Goal: Information Seeking & Learning: Learn about a topic

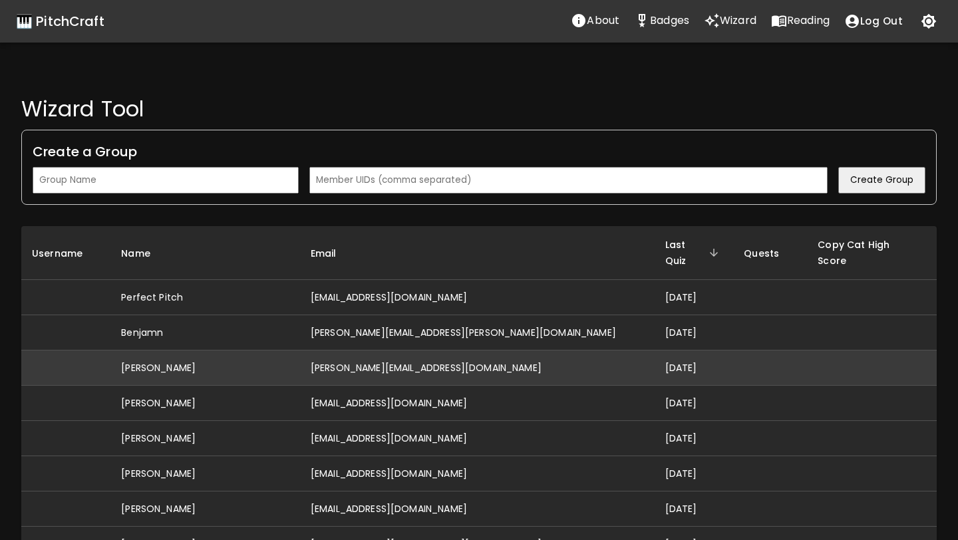
click at [535, 351] on td "[PERSON_NAME][EMAIL_ADDRESS][DOMAIN_NAME]" at bounding box center [477, 368] width 355 height 35
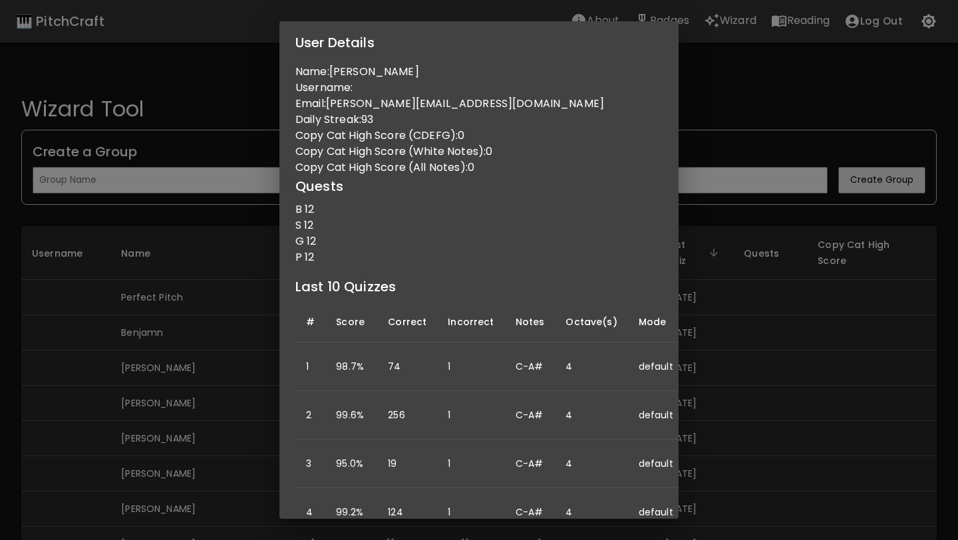
click at [140, 381] on div "User Details Name: [PERSON_NAME] Username: Email: [PERSON_NAME][EMAIL_ADDRESS][…" at bounding box center [479, 270] width 958 height 540
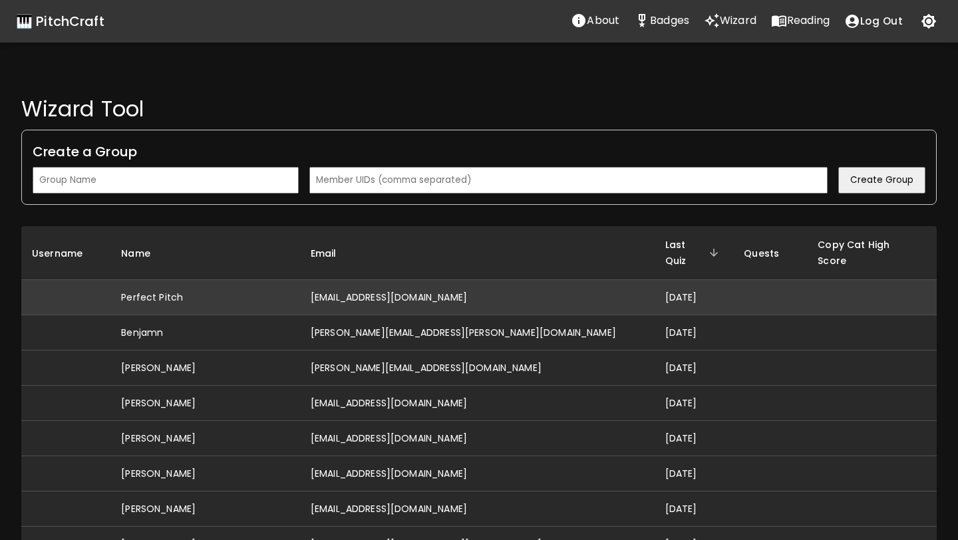
click at [239, 288] on td "Perfect Pitch" at bounding box center [205, 297] width 190 height 35
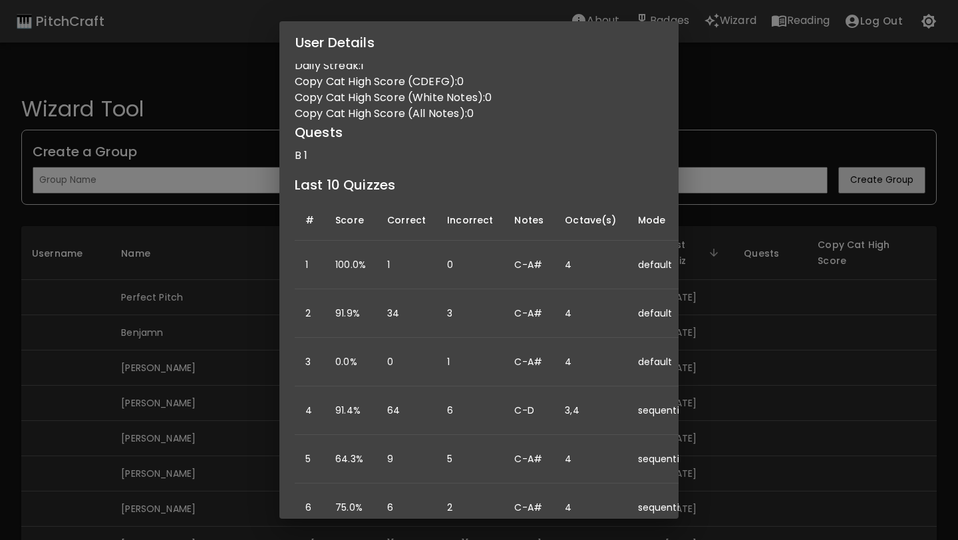
scroll to position [54, 0]
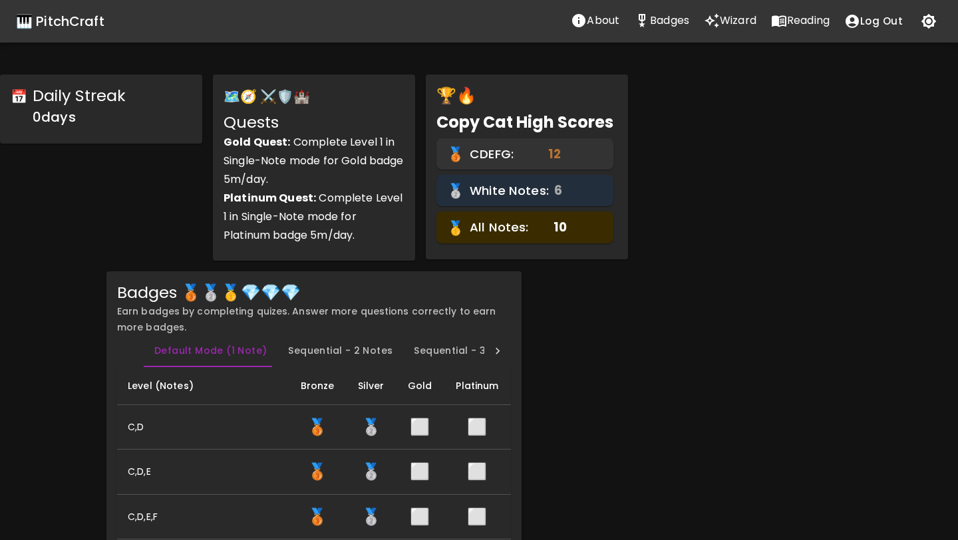
click at [717, 21] on icon "Wizard" at bounding box center [712, 21] width 16 height 16
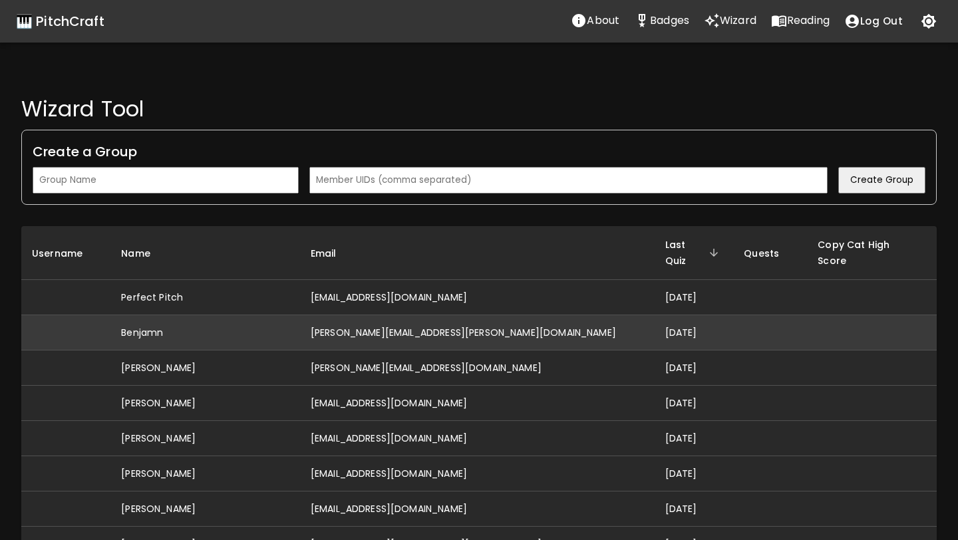
click at [420, 320] on td "[PERSON_NAME][EMAIL_ADDRESS][PERSON_NAME][DOMAIN_NAME]" at bounding box center [477, 332] width 355 height 35
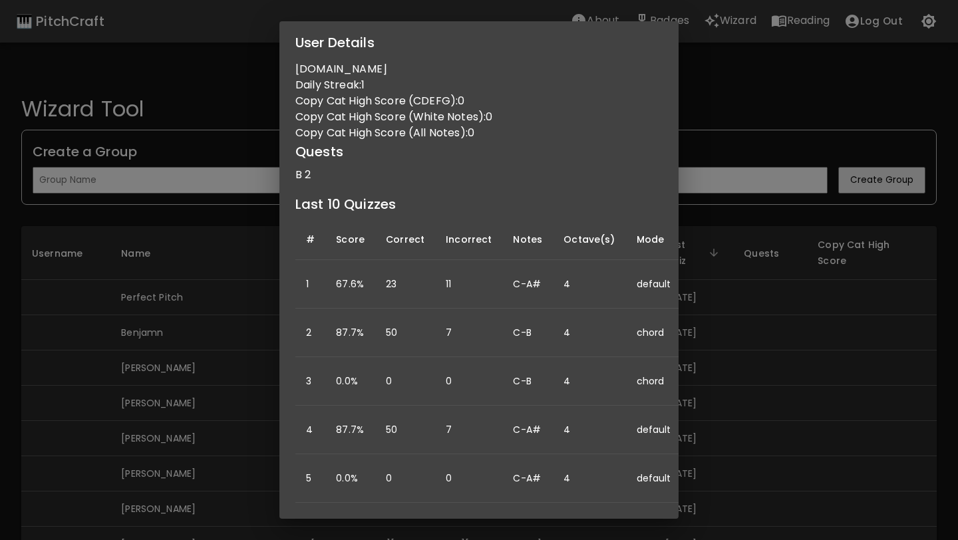
scroll to position [142, 0]
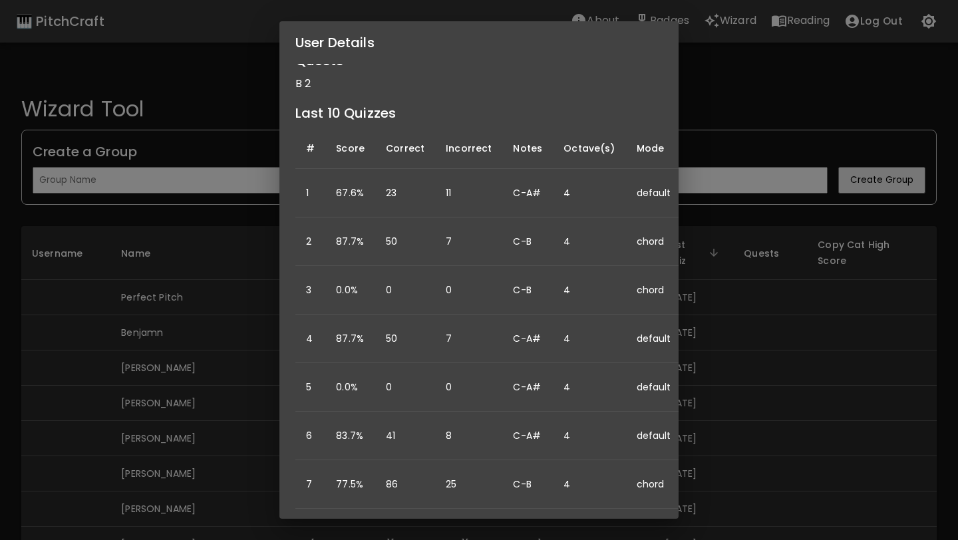
click at [785, 367] on div "User Details Name: Benjamn Username: Email: [PERSON_NAME][EMAIL_ADDRESS][PERSON…" at bounding box center [479, 270] width 958 height 540
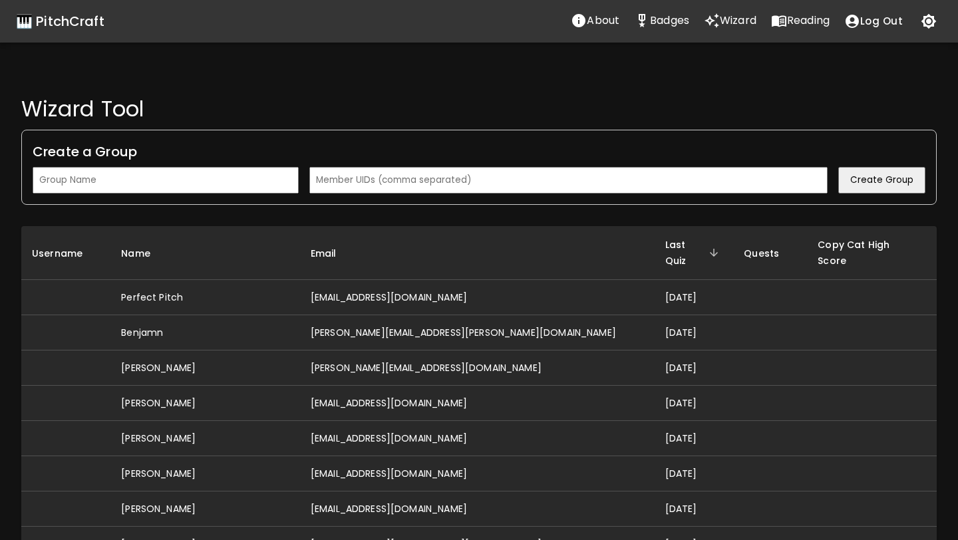
scroll to position [0, 0]
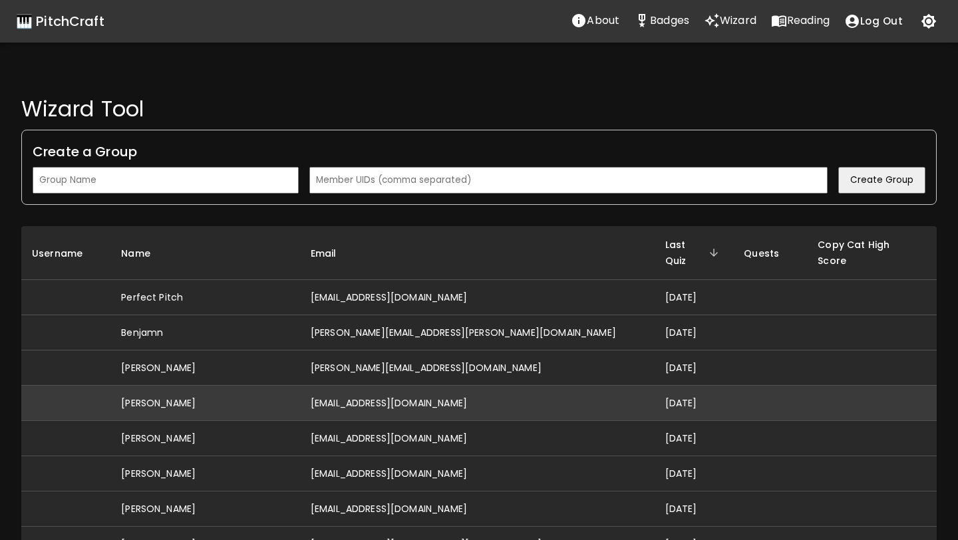
click at [467, 390] on td "[EMAIL_ADDRESS][DOMAIN_NAME]" at bounding box center [477, 403] width 355 height 35
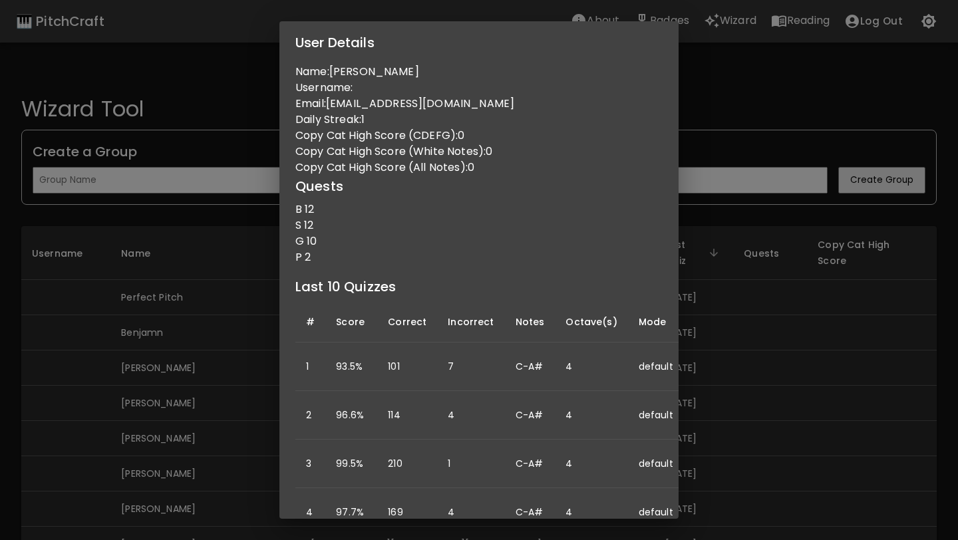
click at [772, 375] on div "User Details Name: [PERSON_NAME] Username: Email: [EMAIL_ADDRESS][DOMAIN_NAME] …" at bounding box center [479, 270] width 958 height 540
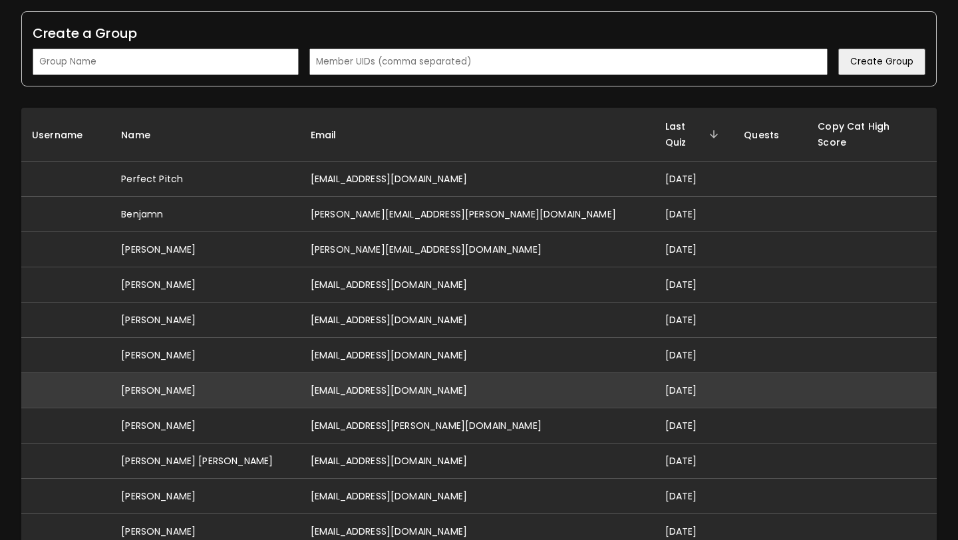
scroll to position [122, 0]
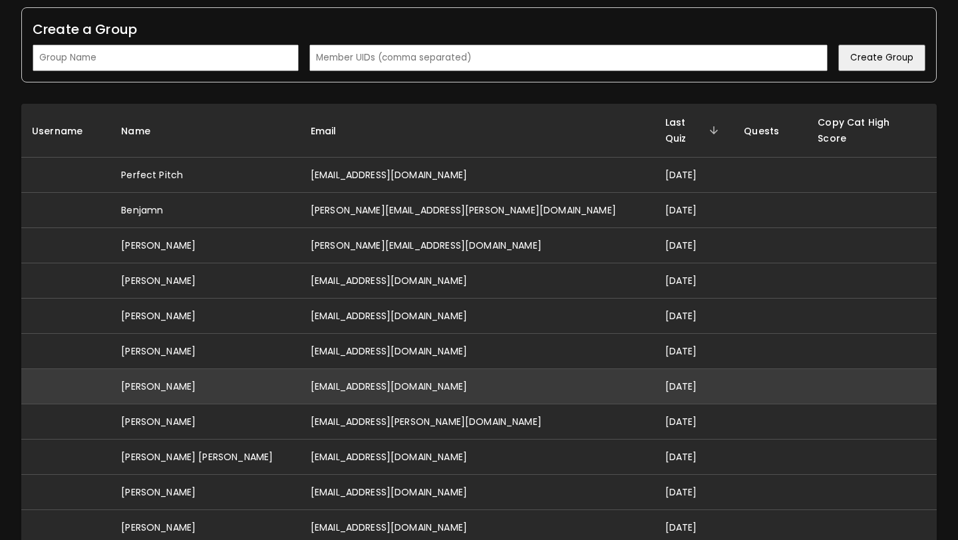
click at [423, 373] on td "[EMAIL_ADDRESS][DOMAIN_NAME]" at bounding box center [477, 386] width 355 height 35
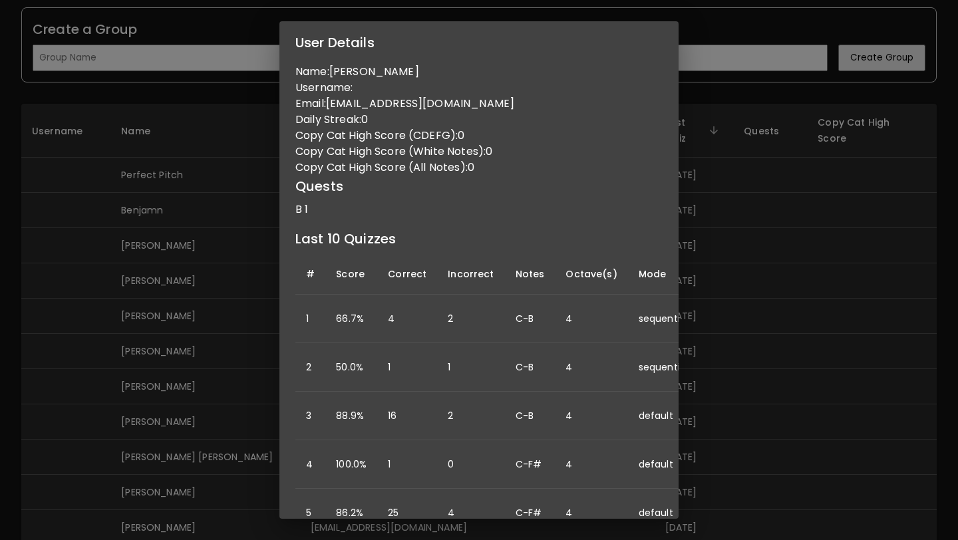
click at [245, 367] on div "User Details Name: [PERSON_NAME] Username: Email: [EMAIL_ADDRESS][DOMAIN_NAME] …" at bounding box center [479, 270] width 958 height 540
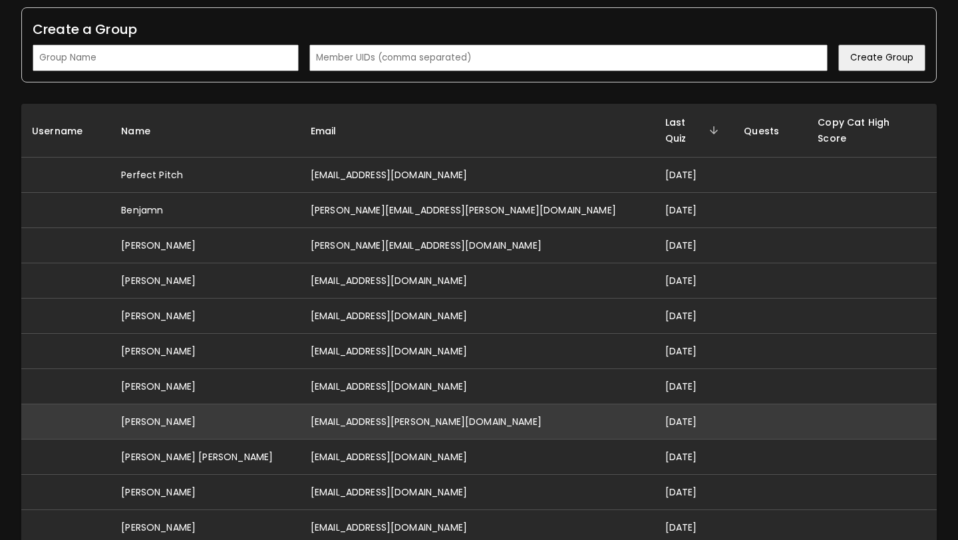
click at [371, 413] on td "[EMAIL_ADDRESS][PERSON_NAME][DOMAIN_NAME]" at bounding box center [477, 421] width 355 height 35
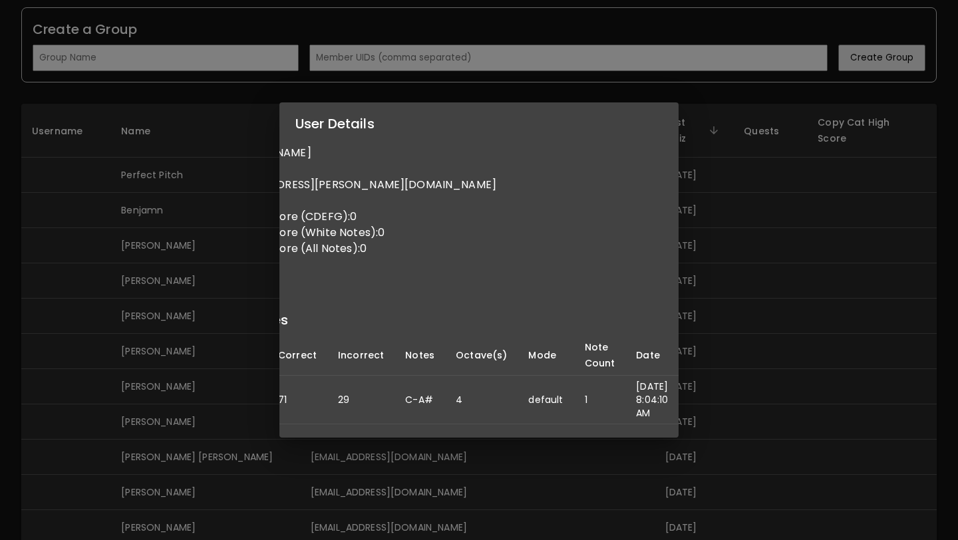
scroll to position [0, 0]
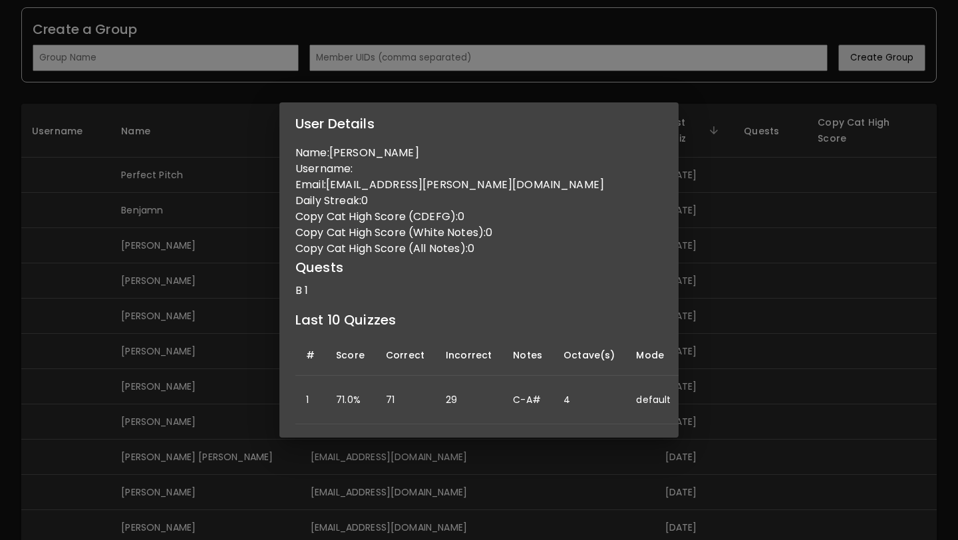
click at [214, 389] on div "User Details Name: [PERSON_NAME] Username: Email: [EMAIL_ADDRESS][PERSON_NAME][…" at bounding box center [479, 270] width 958 height 540
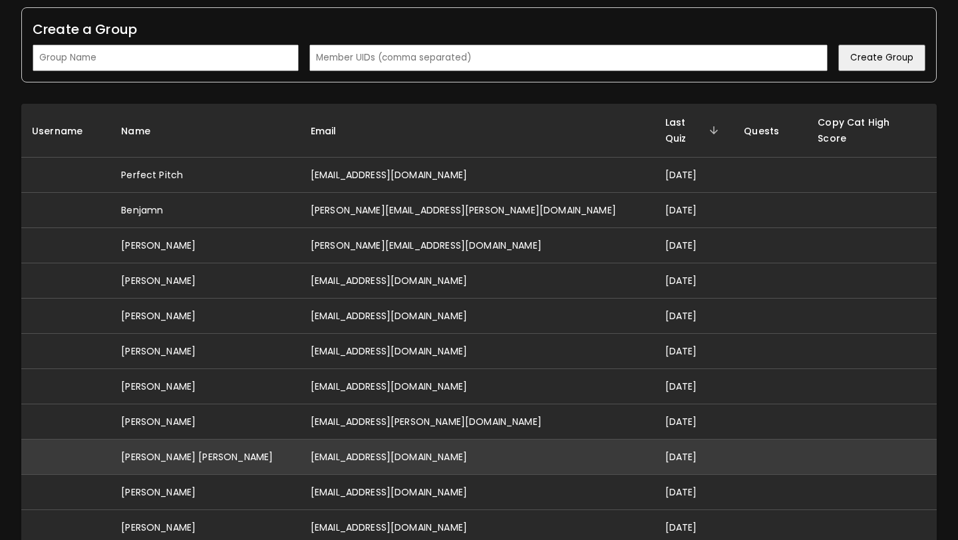
click at [354, 440] on td "[EMAIL_ADDRESS][DOMAIN_NAME]" at bounding box center [477, 457] width 355 height 35
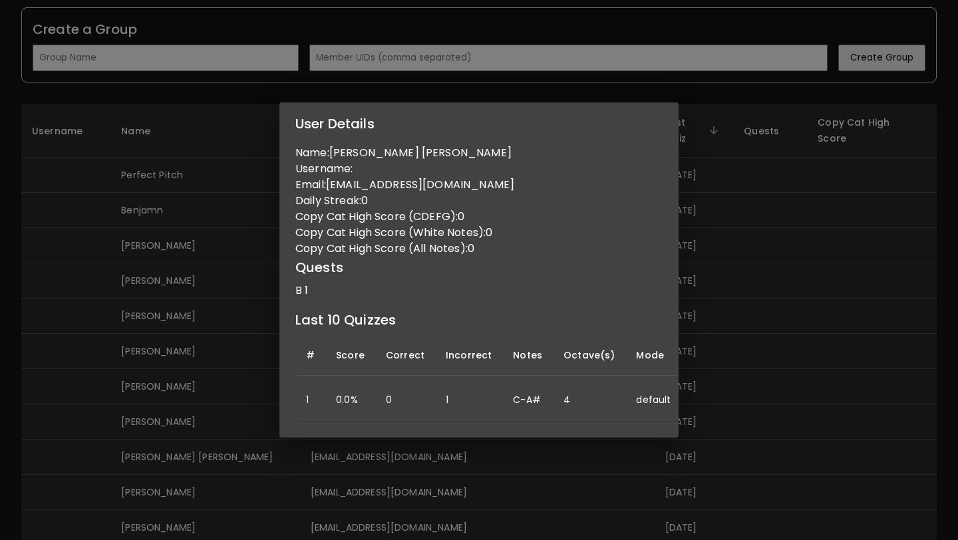
click at [267, 415] on div "User Details Name: [PERSON_NAME] [PERSON_NAME] Username: Email: [EMAIL_ADDRESS]…" at bounding box center [479, 270] width 958 height 540
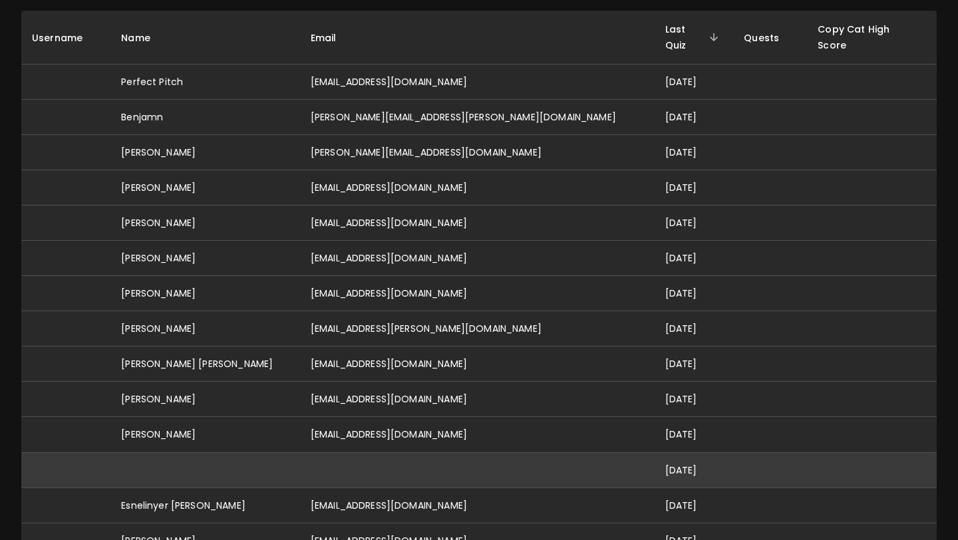
scroll to position [216, 0]
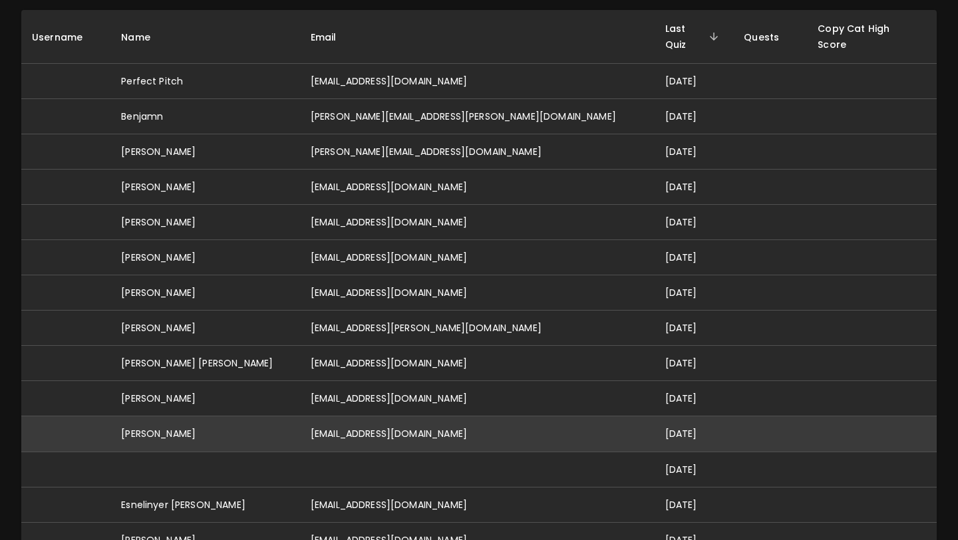
click at [380, 419] on td "[EMAIL_ADDRESS][DOMAIN_NAME]" at bounding box center [477, 433] width 355 height 35
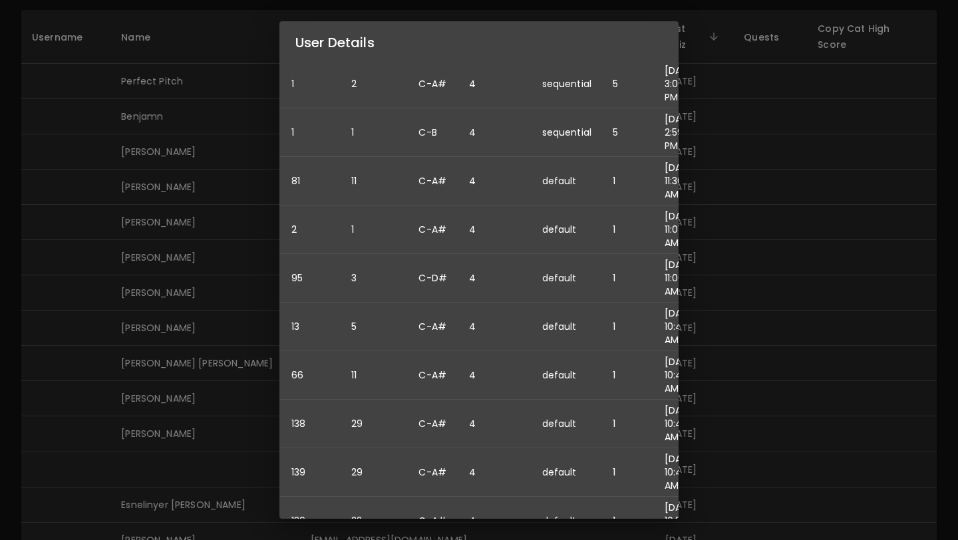
scroll to position [267, 126]
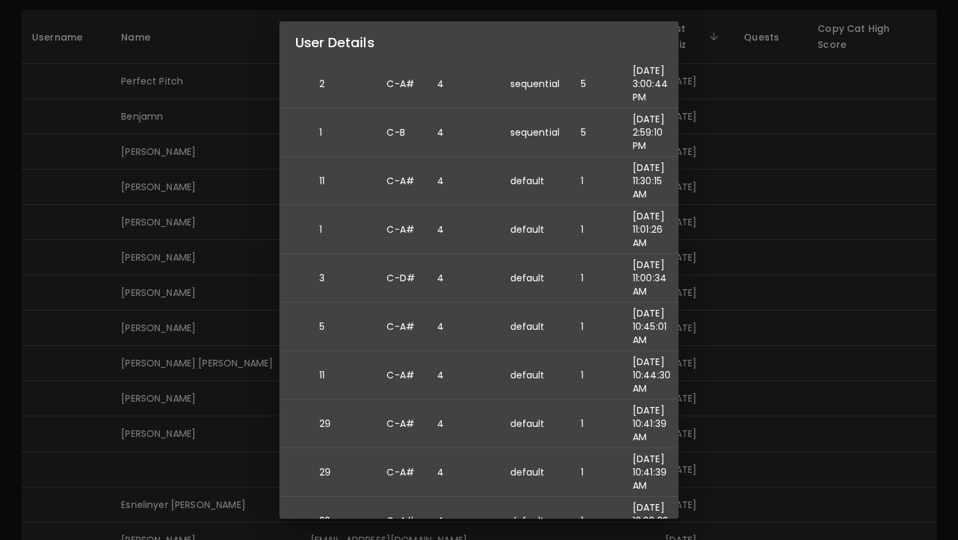
click at [257, 419] on div "User Details Name: [PERSON_NAME] Username: Email: [EMAIL_ADDRESS][DOMAIN_NAME] …" at bounding box center [479, 270] width 958 height 540
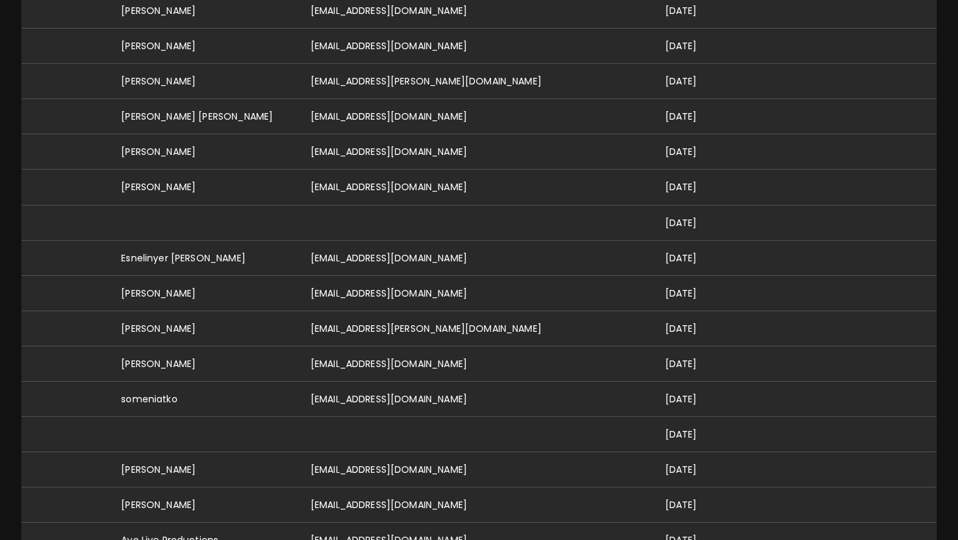
scroll to position [476, 0]
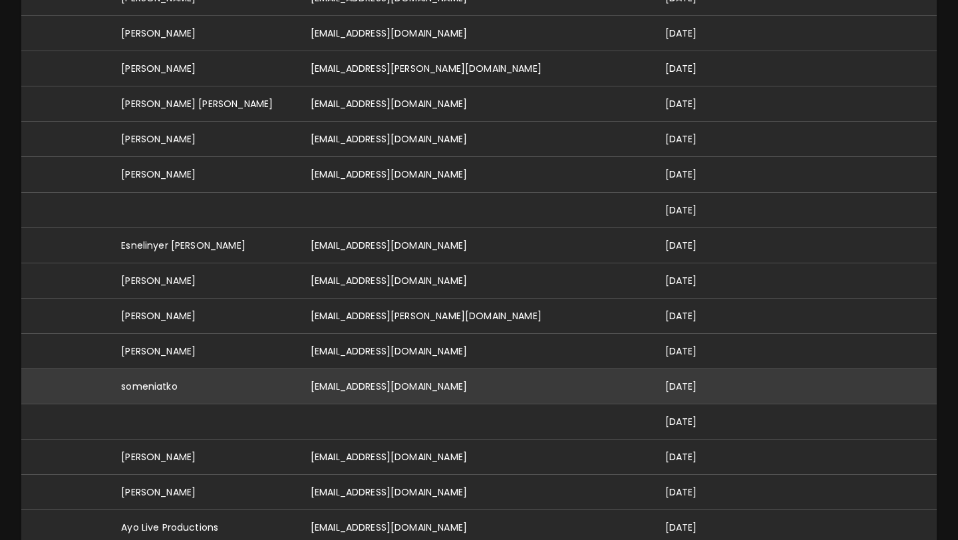
click at [418, 370] on td "[EMAIL_ADDRESS][DOMAIN_NAME]" at bounding box center [477, 386] width 355 height 35
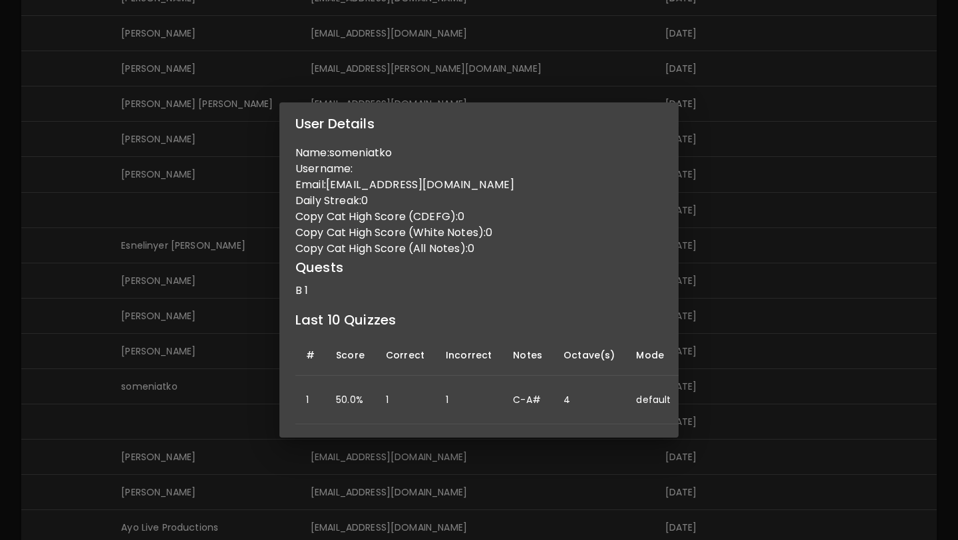
click at [170, 357] on div "User Details Name: someniatko Username: Email: [EMAIL_ADDRESS][DOMAIN_NAME] Dai…" at bounding box center [479, 270] width 958 height 540
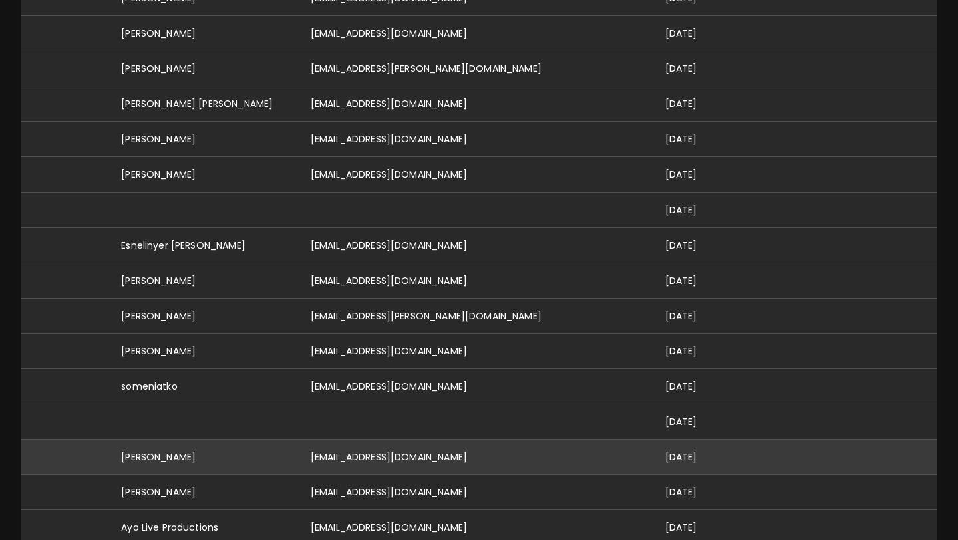
click at [394, 449] on td "[EMAIL_ADDRESS][DOMAIN_NAME]" at bounding box center [477, 456] width 355 height 35
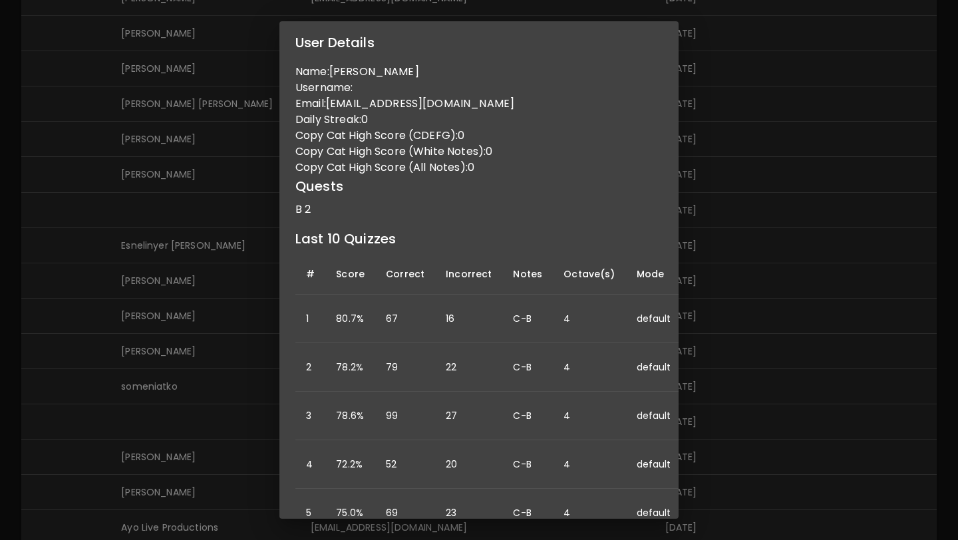
scroll to position [142, 0]
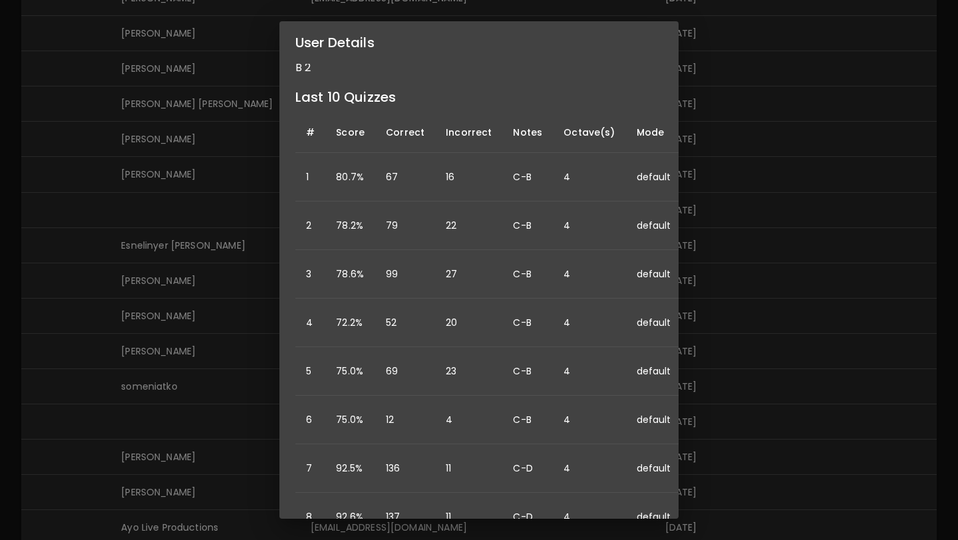
click at [222, 406] on div "User Details Name: [PERSON_NAME] Username: Email: [EMAIL_ADDRESS][DOMAIN_NAME] …" at bounding box center [479, 270] width 958 height 540
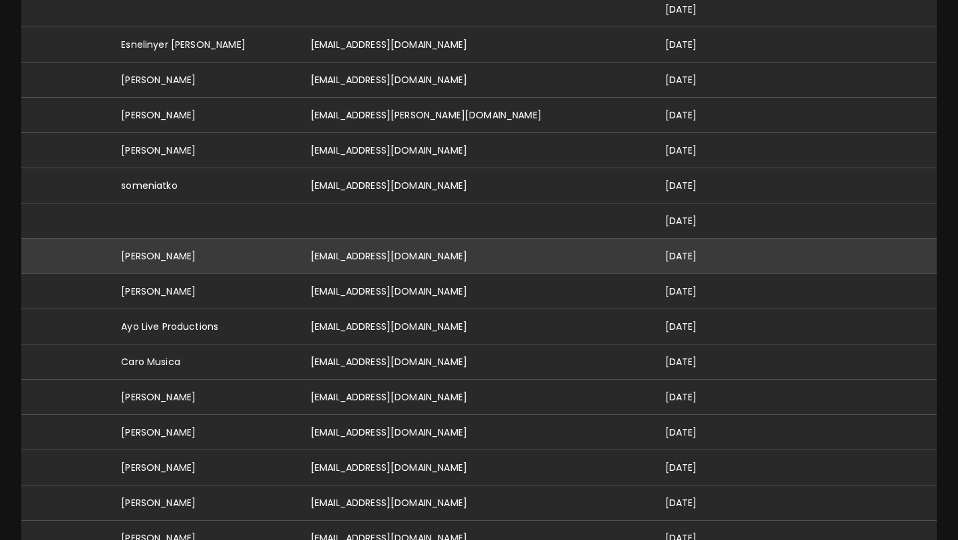
scroll to position [677, 0]
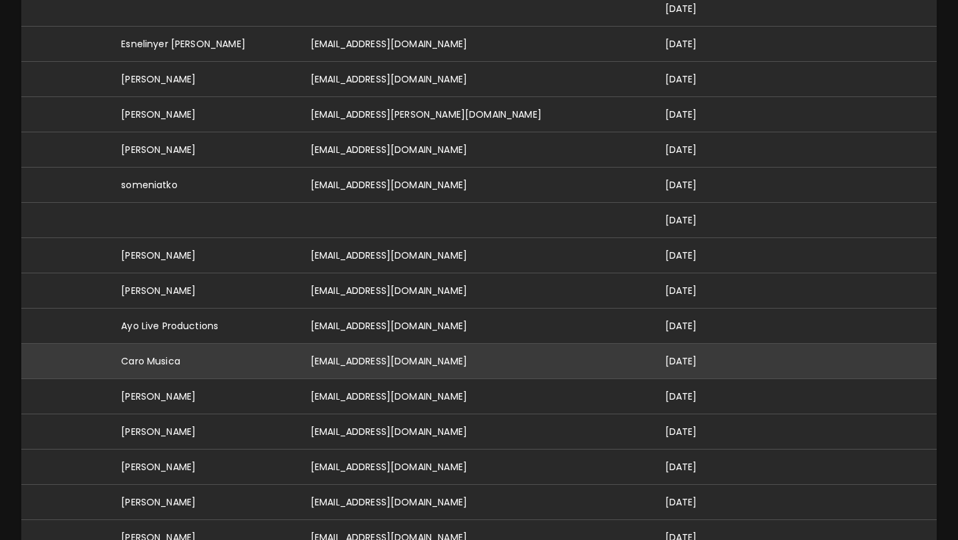
click at [351, 346] on td "[EMAIL_ADDRESS][DOMAIN_NAME]" at bounding box center [477, 360] width 355 height 35
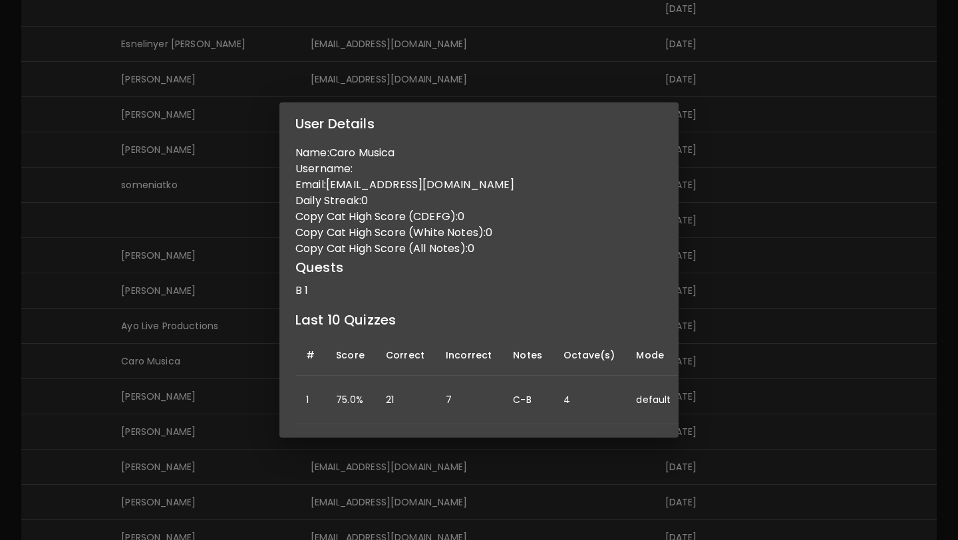
click at [235, 361] on div "User Details Name: Caro Musica Username: Email: [EMAIL_ADDRESS][DOMAIN_NAME] Da…" at bounding box center [479, 270] width 958 height 540
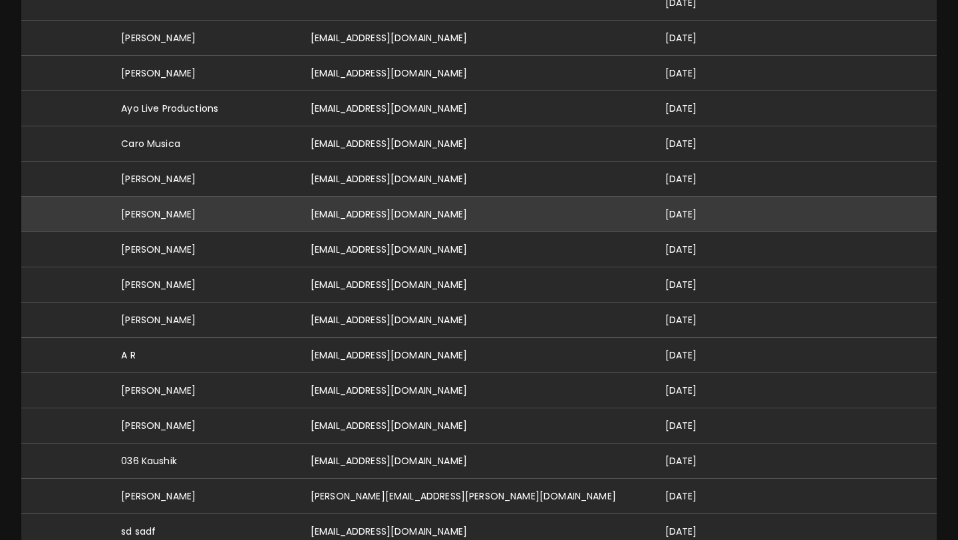
scroll to position [903, 0]
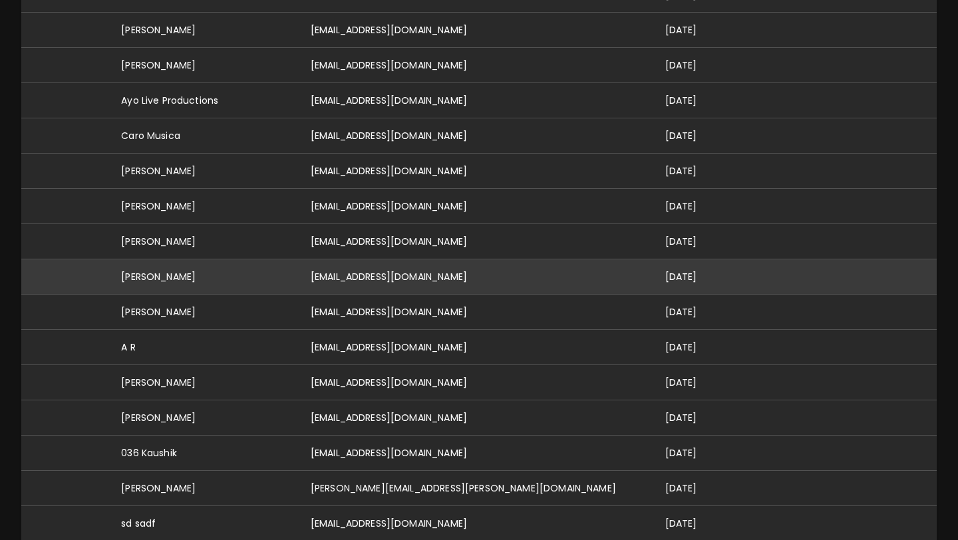
click at [385, 261] on td "[EMAIL_ADDRESS][DOMAIN_NAME]" at bounding box center [477, 276] width 355 height 35
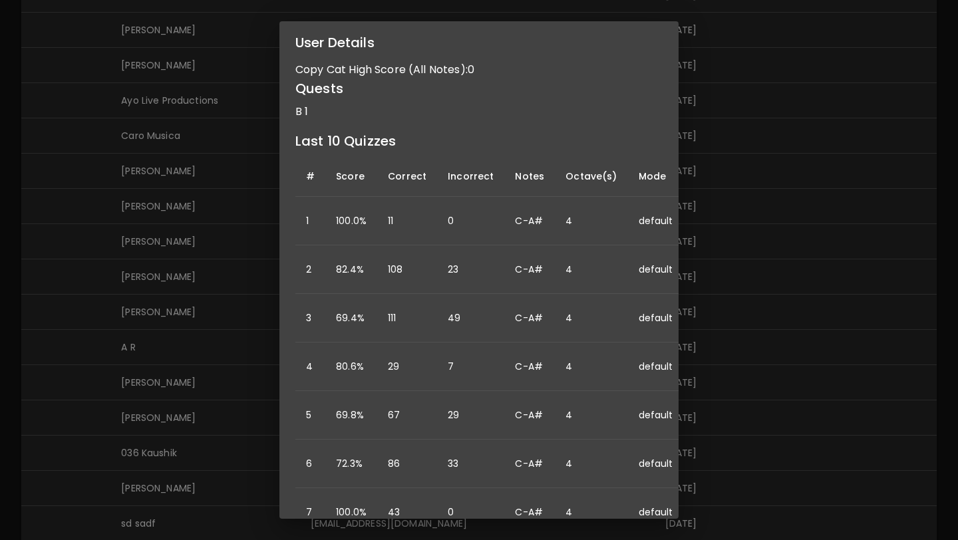
scroll to position [98, 116]
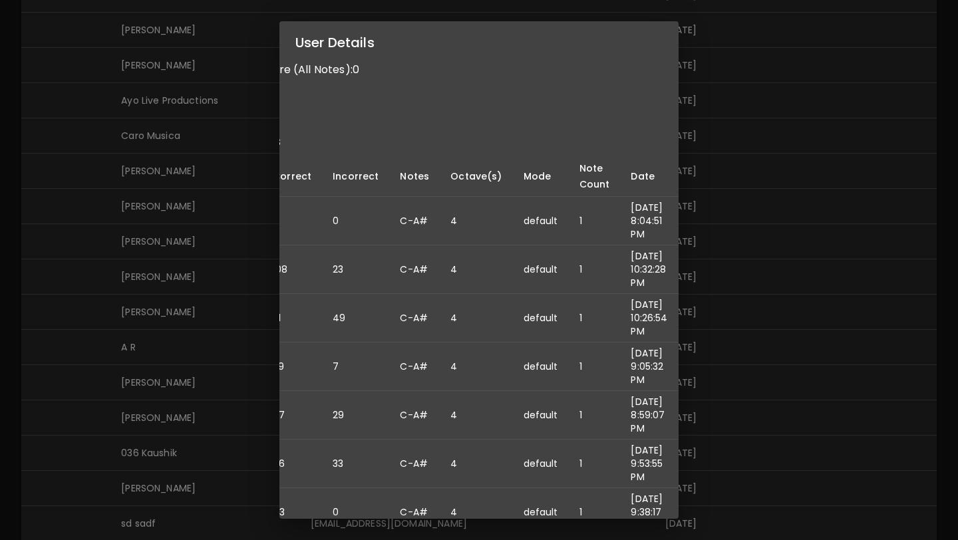
click at [191, 335] on div "User Details Name: [PERSON_NAME] Username: Email: [EMAIL_ADDRESS][DOMAIN_NAME] …" at bounding box center [479, 270] width 958 height 540
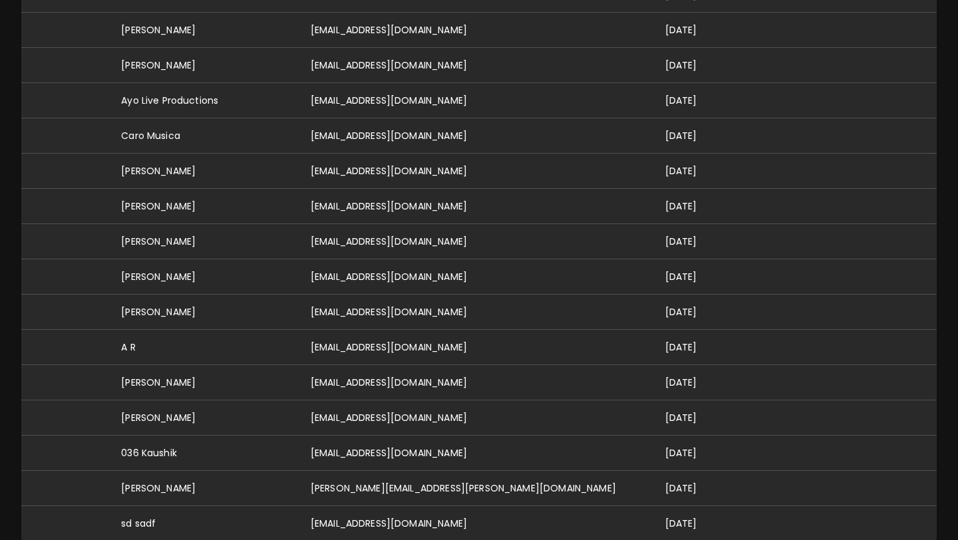
scroll to position [0, 0]
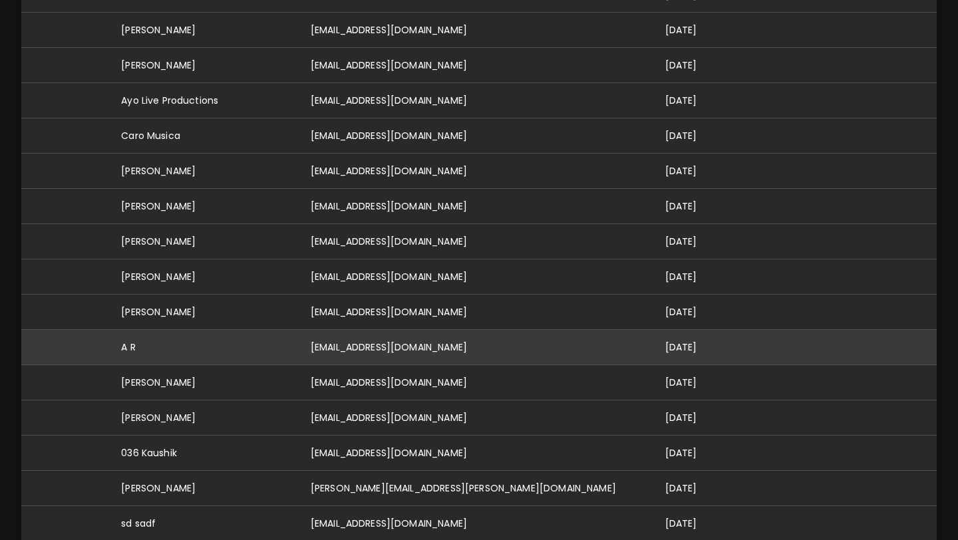
click at [385, 329] on td "[EMAIL_ADDRESS][DOMAIN_NAME]" at bounding box center [477, 346] width 355 height 35
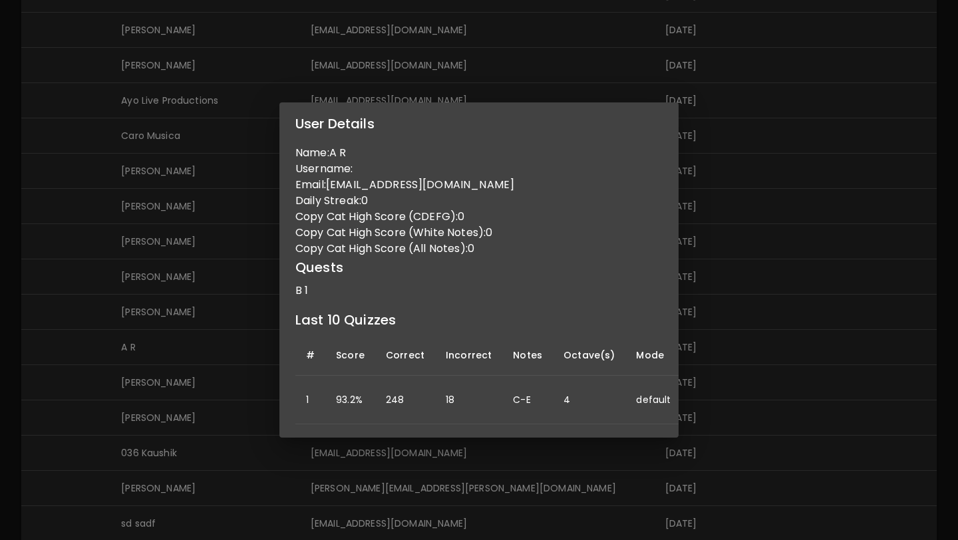
click at [168, 335] on div "User Details Name: A R Username: Email: [EMAIL_ADDRESS][DOMAIN_NAME] Daily Stre…" at bounding box center [479, 270] width 958 height 540
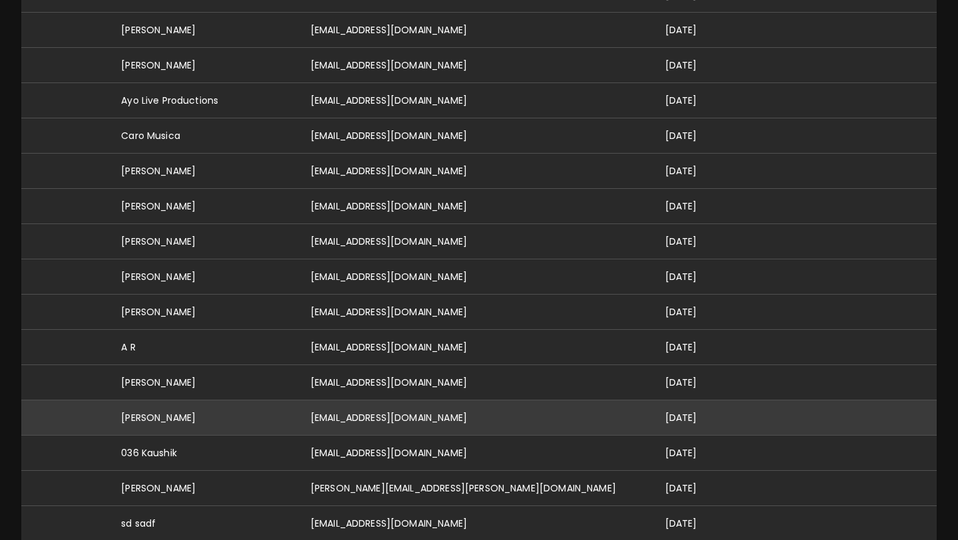
click at [371, 400] on td "[EMAIL_ADDRESS][DOMAIN_NAME]" at bounding box center [477, 417] width 355 height 35
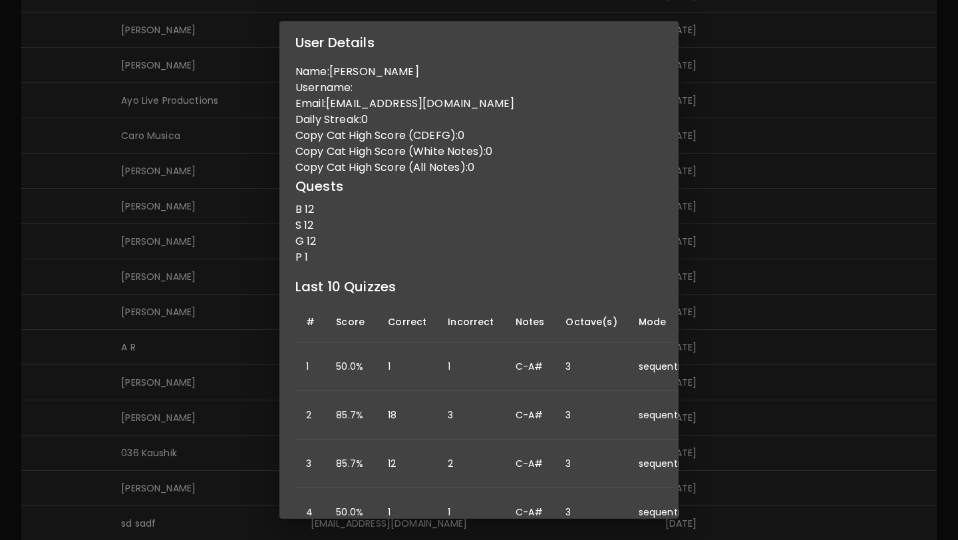
scroll to position [0, 130]
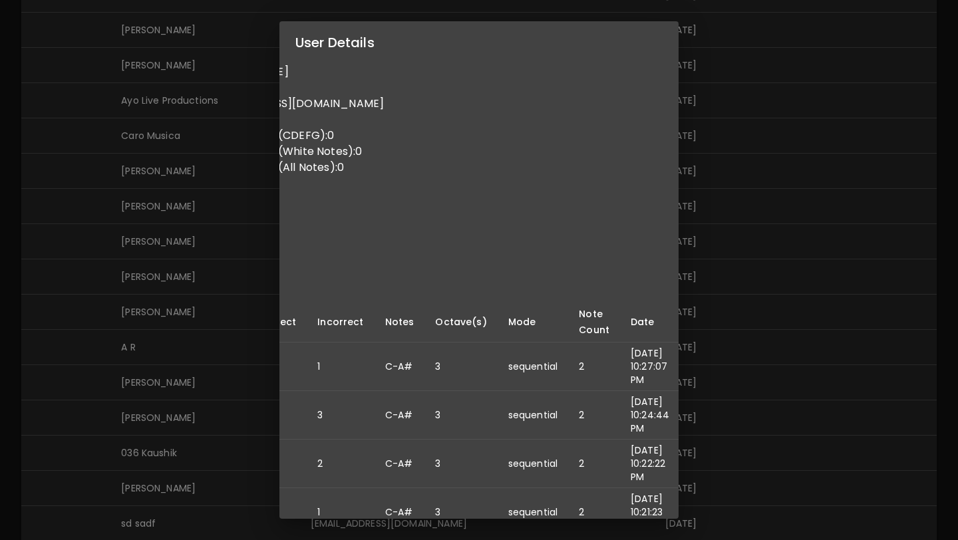
click at [180, 357] on div "User Details Name: [PERSON_NAME] Username: Email: [EMAIL_ADDRESS][DOMAIN_NAME] …" at bounding box center [479, 270] width 958 height 540
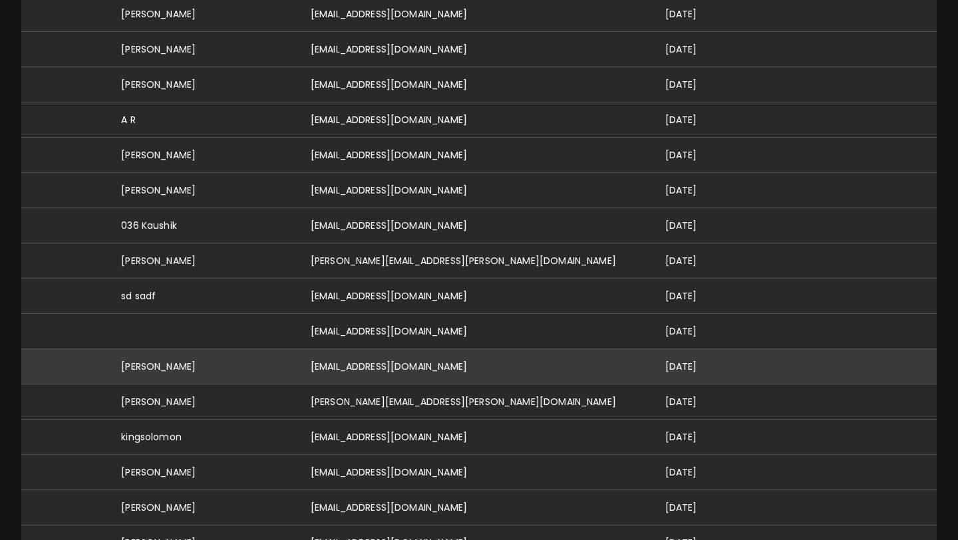
scroll to position [1136, 0]
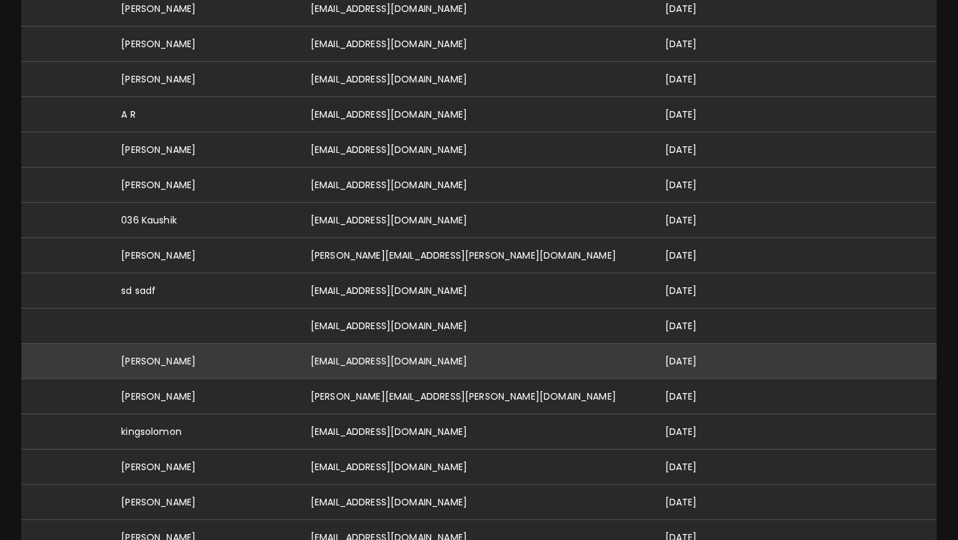
click at [370, 343] on td "[EMAIL_ADDRESS][DOMAIN_NAME]" at bounding box center [477, 360] width 355 height 35
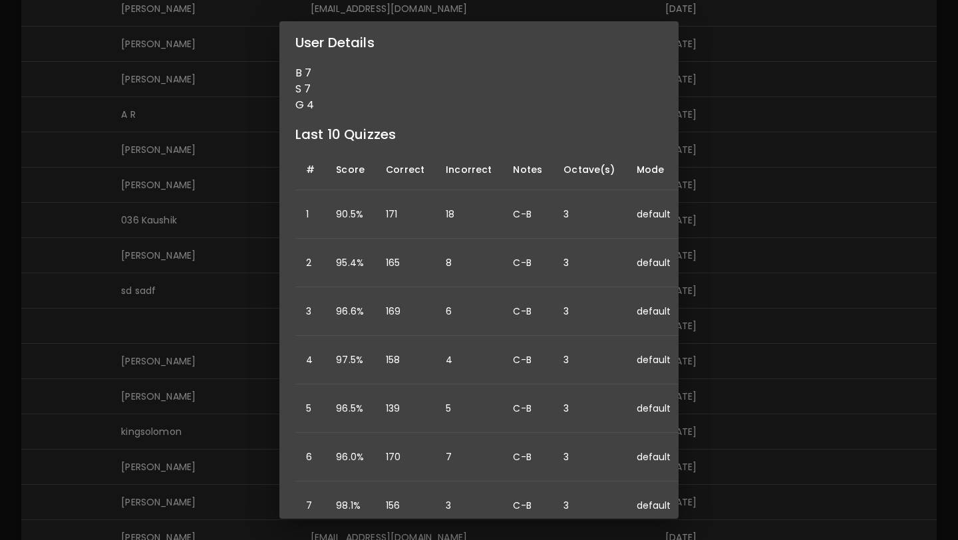
scroll to position [49, 0]
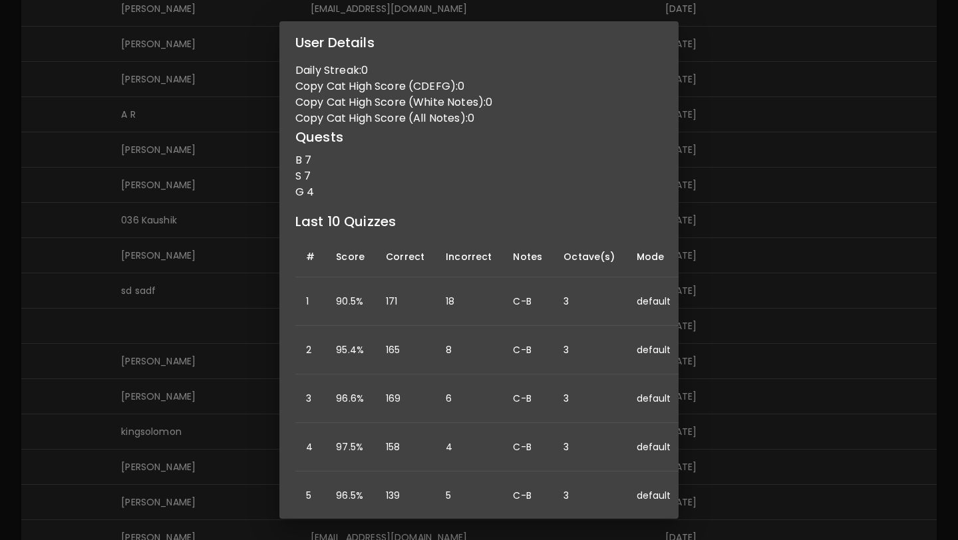
click at [184, 361] on div "User Details Name: [PERSON_NAME] Username: Email: [EMAIL_ADDRESS][DOMAIN_NAME] …" at bounding box center [479, 270] width 958 height 540
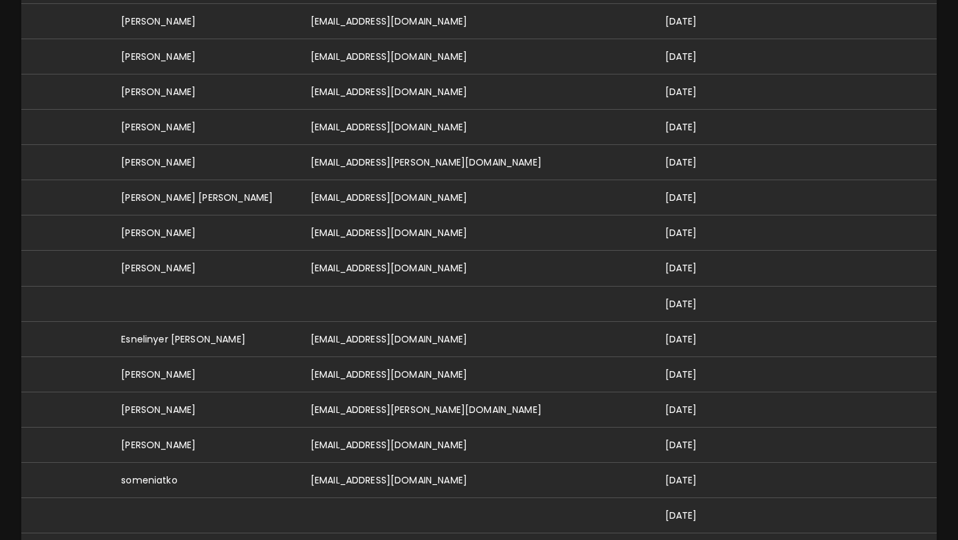
scroll to position [0, 0]
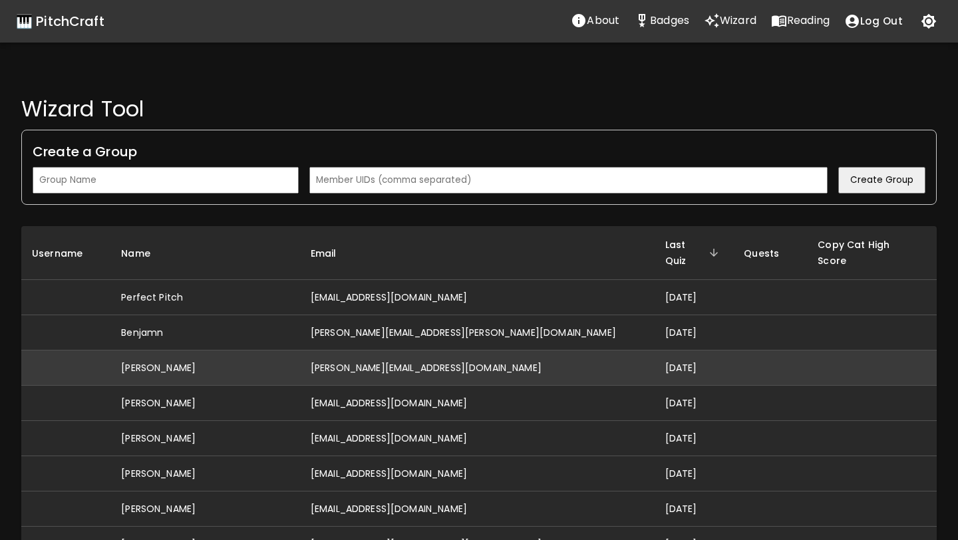
click at [381, 351] on td "[PERSON_NAME][EMAIL_ADDRESS][DOMAIN_NAME]" at bounding box center [477, 368] width 355 height 35
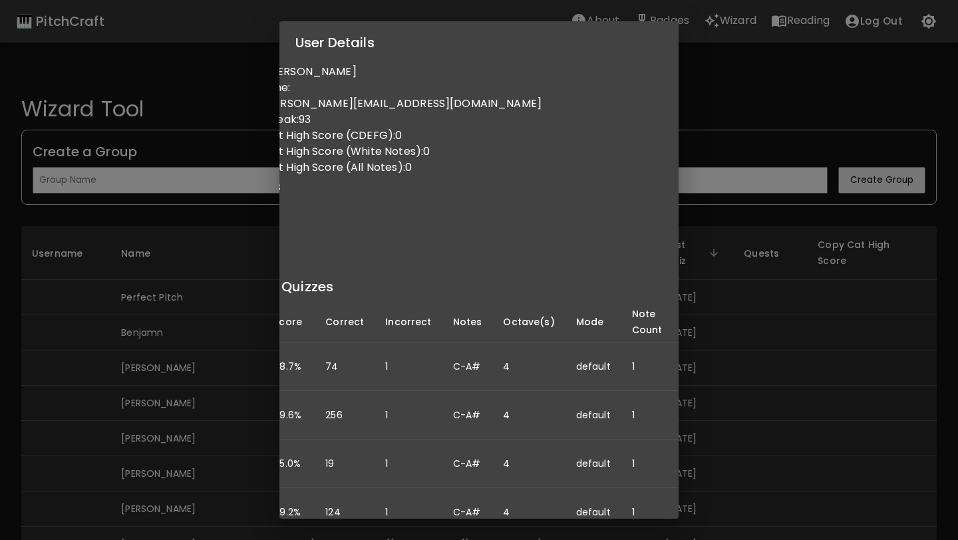
scroll to position [0, 114]
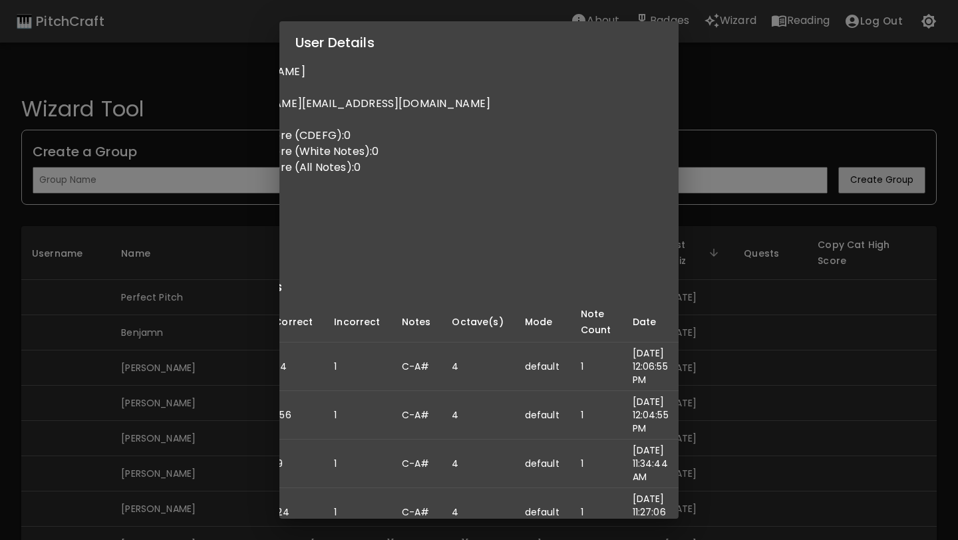
click at [326, 351] on td "1" at bounding box center [356, 367] width 67 height 49
click at [256, 353] on div "User Details Name: [PERSON_NAME] Username: Email: [PERSON_NAME][EMAIL_ADDRESS][…" at bounding box center [479, 270] width 958 height 540
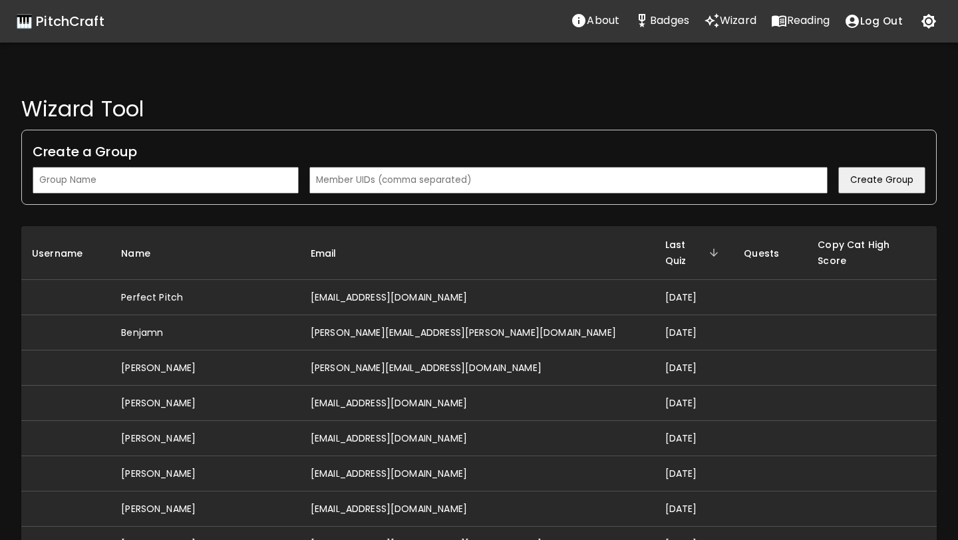
scroll to position [0, 0]
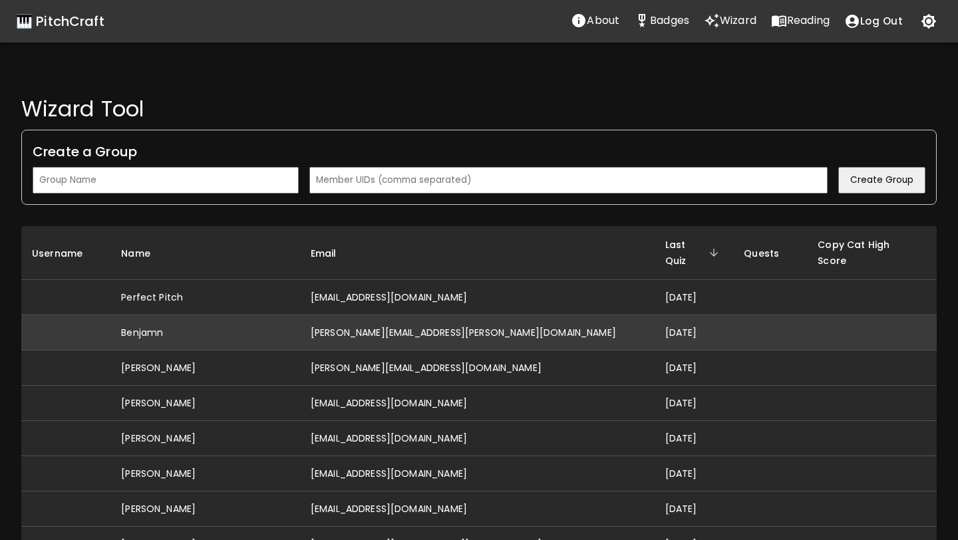
click at [377, 315] on td "[PERSON_NAME][EMAIL_ADDRESS][PERSON_NAME][DOMAIN_NAME]" at bounding box center [477, 332] width 355 height 35
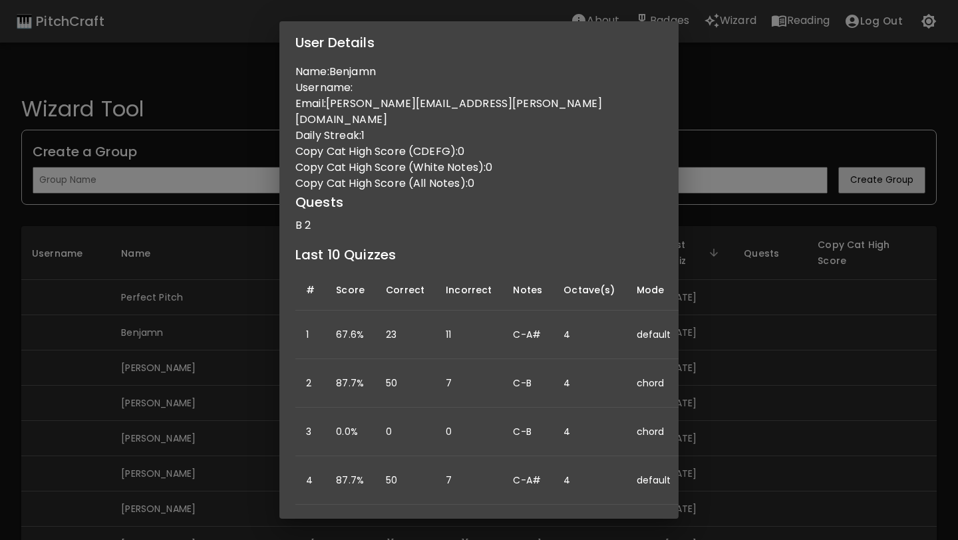
scroll to position [0, 114]
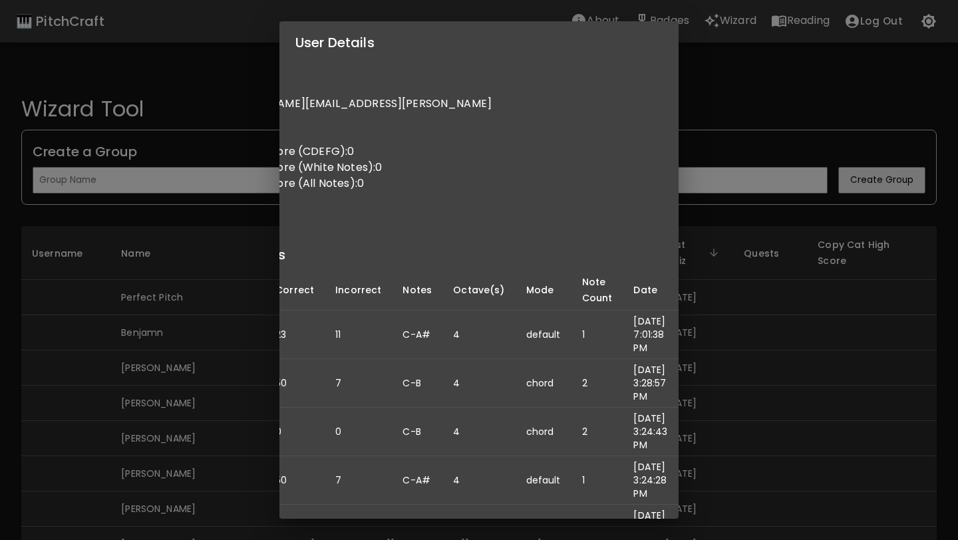
click at [245, 379] on div "User Details Name: Benjamn Username: Email: [PERSON_NAME][EMAIL_ADDRESS][PERSON…" at bounding box center [479, 270] width 958 height 540
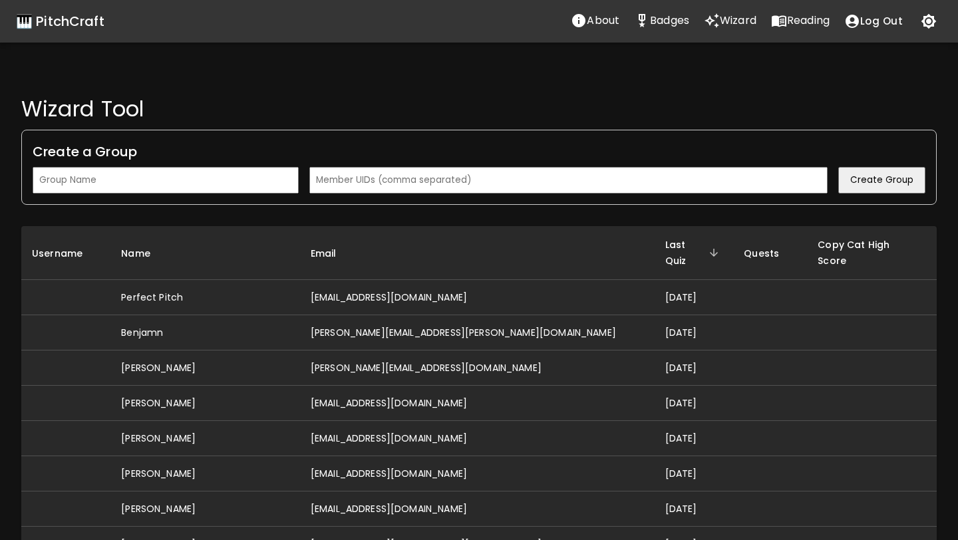
scroll to position [0, 0]
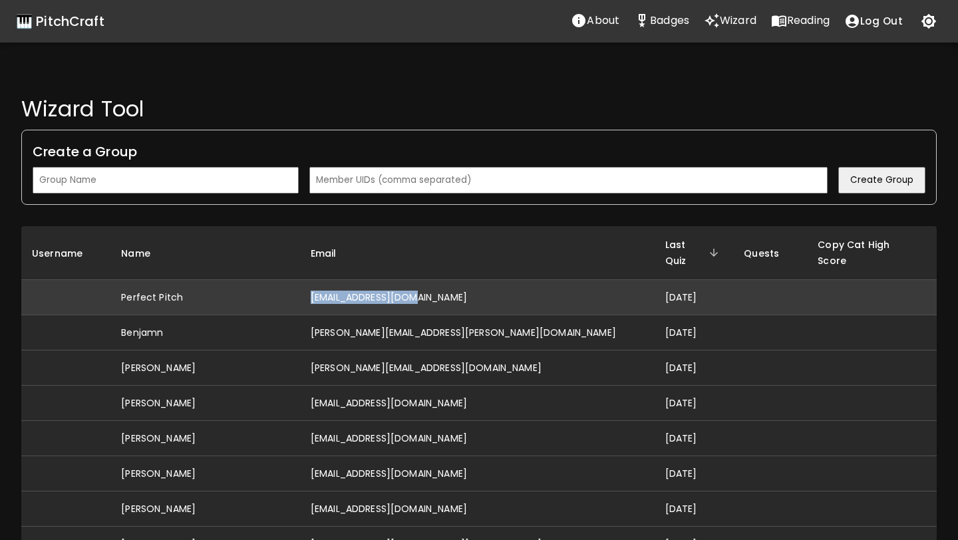
click at [433, 280] on td "[EMAIL_ADDRESS][DOMAIN_NAME]" at bounding box center [477, 297] width 355 height 35
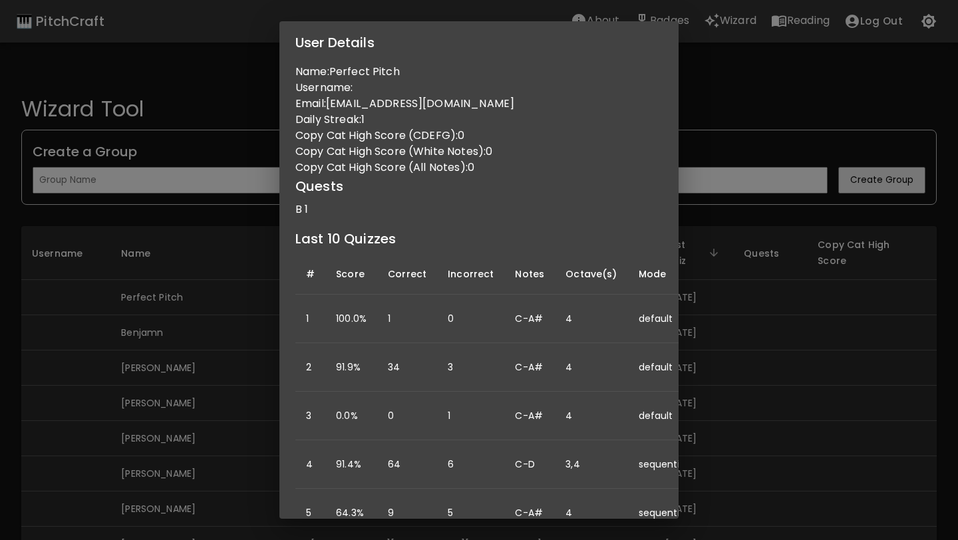
click at [716, 296] on div "User Details Name: Perfect Pitch Username: Email: [EMAIL_ADDRESS][DOMAIN_NAME] …" at bounding box center [479, 270] width 958 height 540
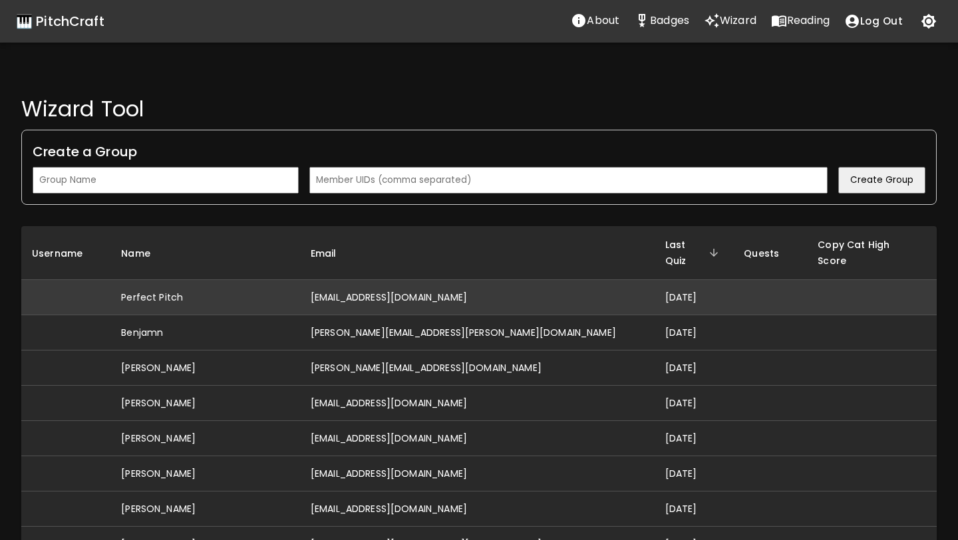
click at [545, 280] on td "[EMAIL_ADDRESS][DOMAIN_NAME]" at bounding box center [477, 297] width 355 height 35
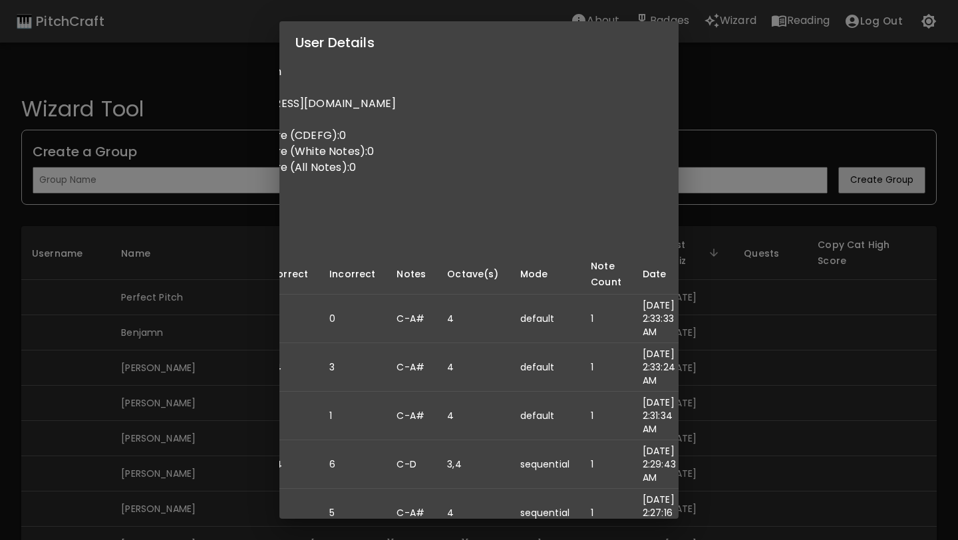
scroll to position [0, 129]
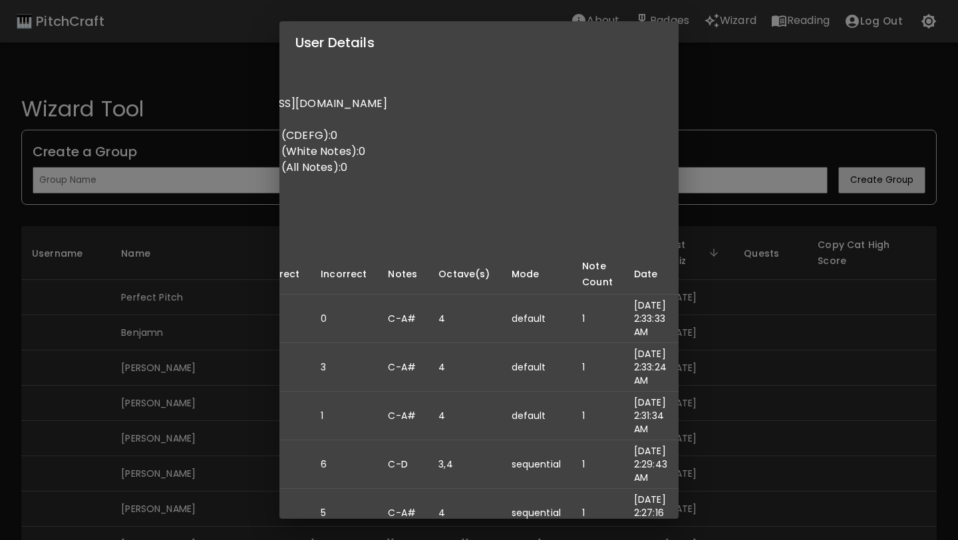
drag, startPoint x: 657, startPoint y: 334, endPoint x: 611, endPoint y: 307, distance: 53.4
click at [623, 307] on td "[DATE] 2:33:33 AM" at bounding box center [650, 319] width 55 height 49
copy td "[DATE] 2:33:33 AM"
click at [709, 332] on div "User Details Name: Perfect Pitch Username: Email: [EMAIL_ADDRESS][DOMAIN_NAME] …" at bounding box center [479, 270] width 958 height 540
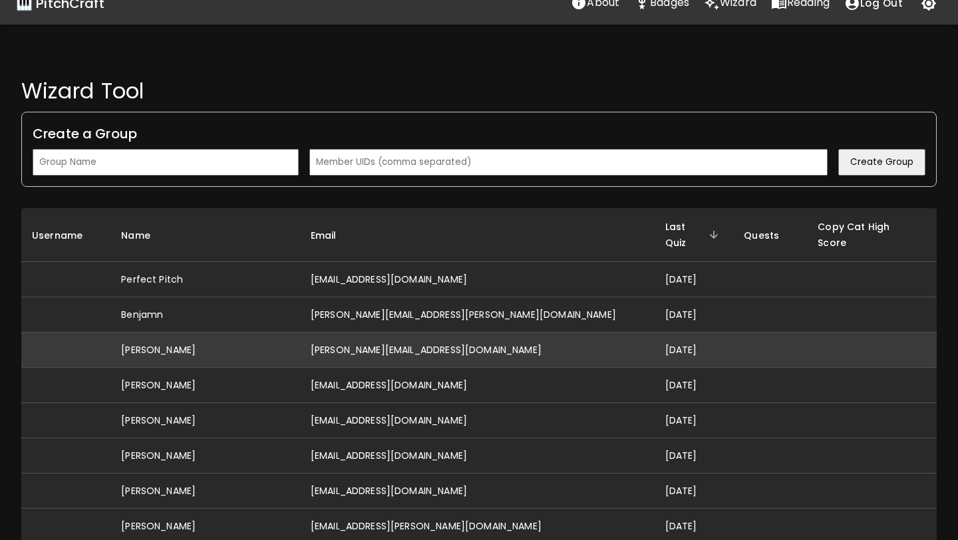
scroll to position [23, 0]
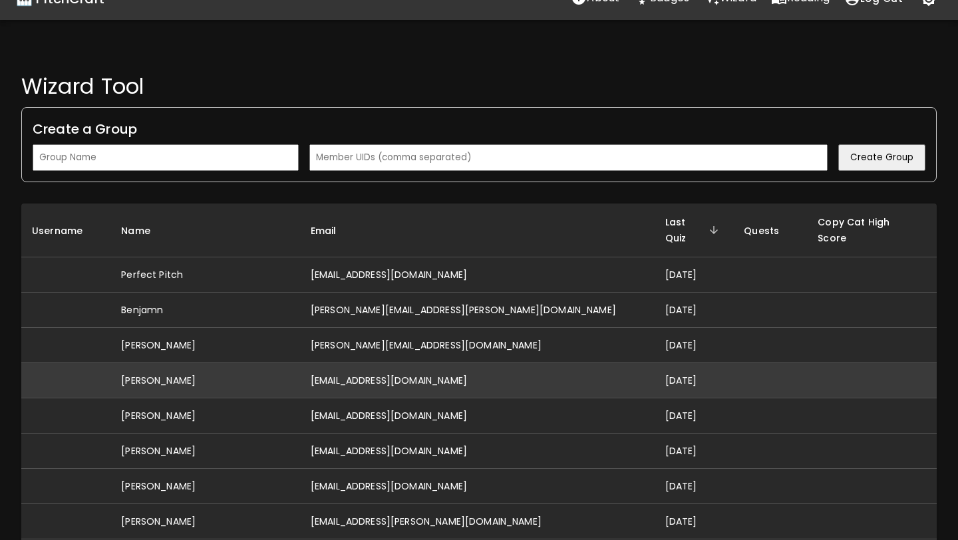
click at [655, 366] on td "[DATE]" at bounding box center [694, 380] width 79 height 35
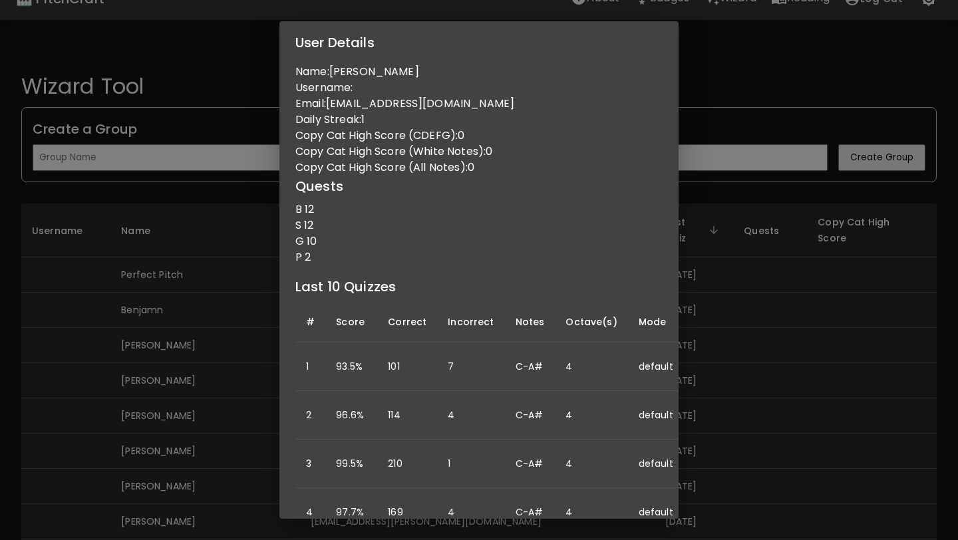
scroll to position [0, 132]
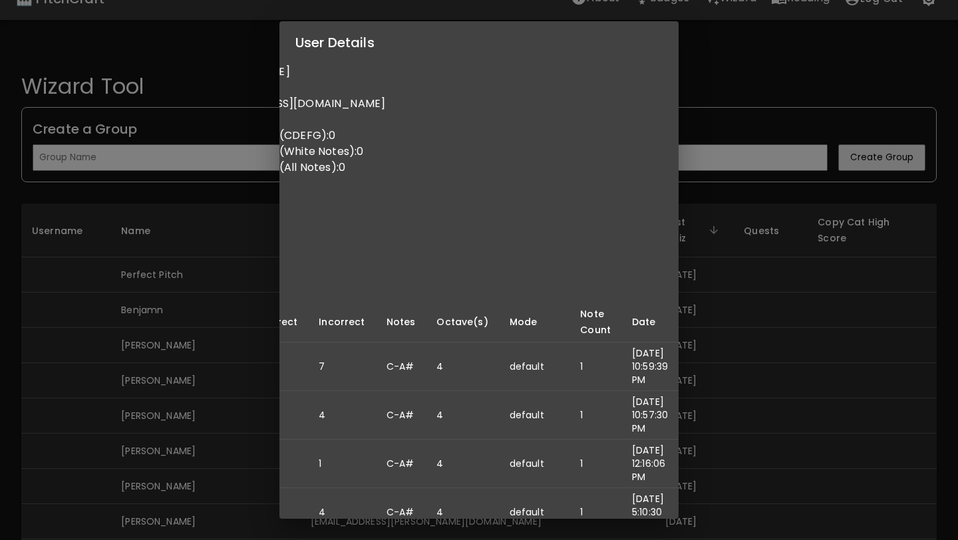
click at [756, 373] on div "User Details Name: [PERSON_NAME] Username: Email: [EMAIL_ADDRESS][DOMAIN_NAME] …" at bounding box center [479, 270] width 958 height 540
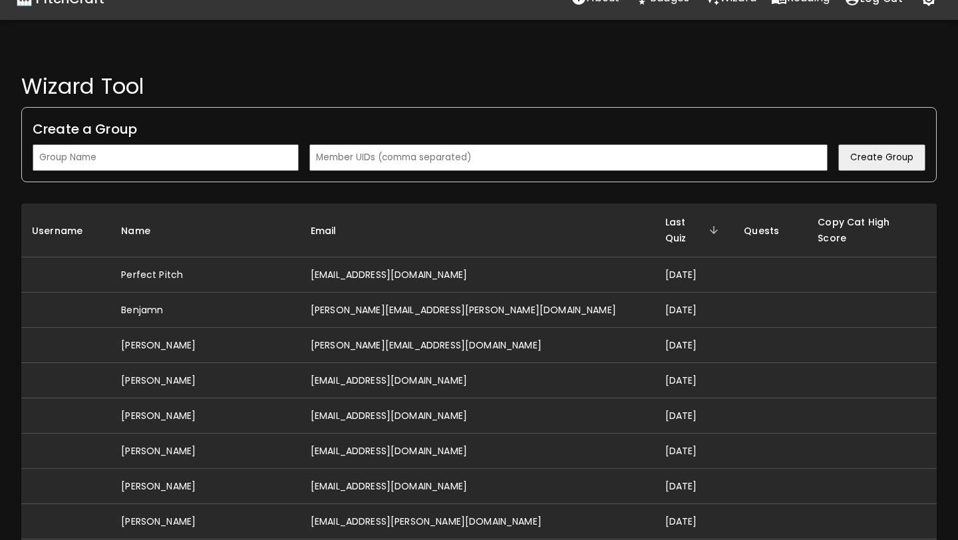
scroll to position [0, 0]
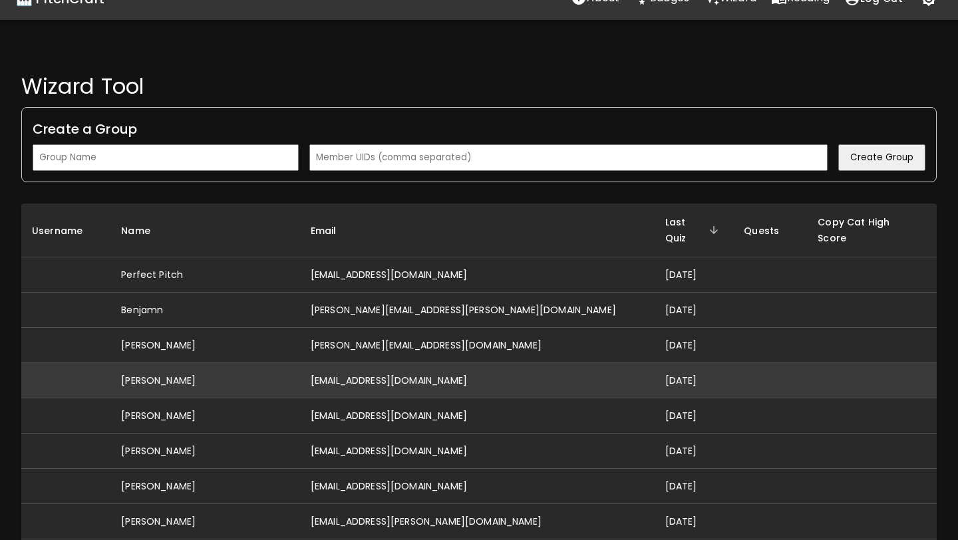
click at [655, 368] on td "[DATE]" at bounding box center [694, 380] width 79 height 35
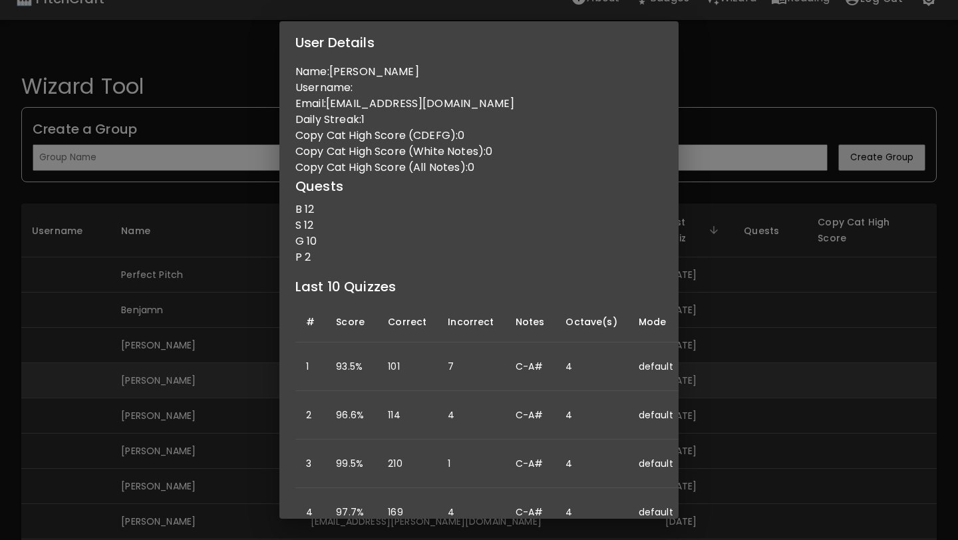
scroll to position [0, 132]
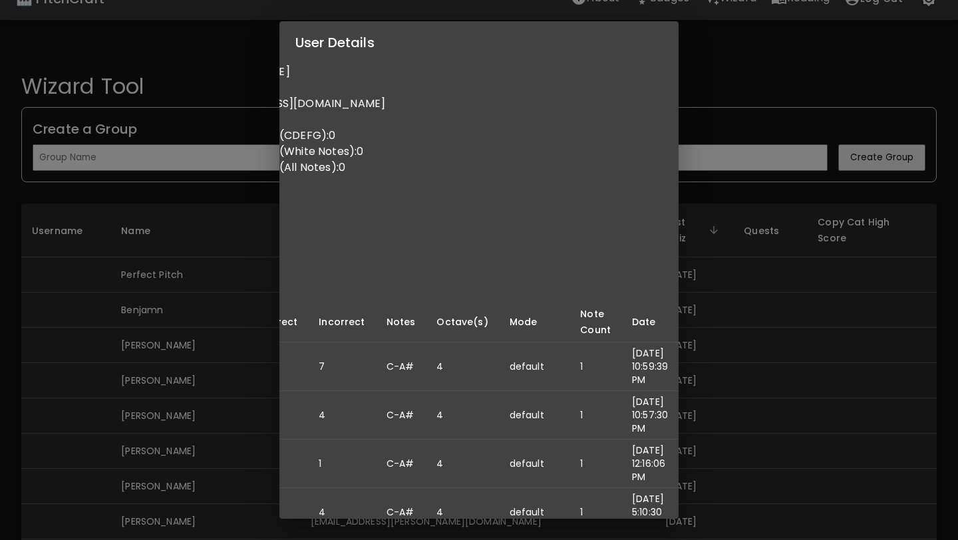
click at [772, 365] on div "User Details Name: [PERSON_NAME] Username: Email: [EMAIL_ADDRESS][DOMAIN_NAME] …" at bounding box center [479, 270] width 958 height 540
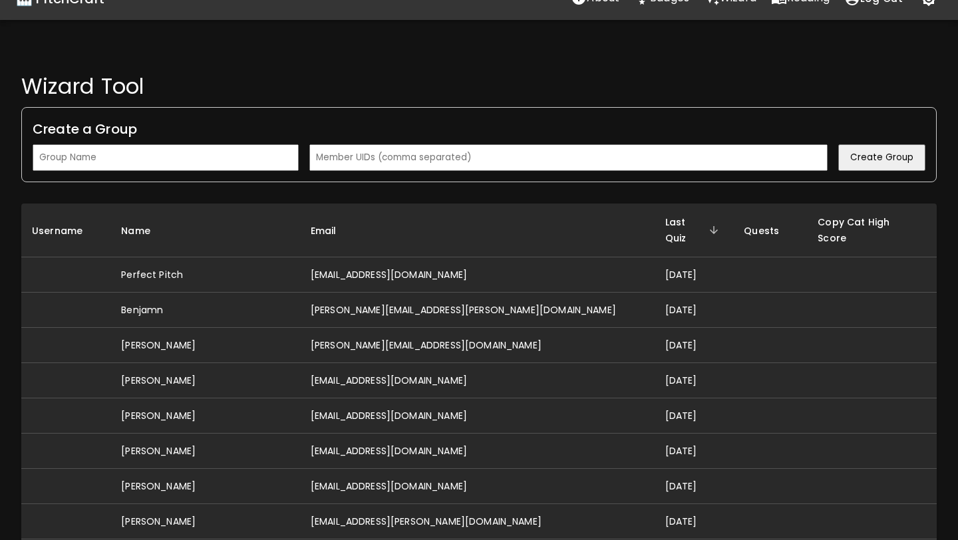
scroll to position [0, 0]
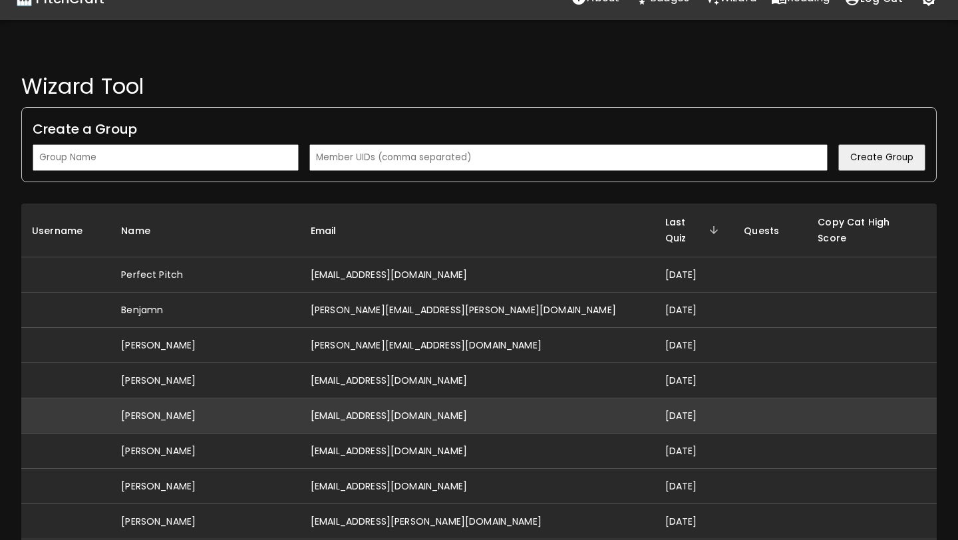
click at [655, 398] on td "[DATE]" at bounding box center [694, 415] width 79 height 35
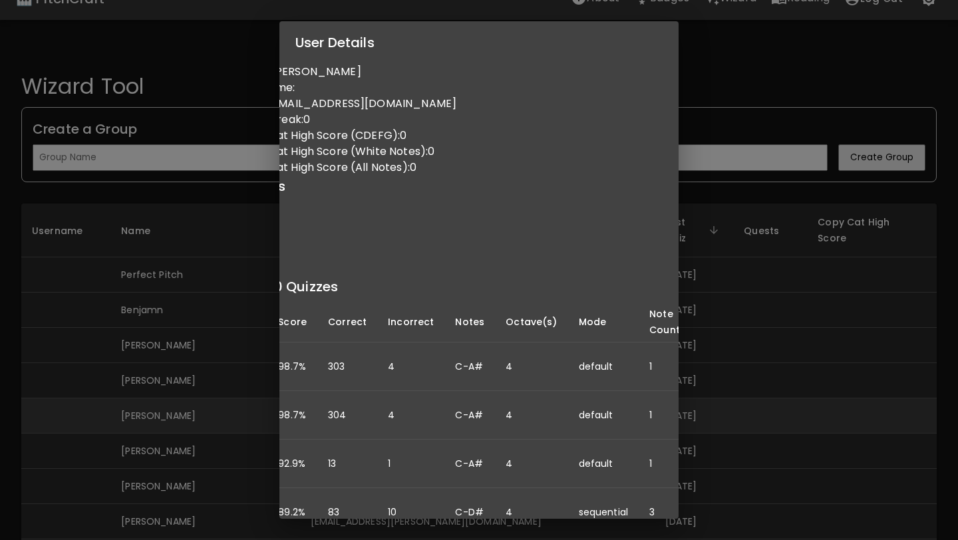
scroll to position [0, 127]
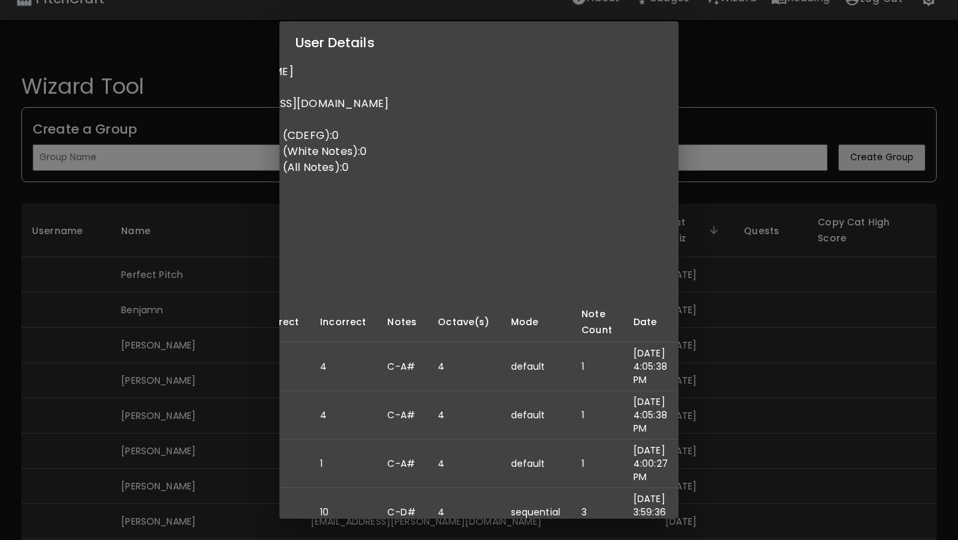
click at [716, 404] on div "User Details Name: [PERSON_NAME] Username: Email: [EMAIL_ADDRESS][DOMAIN_NAME] …" at bounding box center [479, 270] width 958 height 540
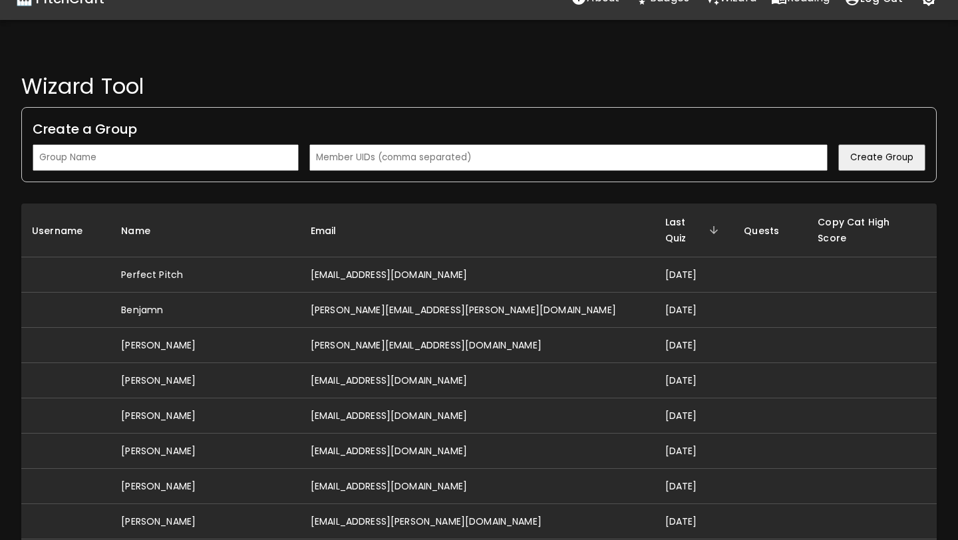
scroll to position [0, 0]
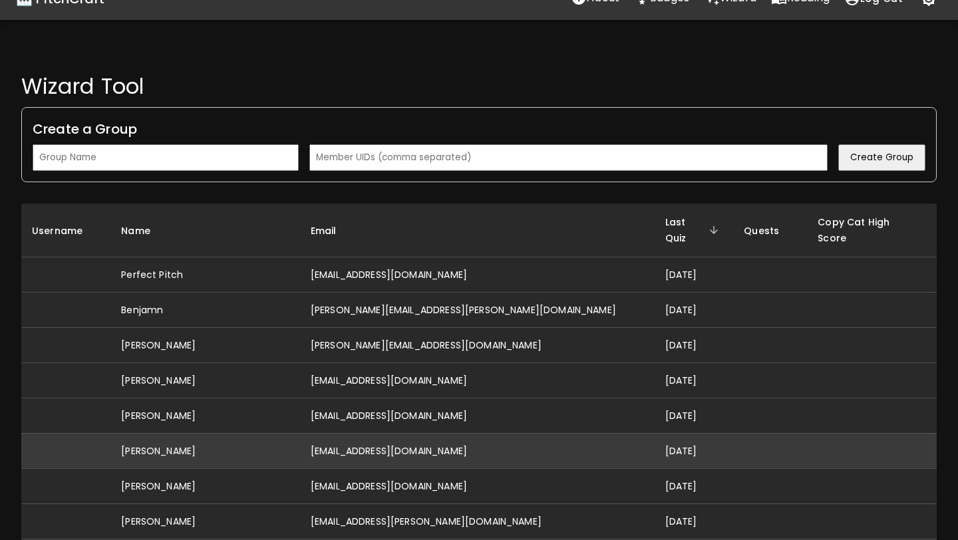
click at [655, 434] on td "[DATE]" at bounding box center [694, 451] width 79 height 35
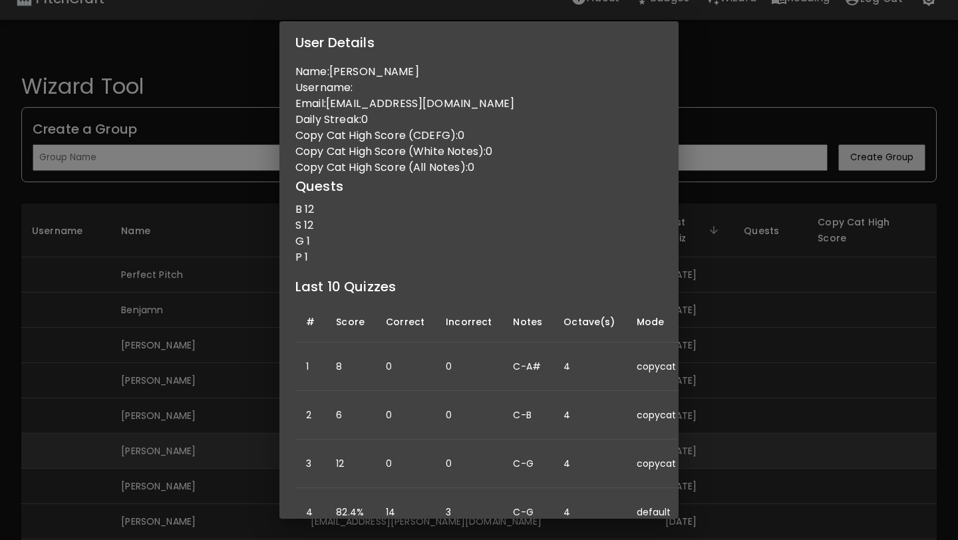
scroll to position [0, 116]
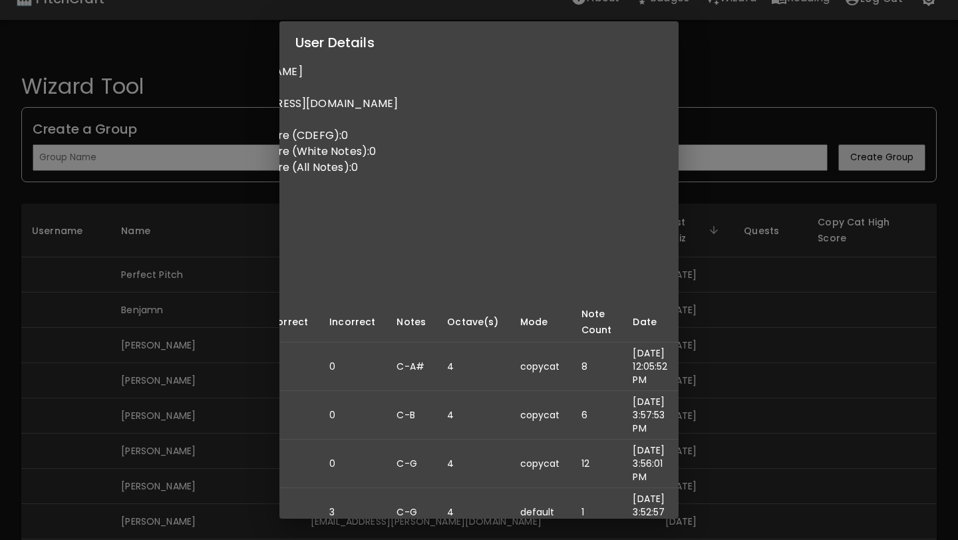
click at [734, 421] on div "User Details Name: [PERSON_NAME] Username: Email: [EMAIL_ADDRESS][DOMAIN_NAME] …" at bounding box center [479, 270] width 958 height 540
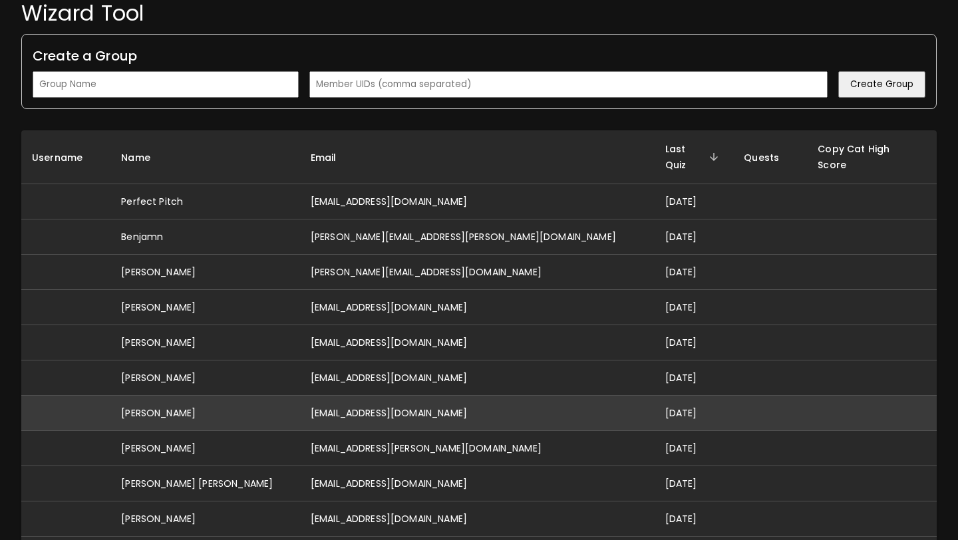
scroll to position [104, 0]
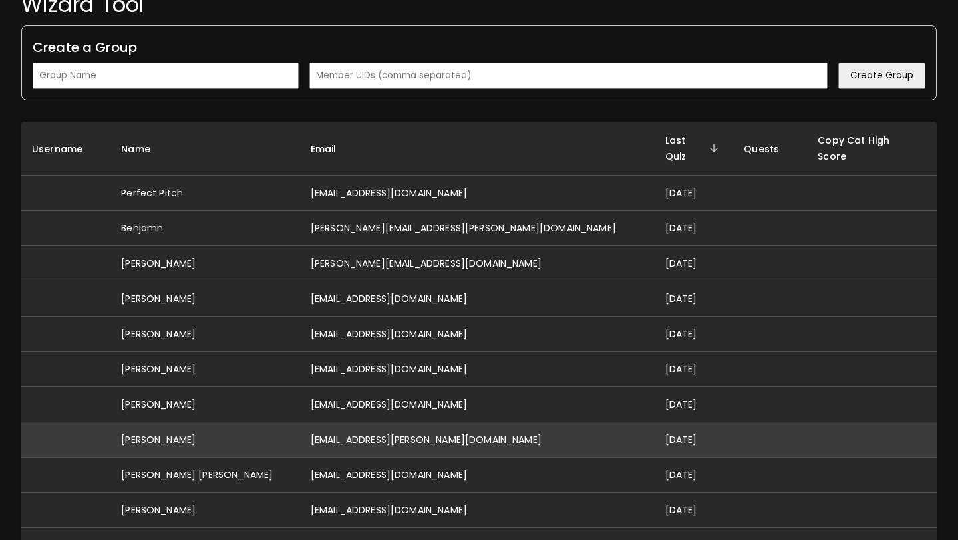
click at [655, 426] on td "[DATE]" at bounding box center [694, 439] width 79 height 35
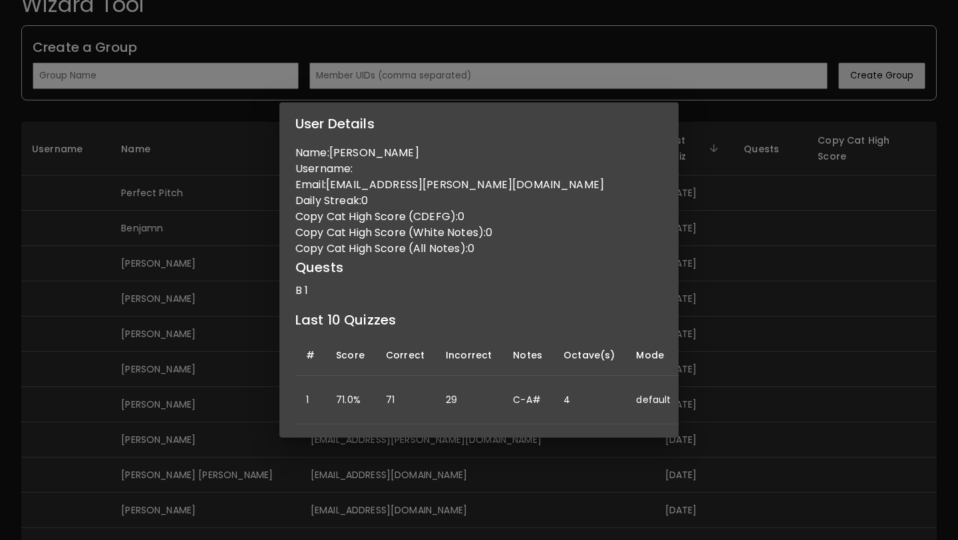
scroll to position [0, 110]
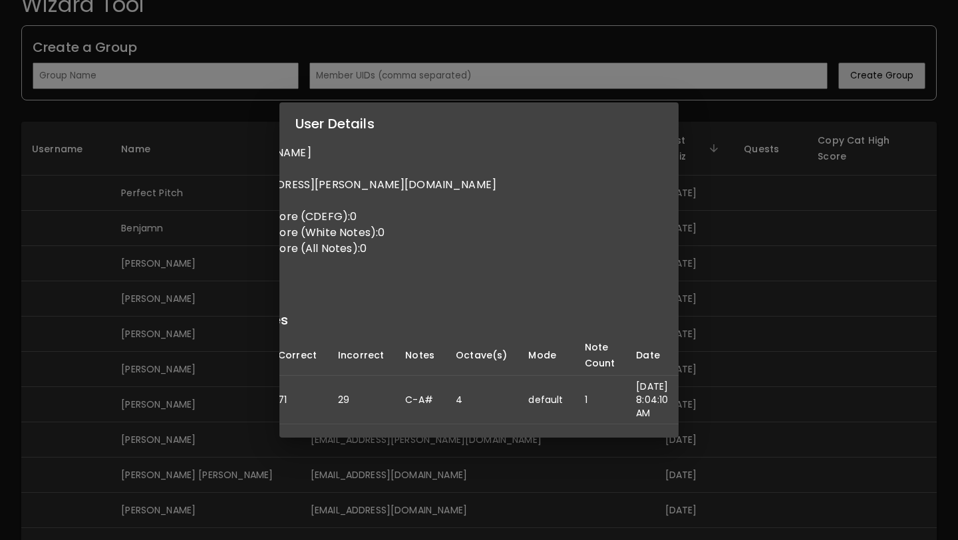
click at [732, 401] on div "User Details Name: [PERSON_NAME] Username: Email: [EMAIL_ADDRESS][PERSON_NAME][…" at bounding box center [479, 270] width 958 height 540
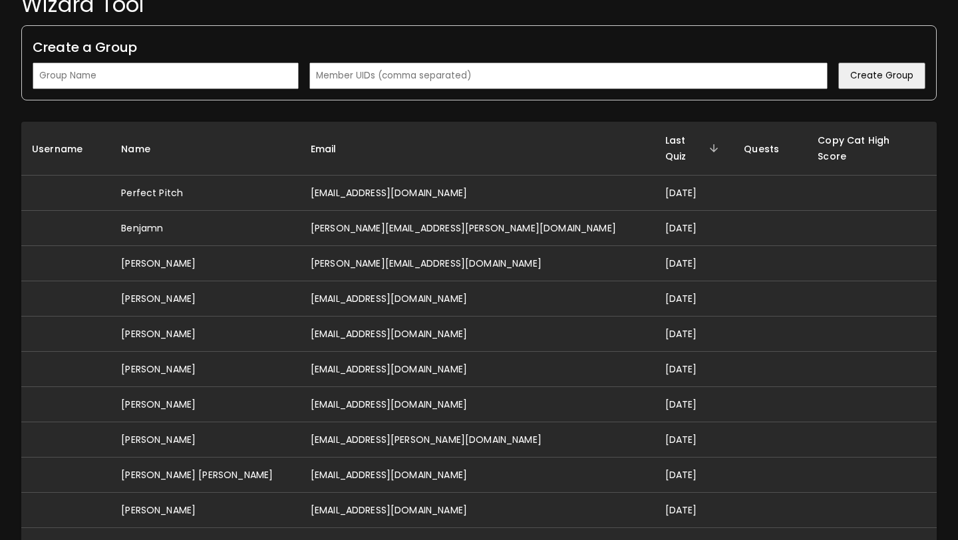
scroll to position [0, 0]
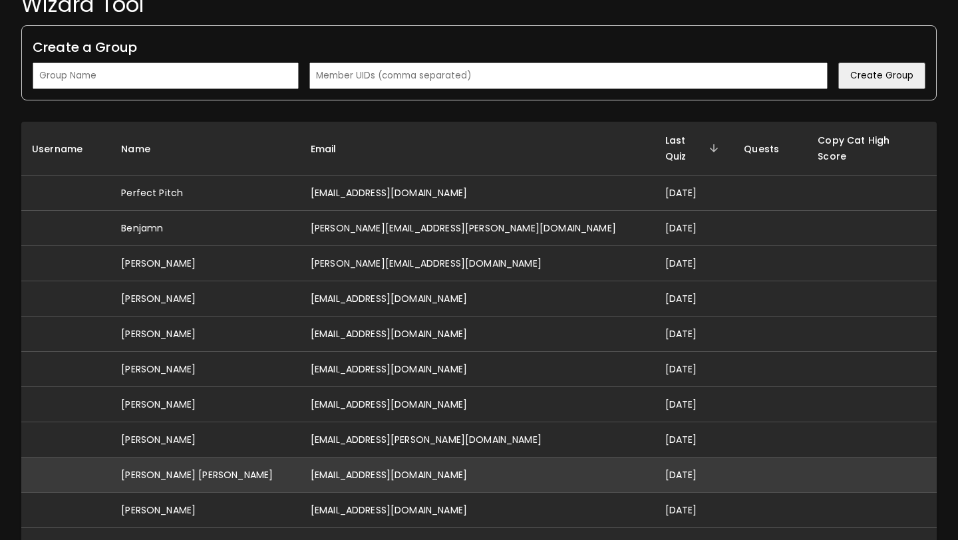
click at [655, 458] on td "[DATE]" at bounding box center [694, 475] width 79 height 35
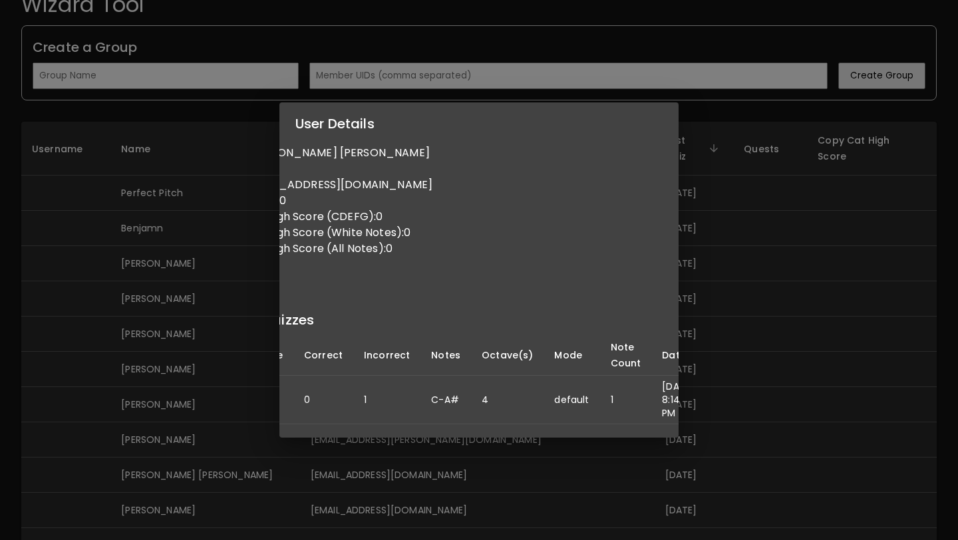
scroll to position [0, 107]
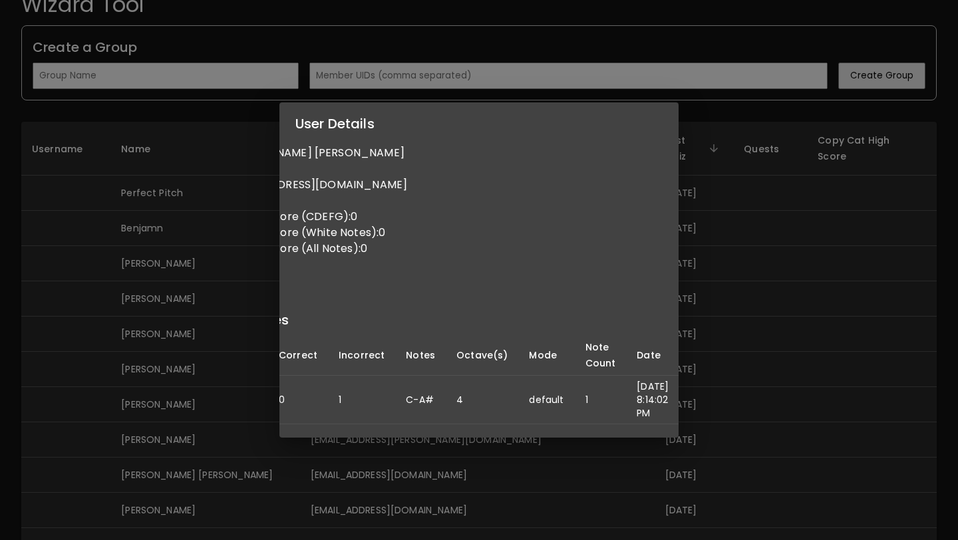
click at [749, 445] on div "User Details Name: [PERSON_NAME] [PERSON_NAME] Username: Email: [EMAIL_ADDRESS]…" at bounding box center [479, 270] width 958 height 540
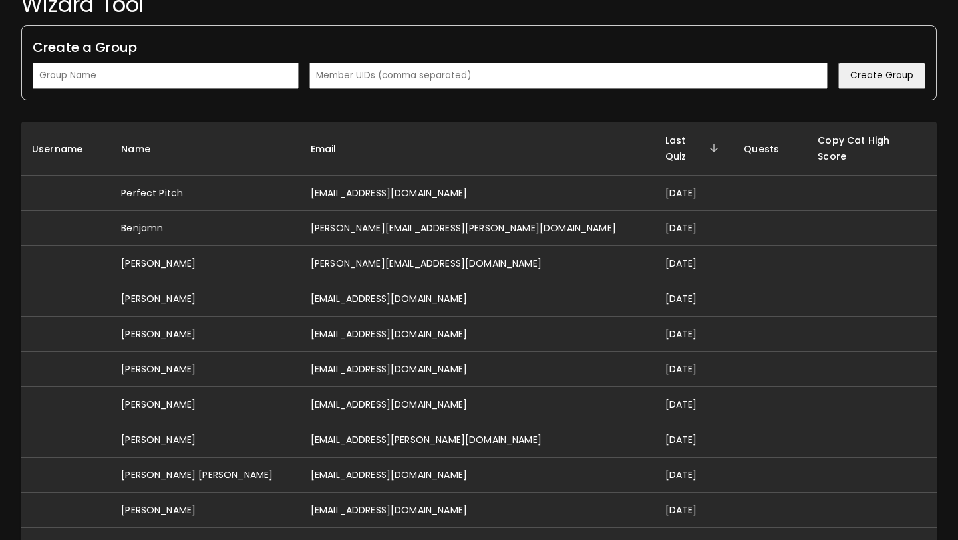
scroll to position [0, 0]
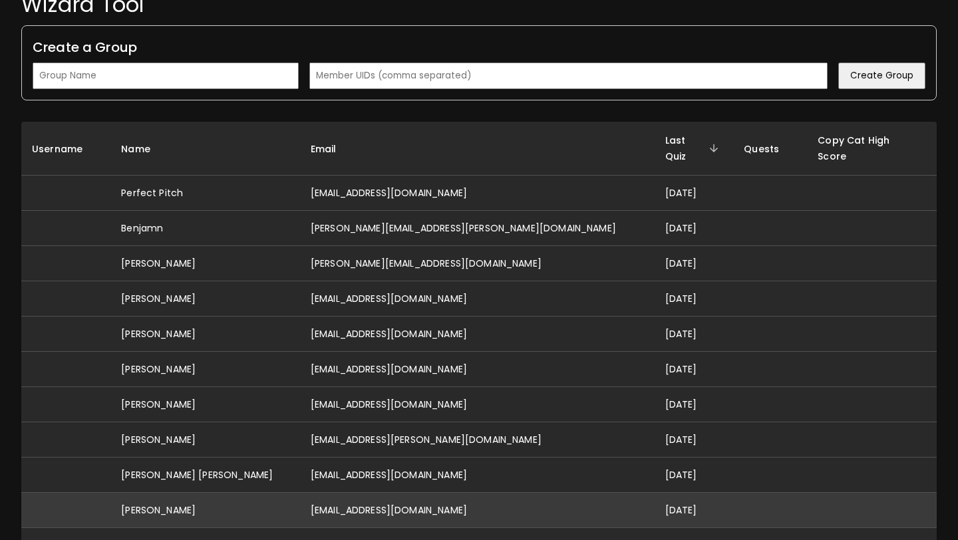
click at [655, 496] on td "[DATE]" at bounding box center [694, 510] width 79 height 35
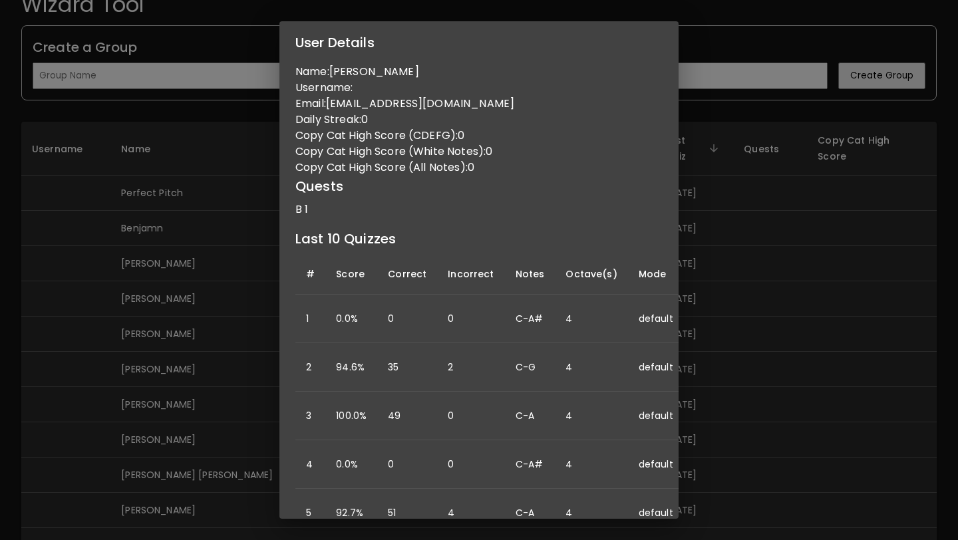
scroll to position [0, 113]
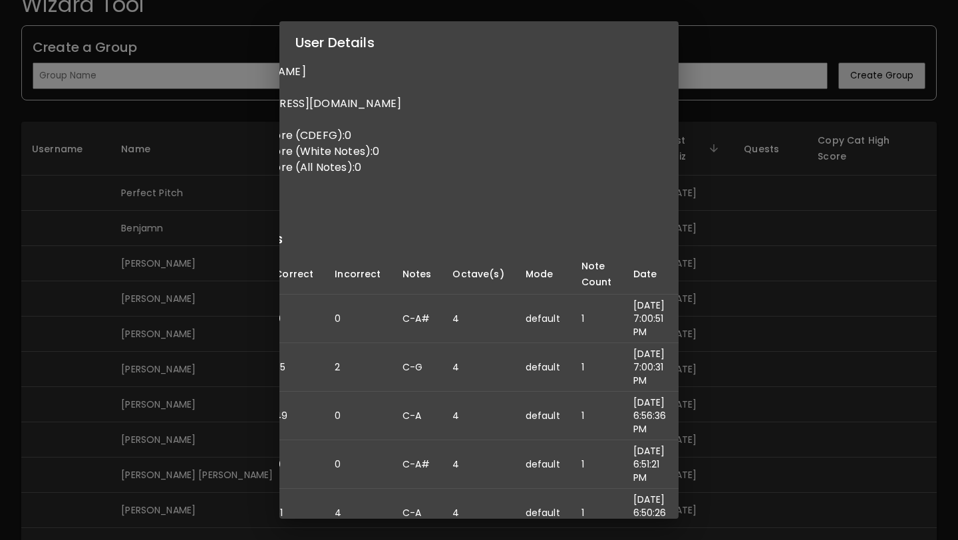
click at [732, 396] on div "User Details Name: [PERSON_NAME] Username: Email: [EMAIL_ADDRESS][DOMAIN_NAME] …" at bounding box center [479, 270] width 958 height 540
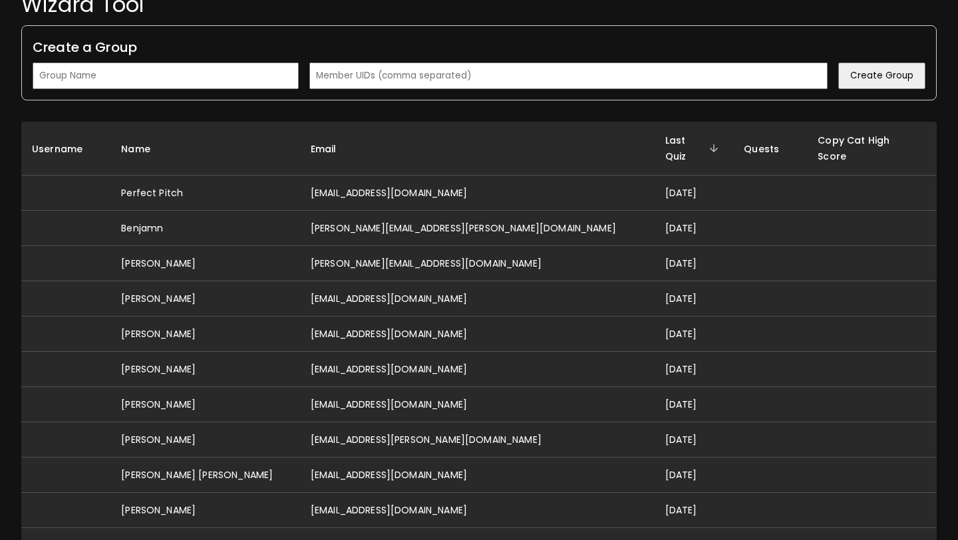
scroll to position [0, 0]
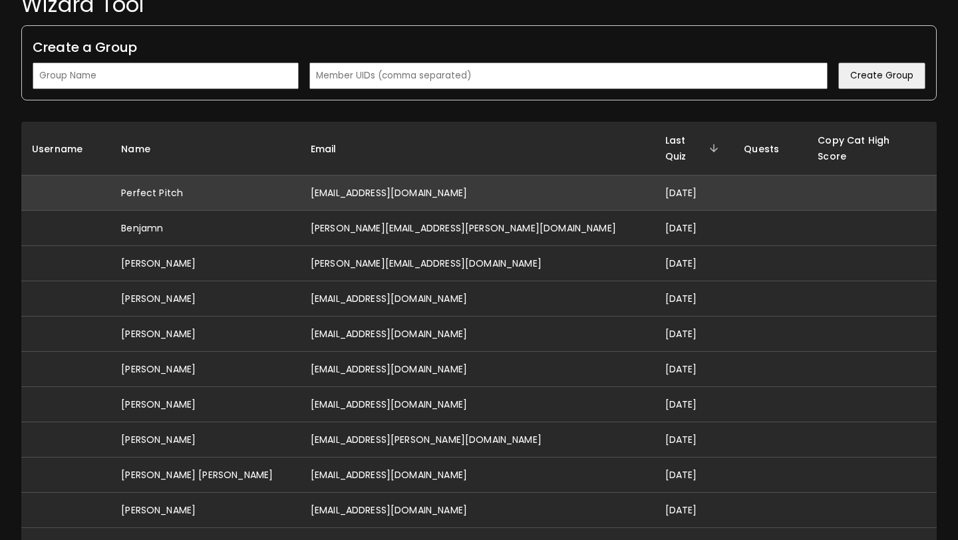
click at [347, 182] on td "[EMAIL_ADDRESS][DOMAIN_NAME]" at bounding box center [477, 193] width 355 height 35
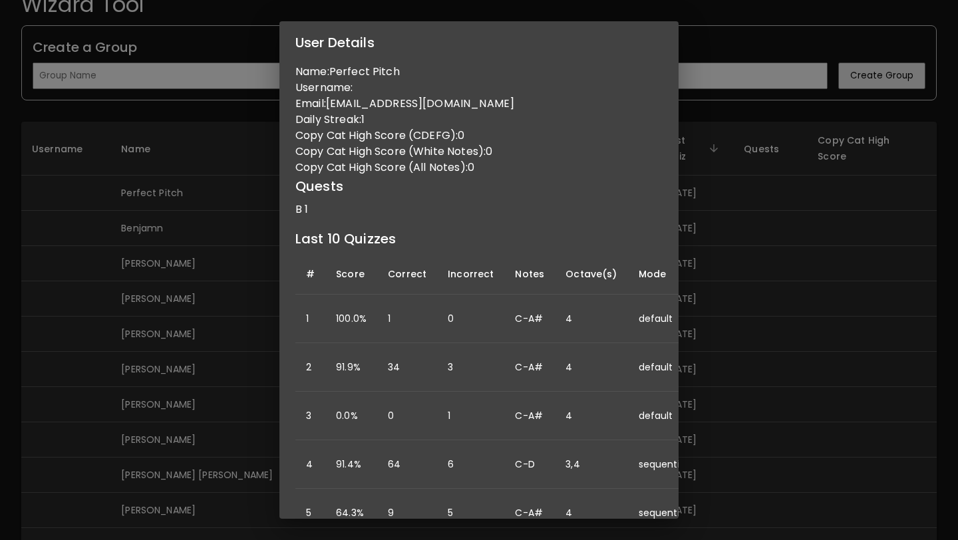
click at [362, 321] on td "100.0%" at bounding box center [351, 319] width 52 height 49
click at [406, 315] on td "1" at bounding box center [407, 319] width 60 height 49
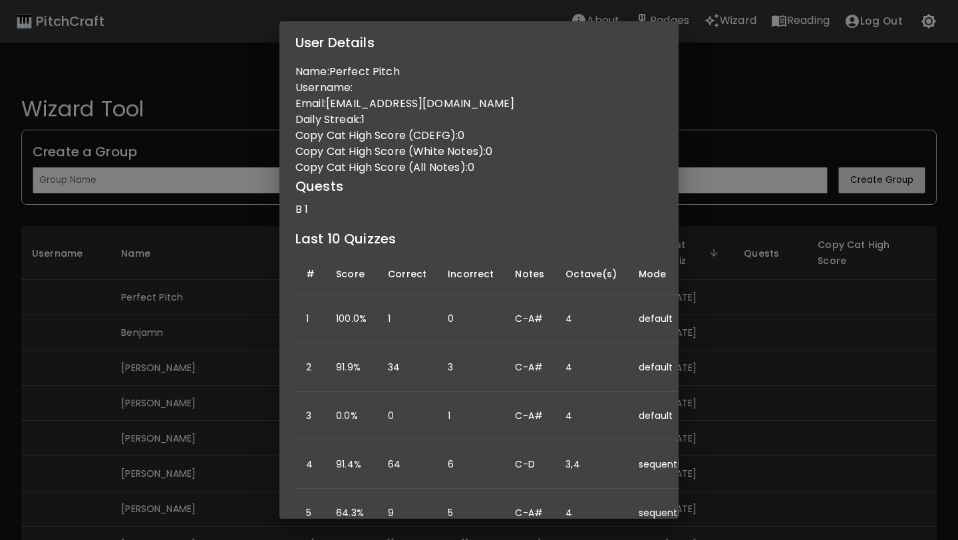
scroll to position [0, 129]
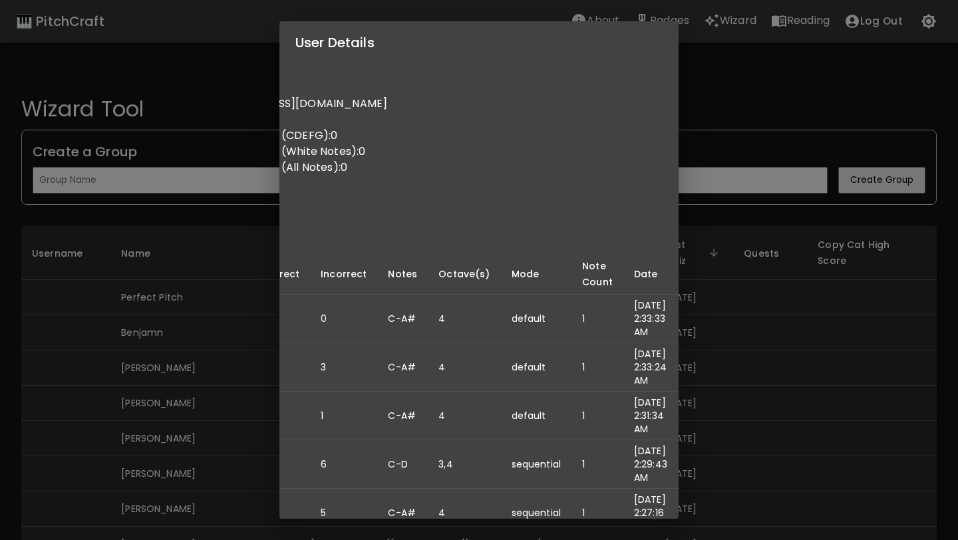
click at [747, 349] on div "User Details Name: Perfect Pitch Username: Email: [EMAIL_ADDRESS][DOMAIN_NAME] …" at bounding box center [479, 270] width 958 height 540
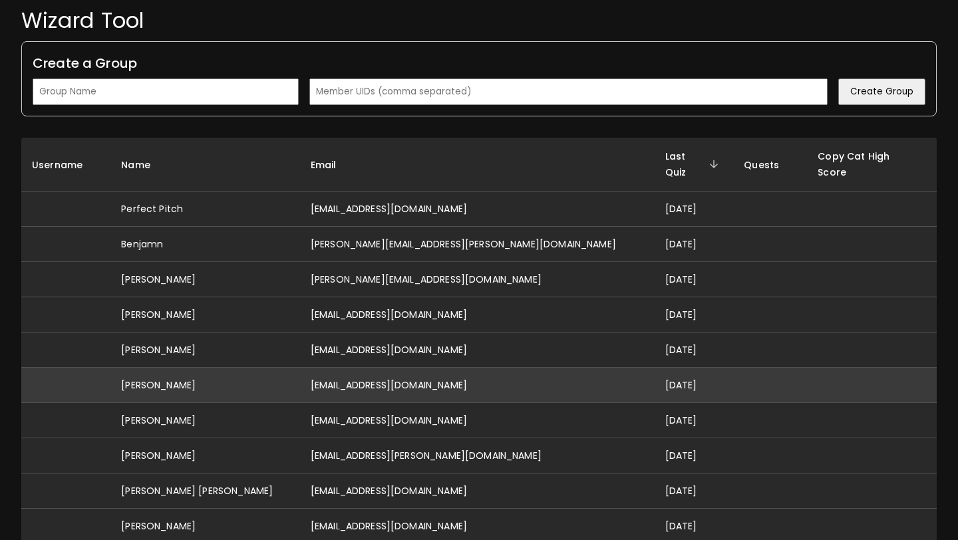
scroll to position [94, 0]
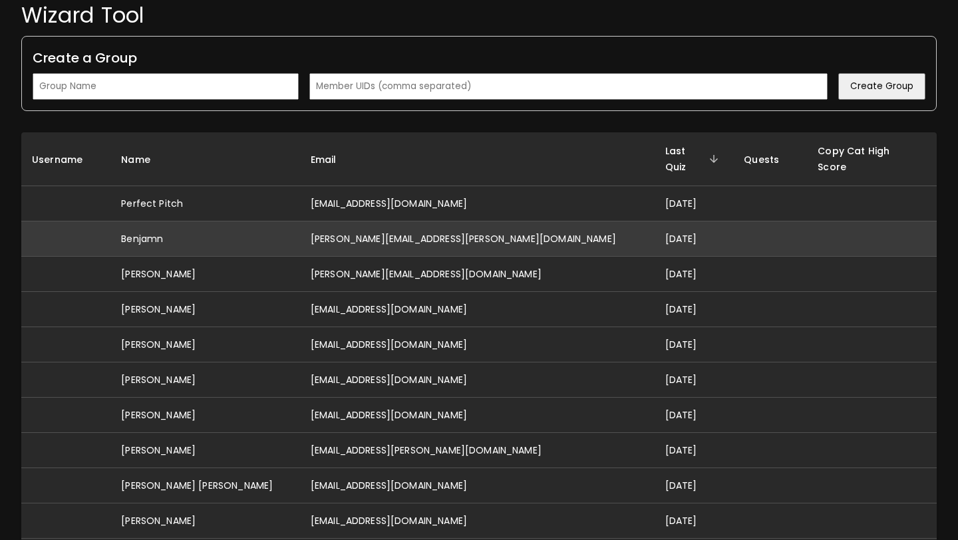
click at [476, 224] on td "[PERSON_NAME][EMAIL_ADDRESS][PERSON_NAME][DOMAIN_NAME]" at bounding box center [477, 239] width 355 height 35
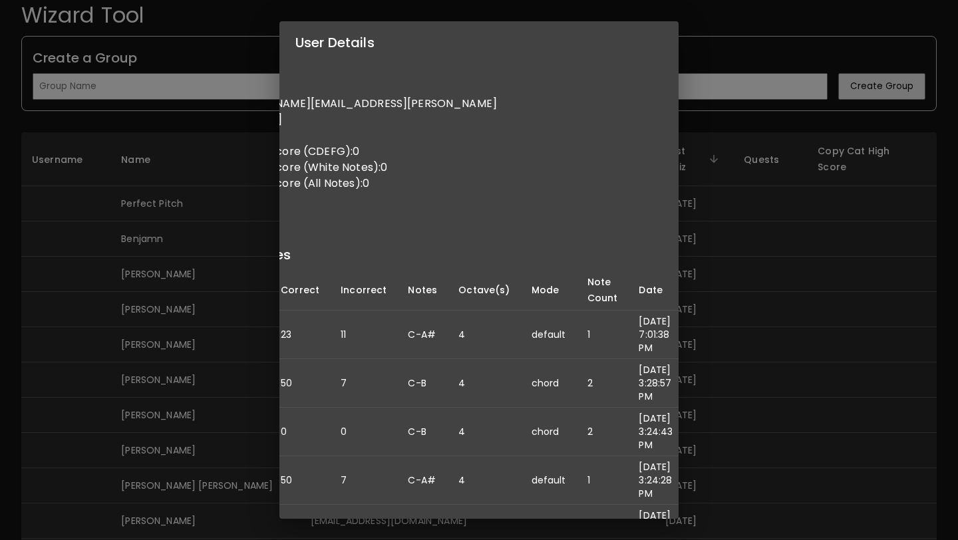
scroll to position [0, 114]
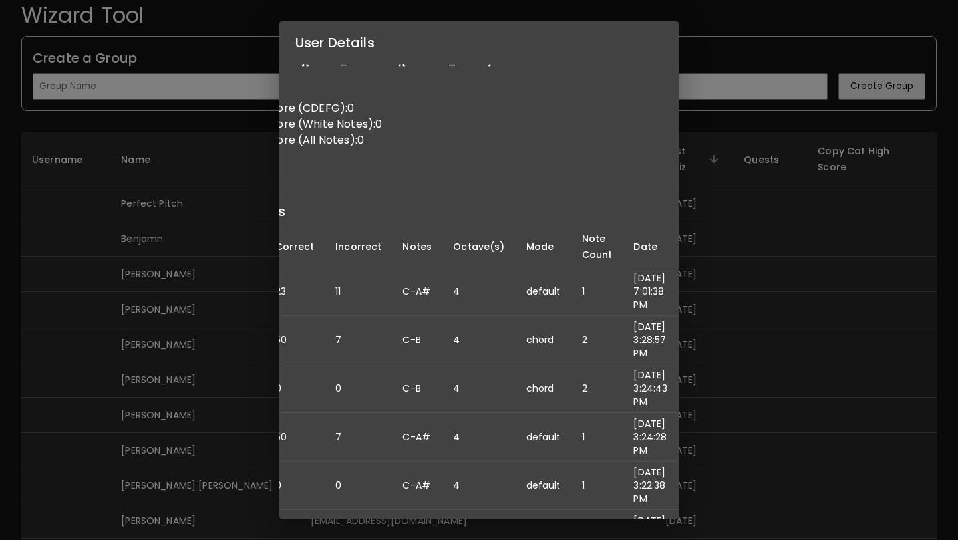
click at [722, 345] on div "User Details Name: Benjamn Username: Email: [PERSON_NAME][EMAIL_ADDRESS][PERSON…" at bounding box center [479, 270] width 958 height 540
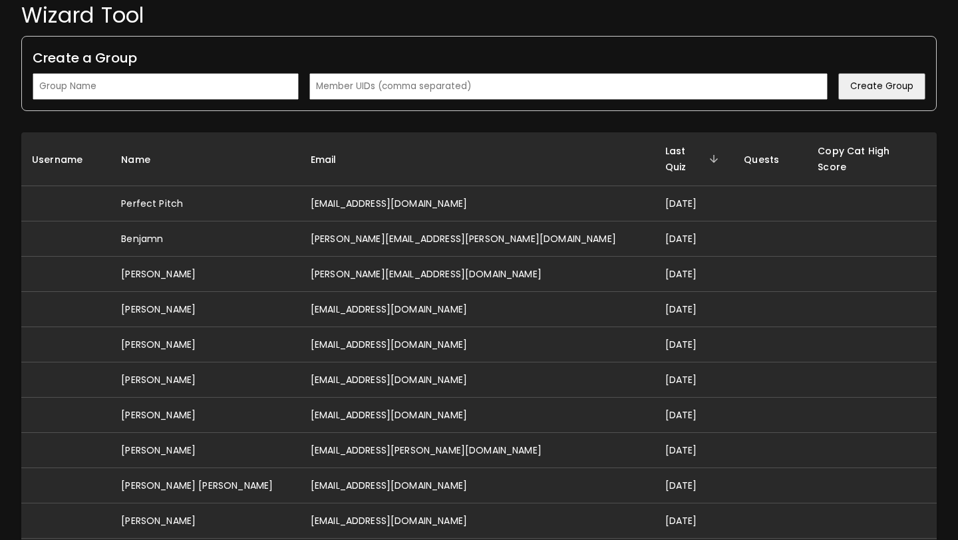
scroll to position [0, 0]
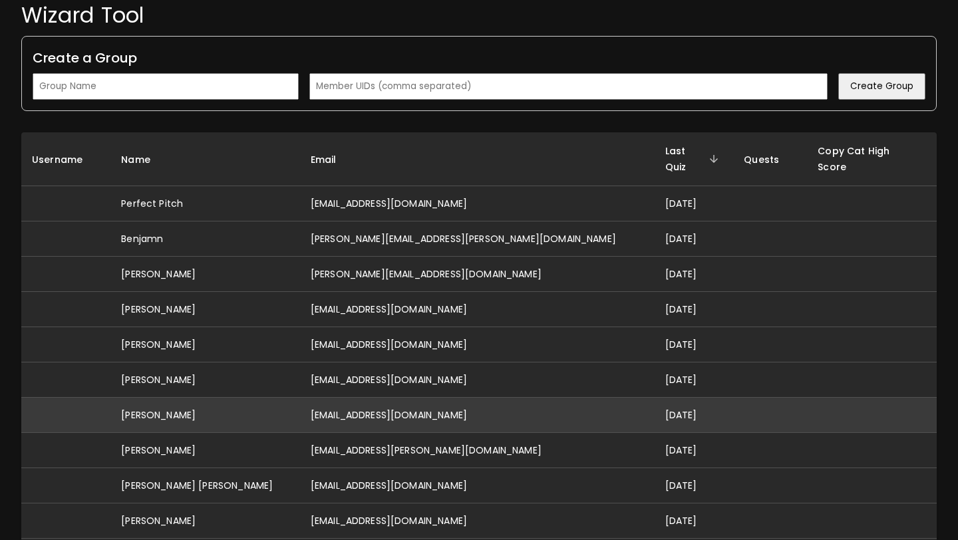
click at [422, 398] on td "[EMAIL_ADDRESS][DOMAIN_NAME]" at bounding box center [477, 415] width 355 height 35
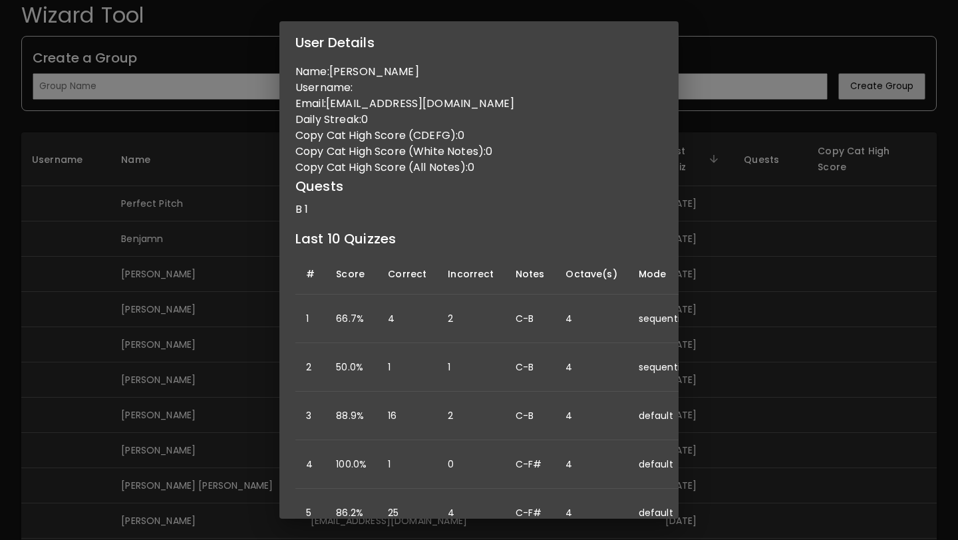
scroll to position [0, 132]
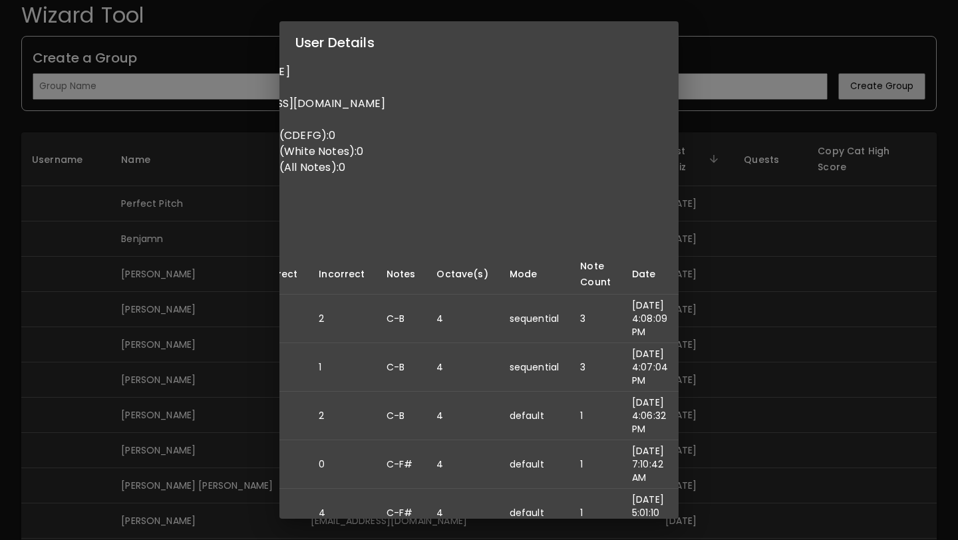
click at [784, 329] on div "User Details Name: [PERSON_NAME] Username: Email: [EMAIL_ADDRESS][DOMAIN_NAME] …" at bounding box center [479, 270] width 958 height 540
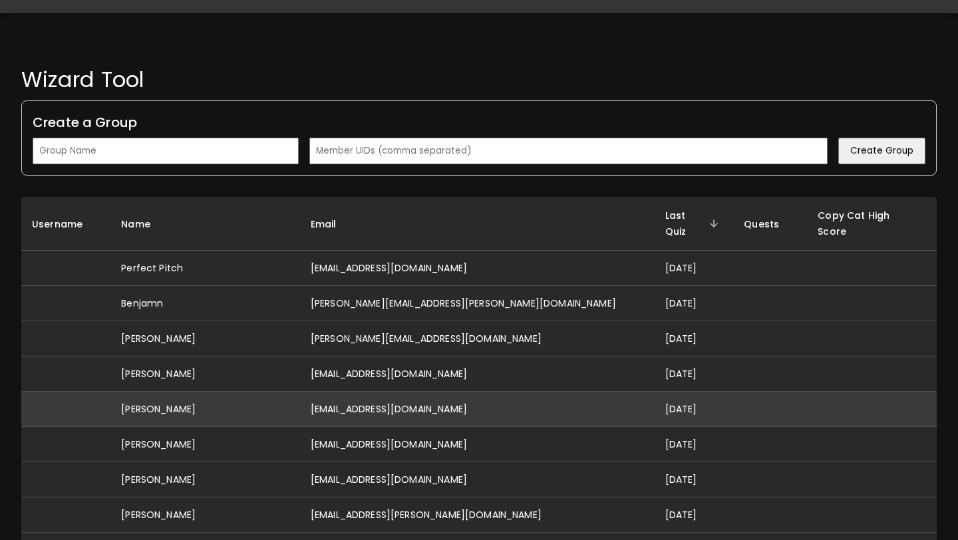
scroll to position [0, 0]
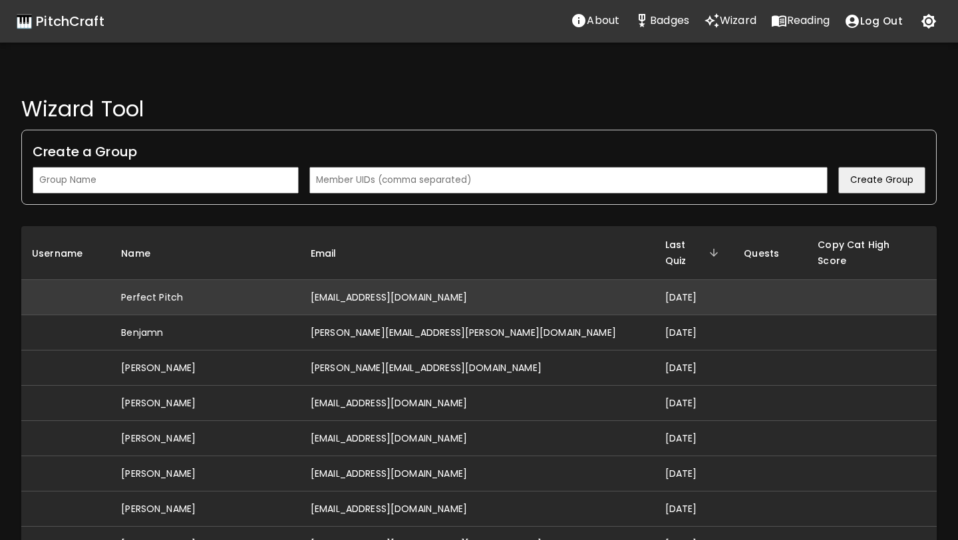
click at [460, 287] on td "[EMAIL_ADDRESS][DOMAIN_NAME]" at bounding box center [477, 297] width 355 height 35
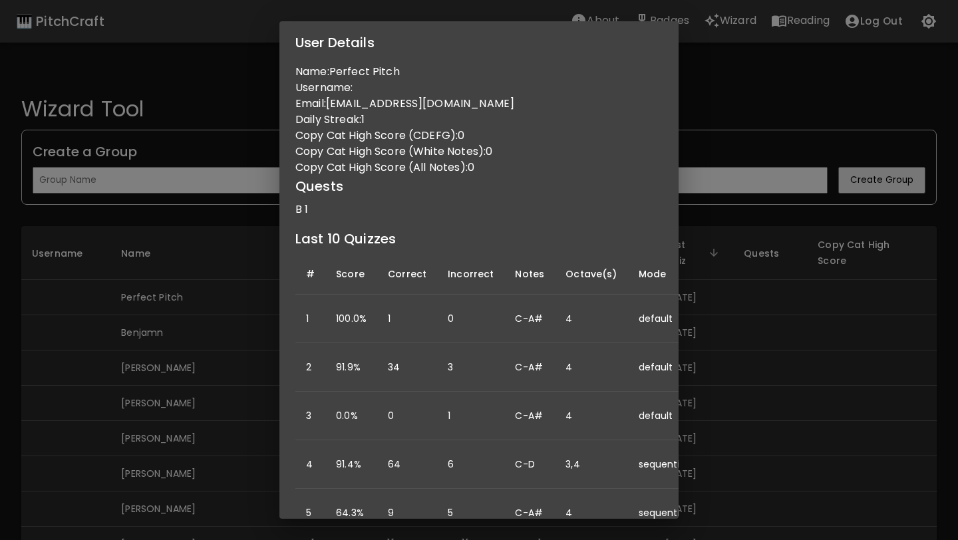
click at [246, 404] on div "User Details Name: Perfect Pitch Username: Email: [EMAIL_ADDRESS][DOMAIN_NAME] …" at bounding box center [479, 270] width 958 height 540
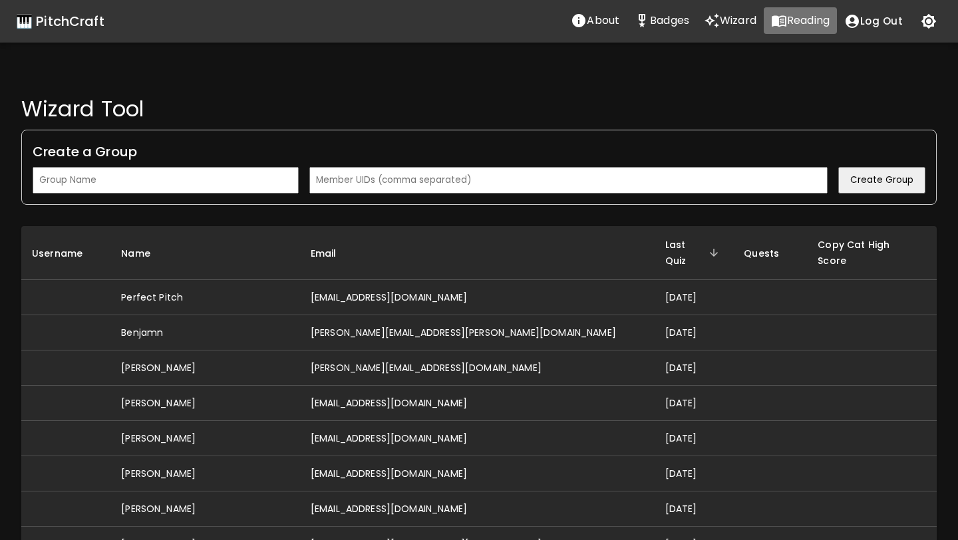
click at [778, 15] on icon "Reading" at bounding box center [779, 21] width 16 height 16
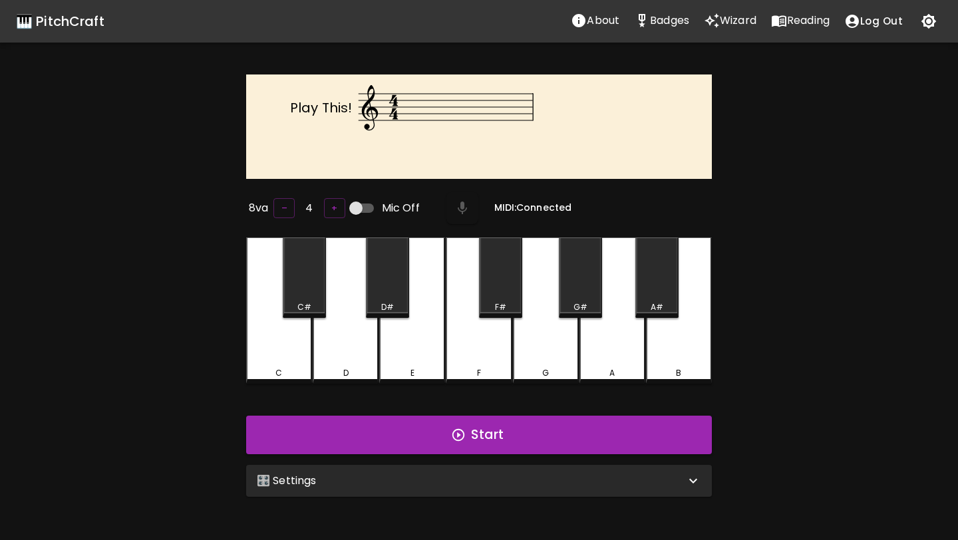
click at [450, 473] on div "🎛️ Settings" at bounding box center [471, 481] width 428 height 16
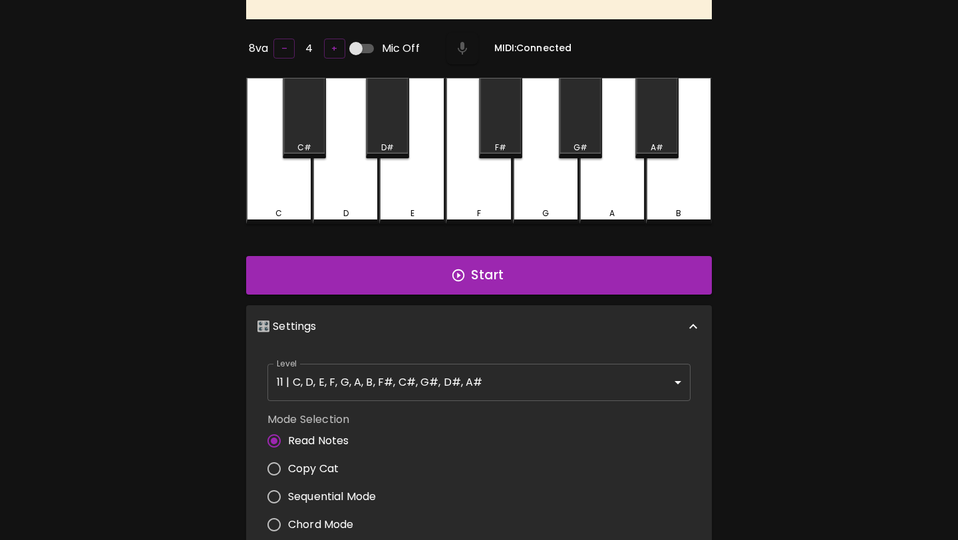
scroll to position [202, 0]
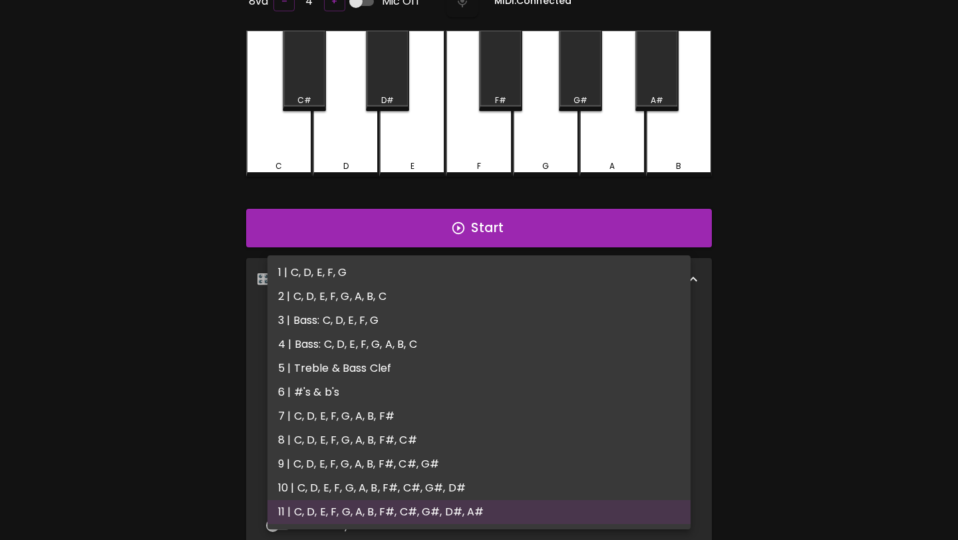
click at [501, 325] on body "🎹 PitchCraft About Badges Wizard Reading Log Out Play This! 8va – 4 + Mic Off M…" at bounding box center [479, 272] width 958 height 949
click at [483, 277] on li "1 | C, D, E, F, G" at bounding box center [478, 273] width 423 height 24
type input "1"
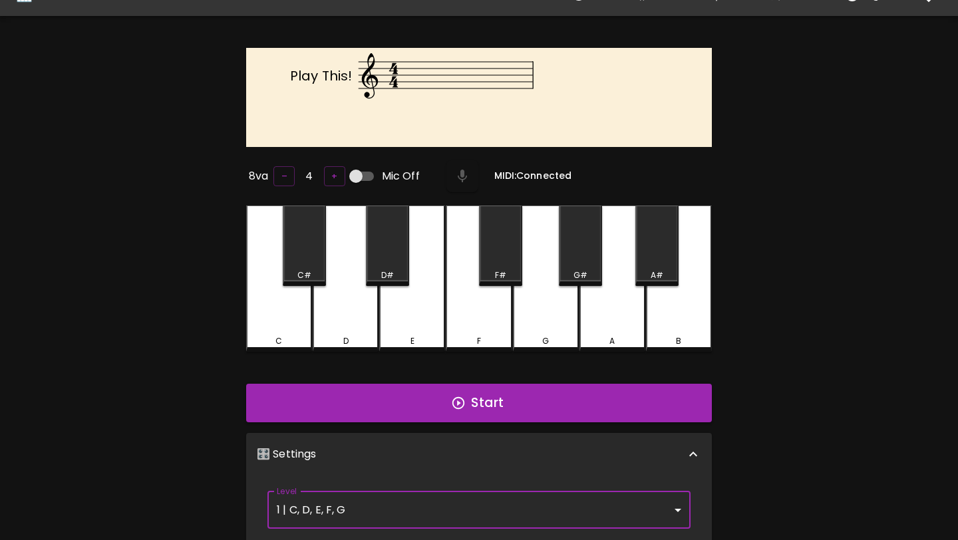
scroll to position [0, 0]
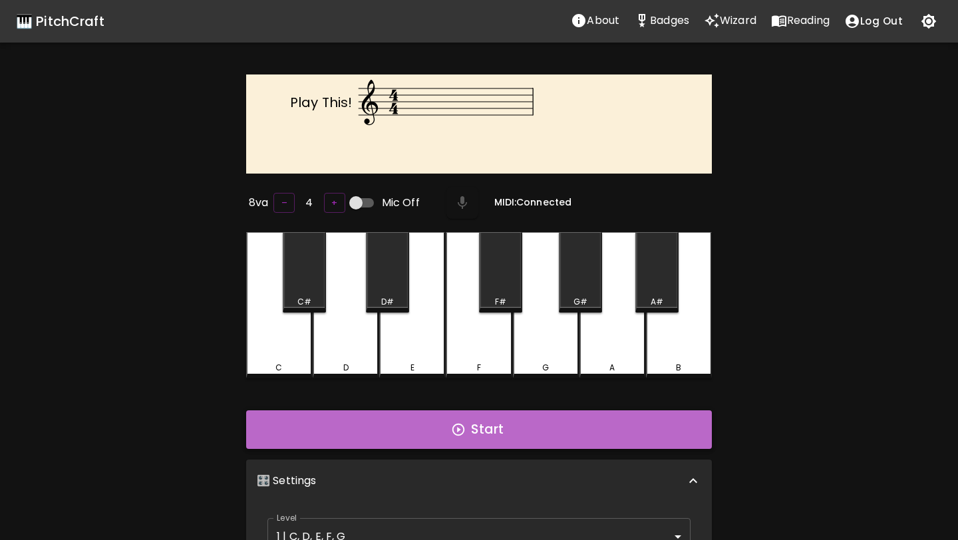
click at [547, 440] on button "Start" at bounding box center [479, 429] width 466 height 39
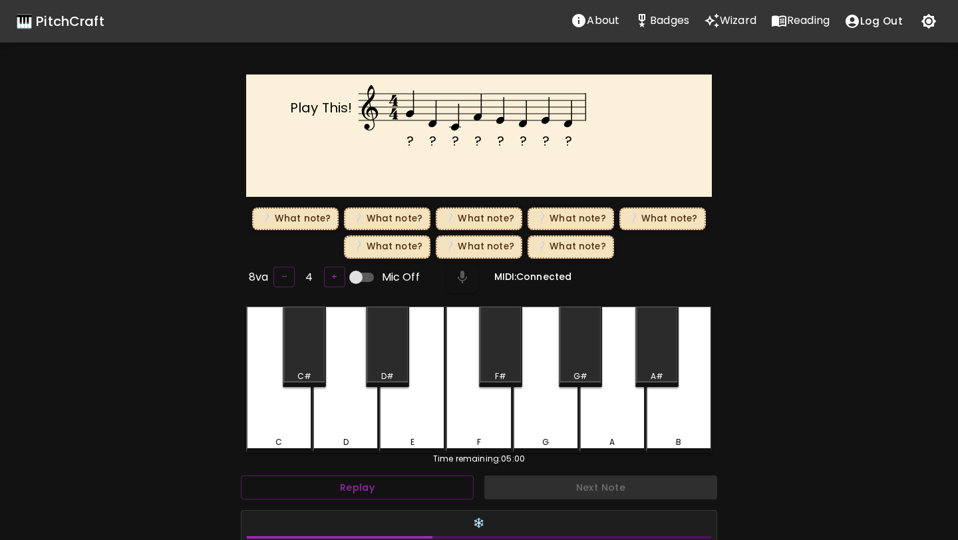
click at [410, 138] on text "?" at bounding box center [409, 141] width 7 height 19
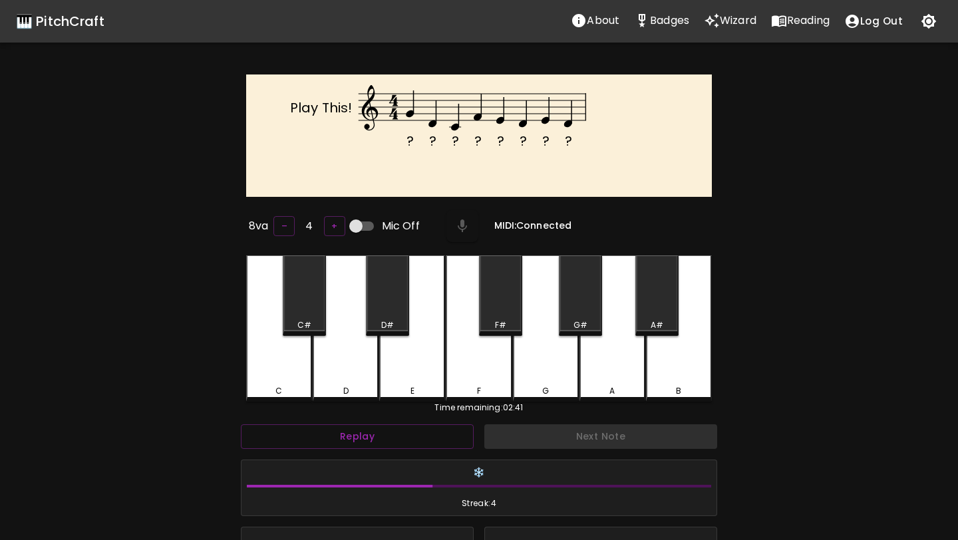
scroll to position [5, 0]
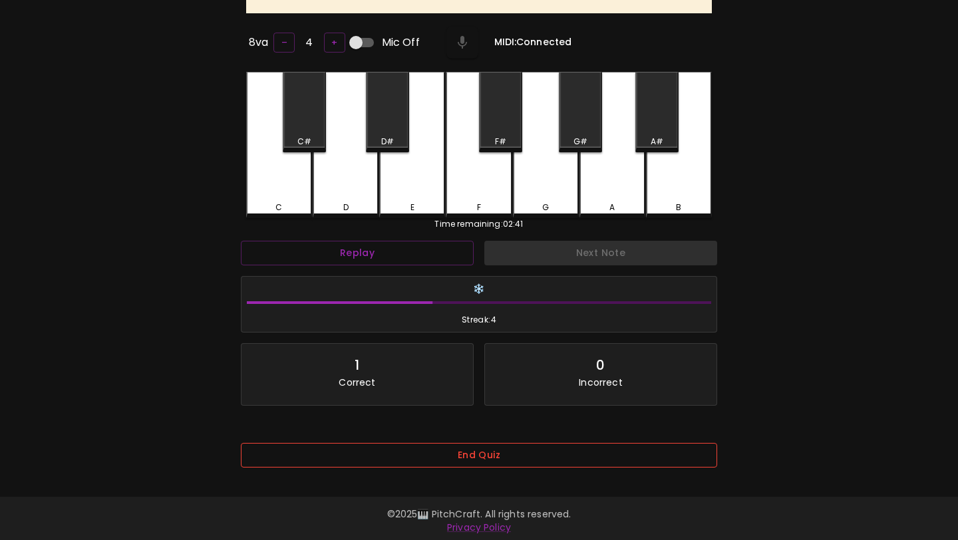
click at [590, 451] on button "End Quiz" at bounding box center [479, 455] width 476 height 25
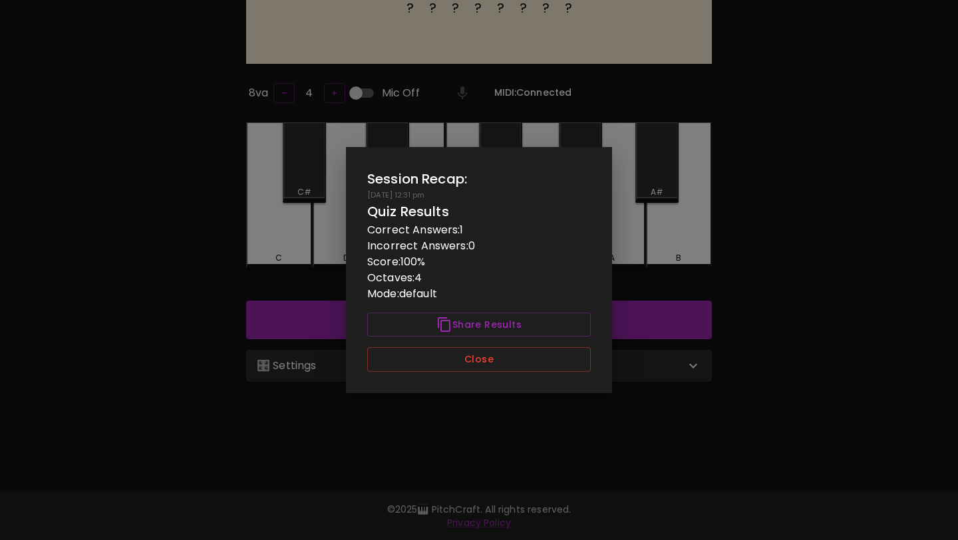
scroll to position [0, 0]
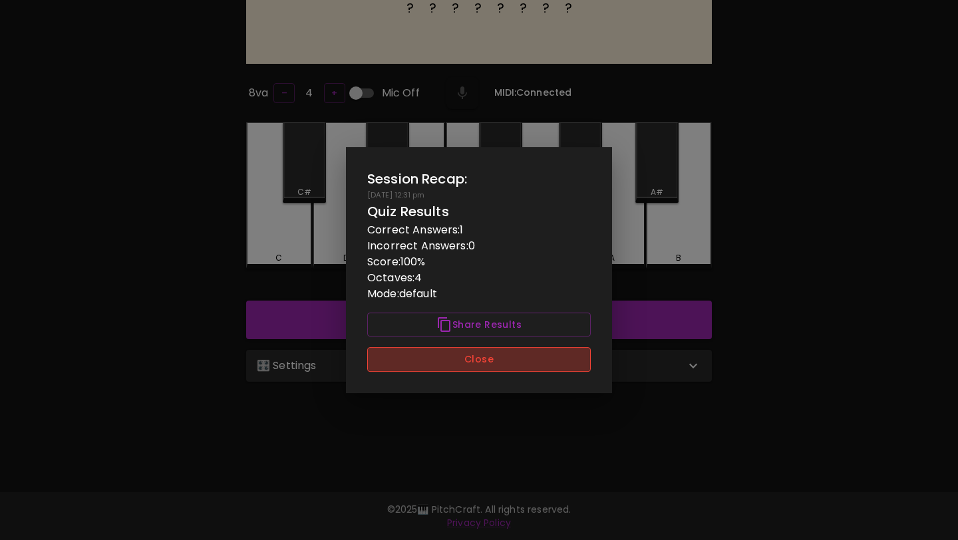
click at [552, 359] on button "Close" at bounding box center [479, 359] width 224 height 25
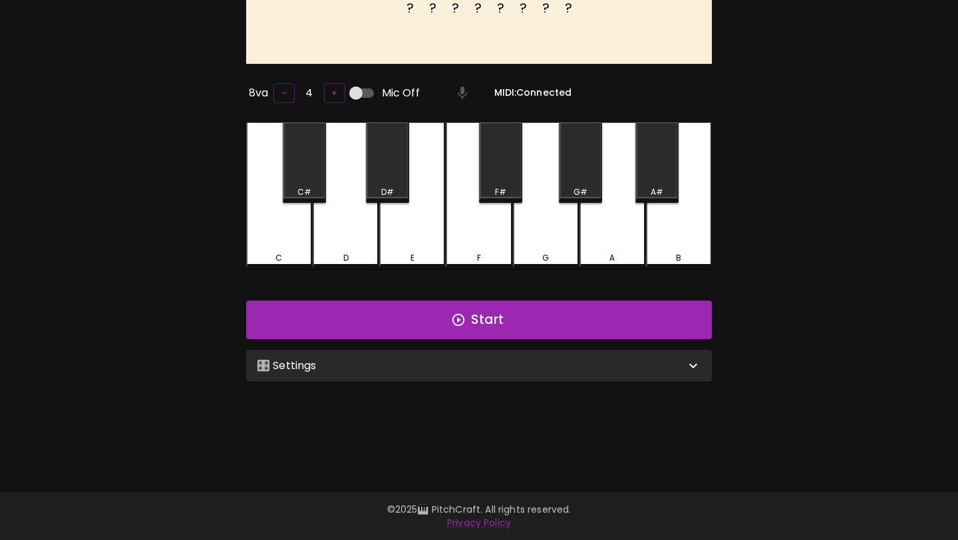
click at [555, 333] on button "Start" at bounding box center [479, 320] width 466 height 39
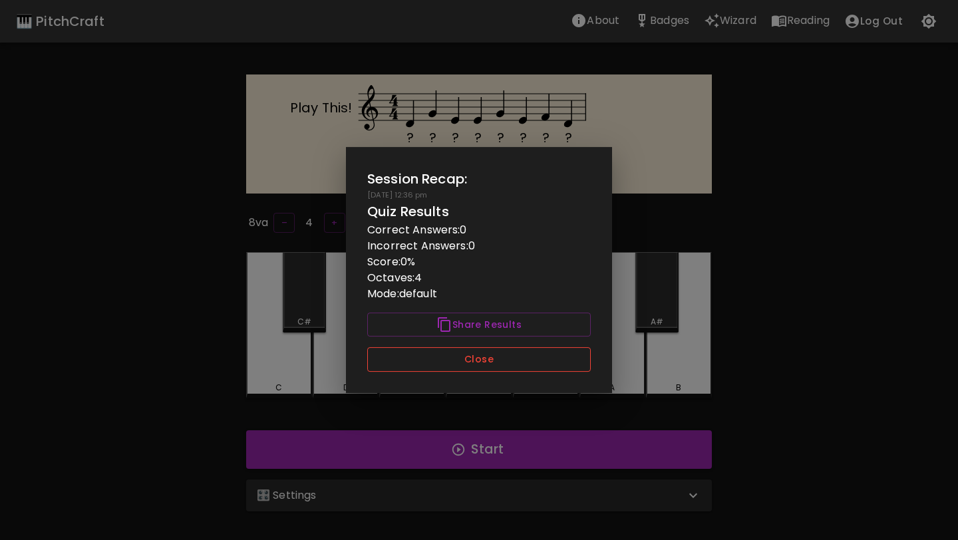
click at [501, 361] on button "Close" at bounding box center [479, 359] width 224 height 25
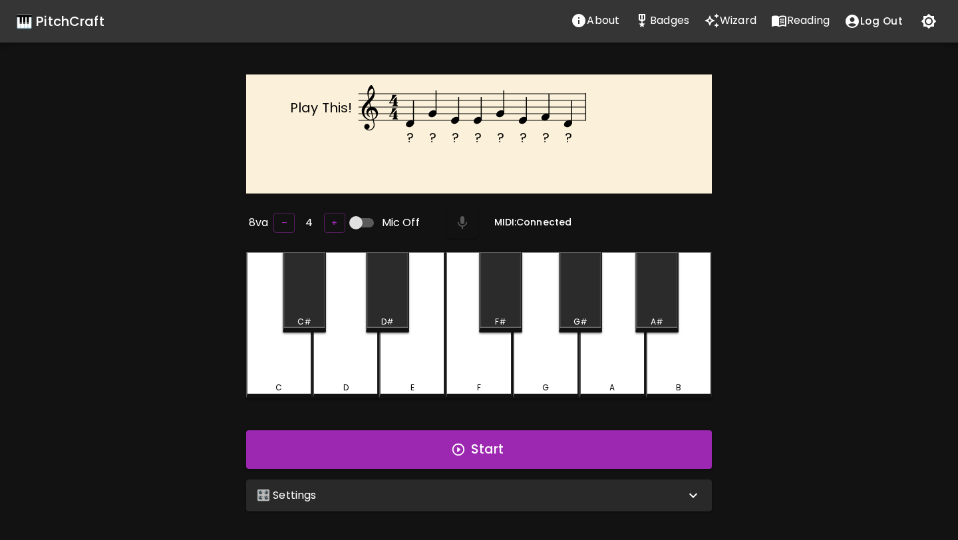
click at [488, 480] on div "🎛️ Settings" at bounding box center [479, 496] width 466 height 32
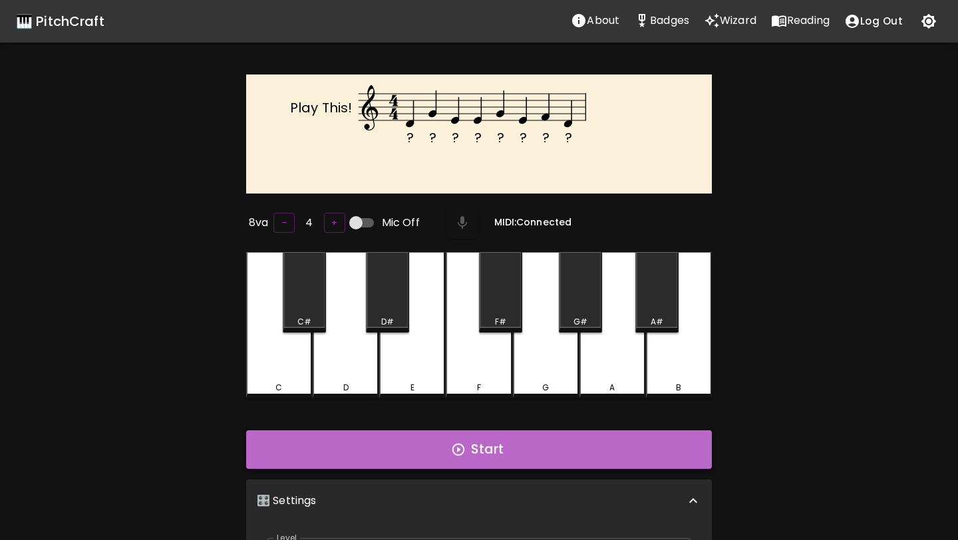
click at [502, 448] on button "Start" at bounding box center [479, 449] width 466 height 39
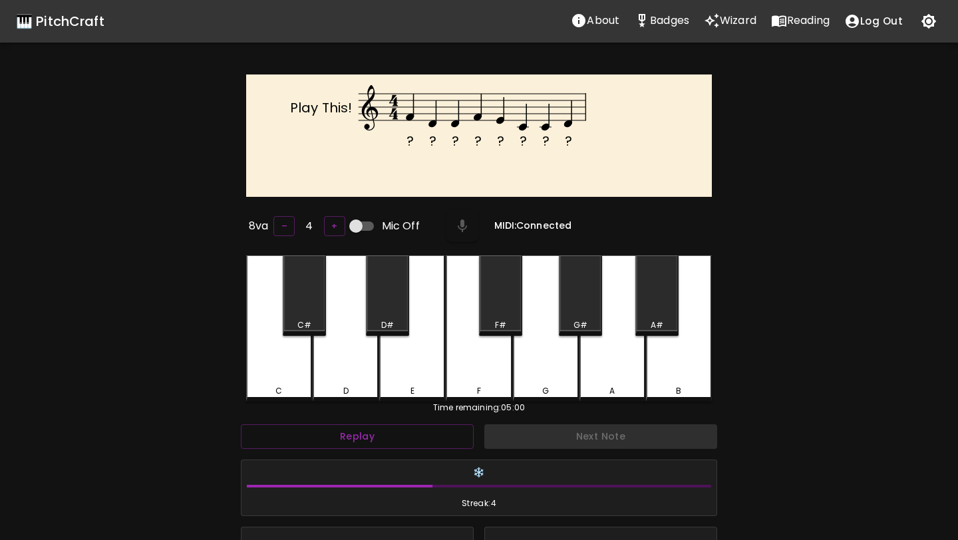
click at [481, 368] on div "F" at bounding box center [479, 328] width 66 height 146
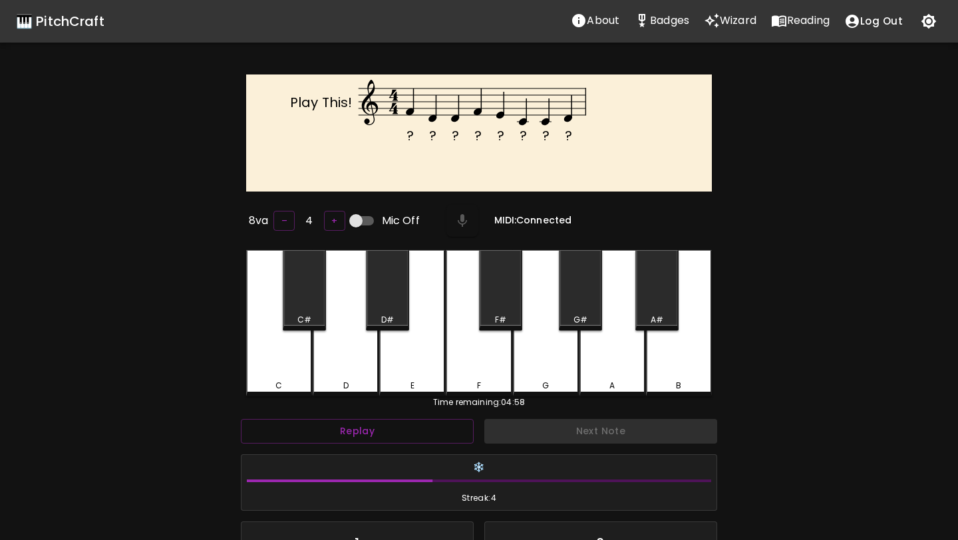
scroll to position [190, 0]
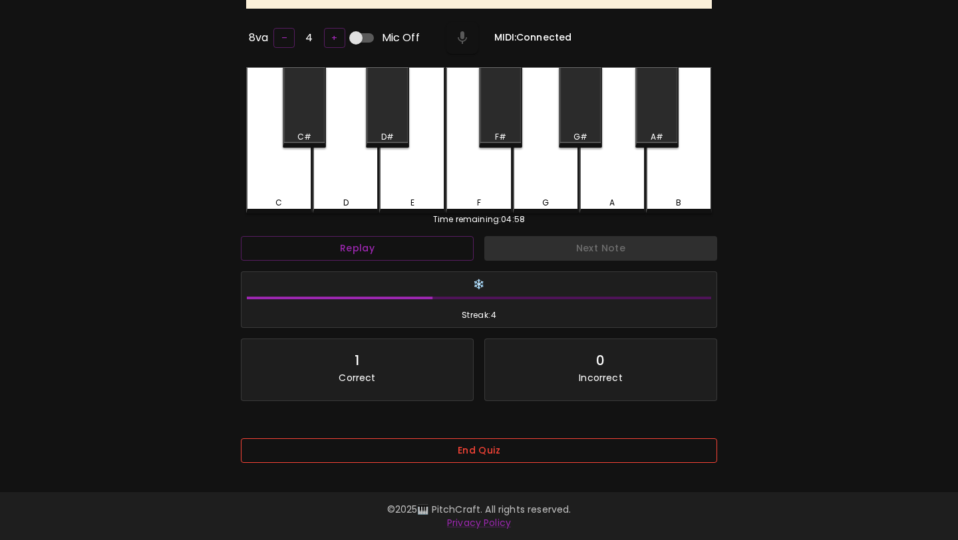
click at [465, 438] on button "End Quiz" at bounding box center [479, 450] width 476 height 25
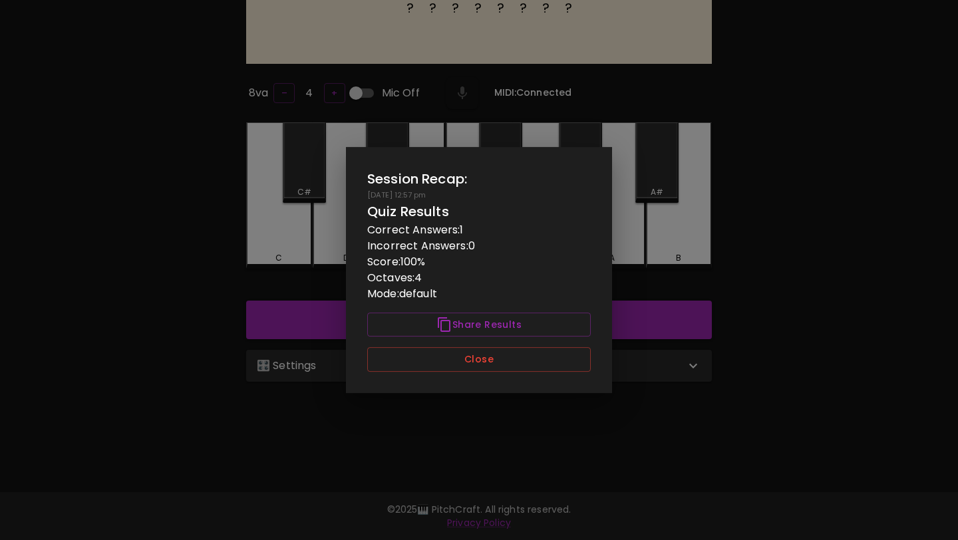
scroll to position [0, 0]
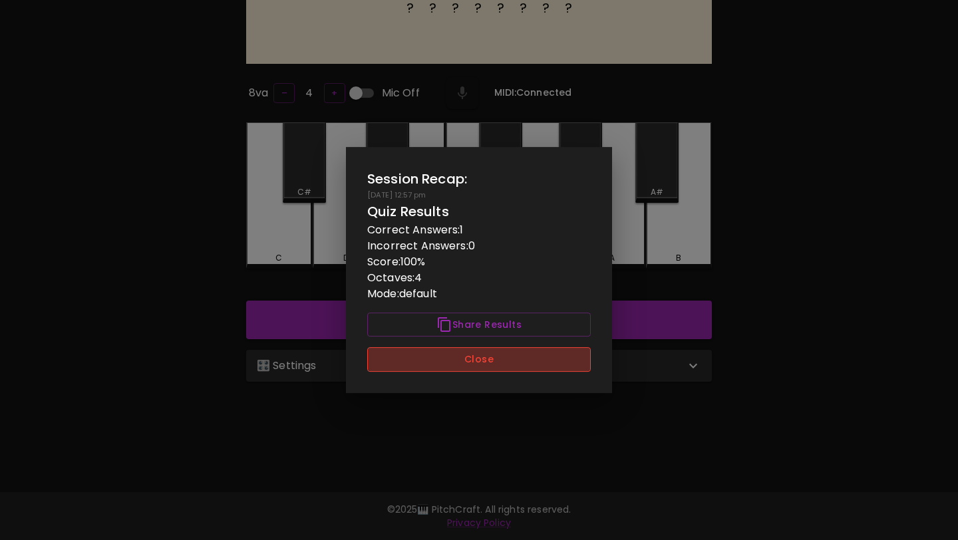
click at [497, 361] on button "Close" at bounding box center [479, 359] width 224 height 25
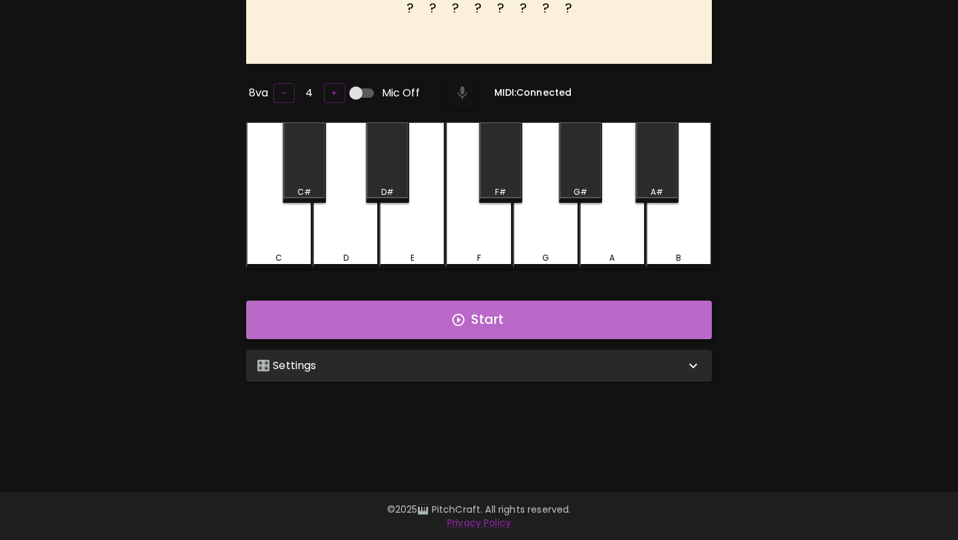
click at [511, 323] on button "Start" at bounding box center [479, 320] width 466 height 39
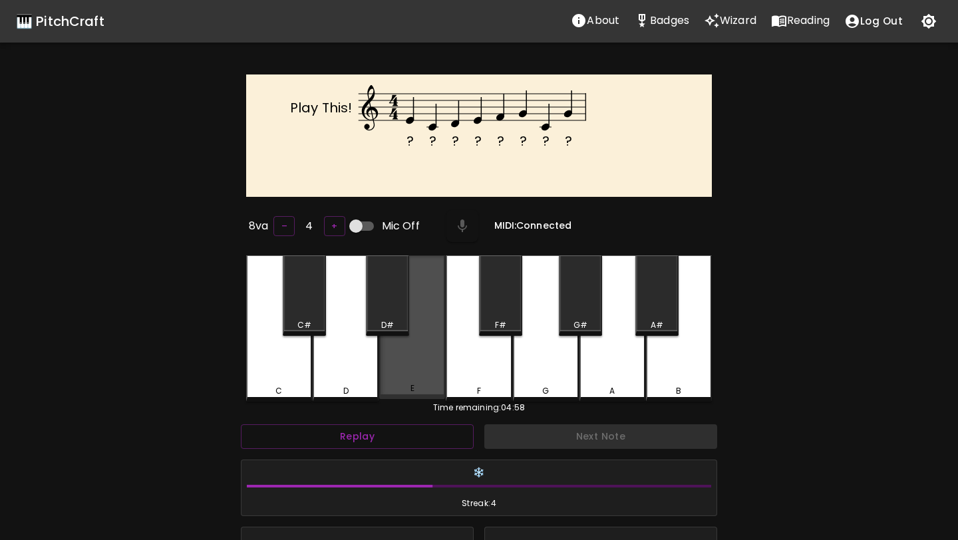
click at [425, 345] on div "E" at bounding box center [412, 327] width 66 height 144
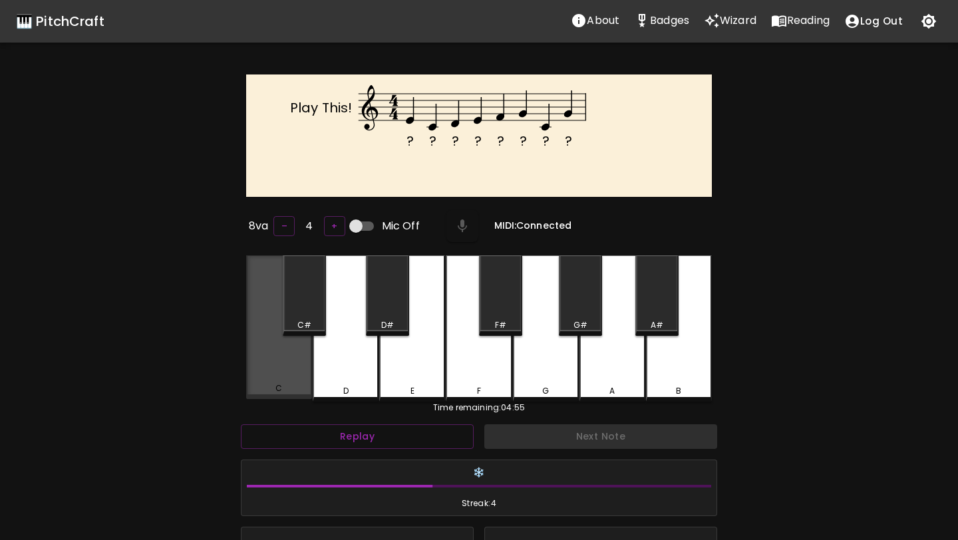
click at [281, 354] on div "C" at bounding box center [279, 327] width 66 height 144
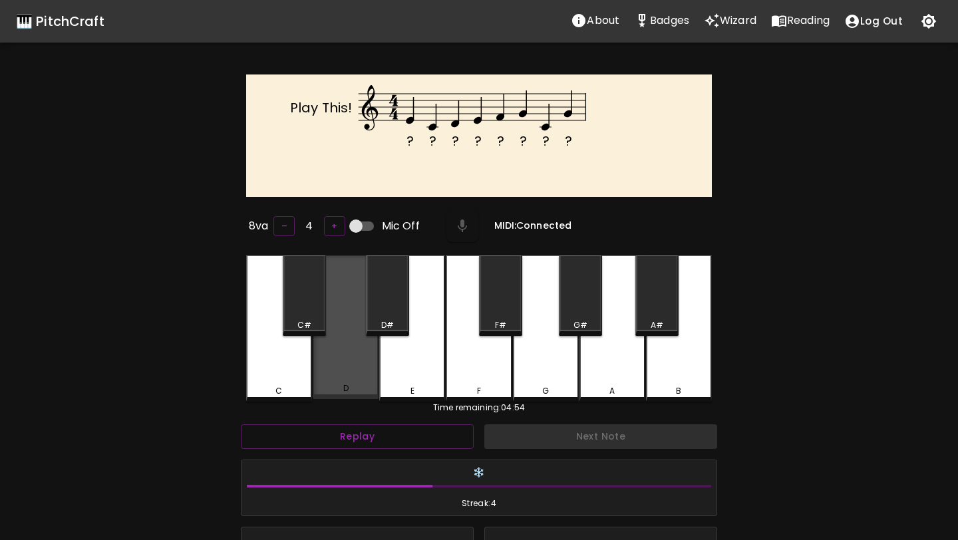
click at [333, 365] on div "D" at bounding box center [346, 327] width 66 height 144
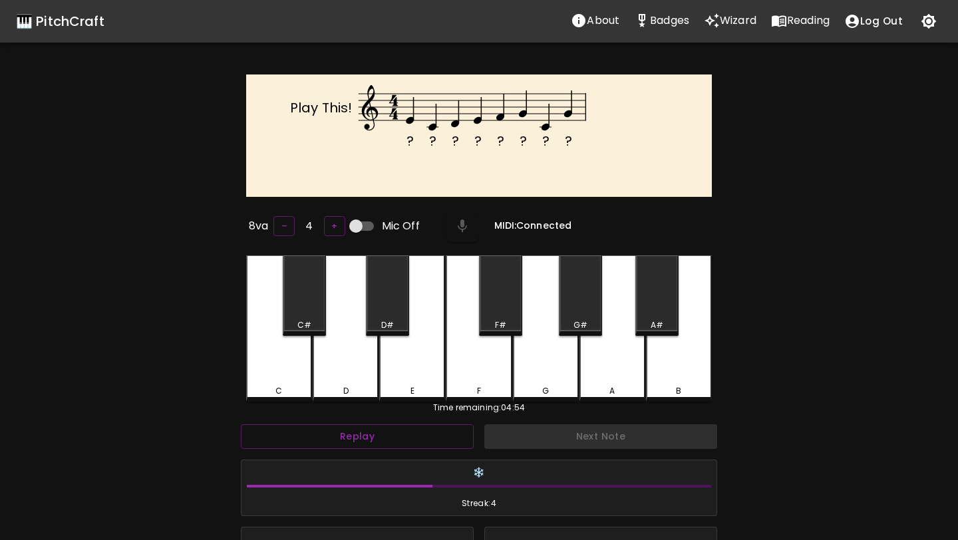
click at [398, 377] on div "E" at bounding box center [412, 328] width 66 height 146
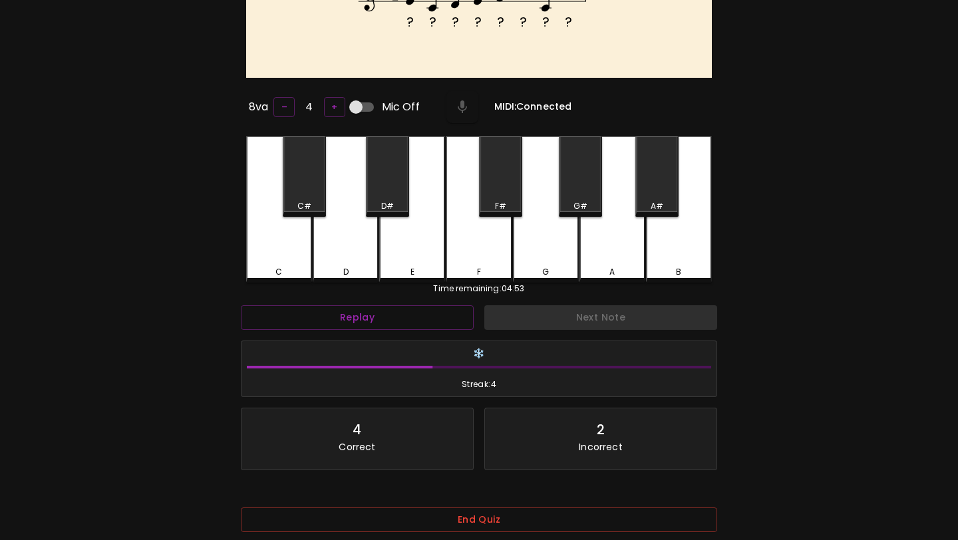
scroll to position [190, 0]
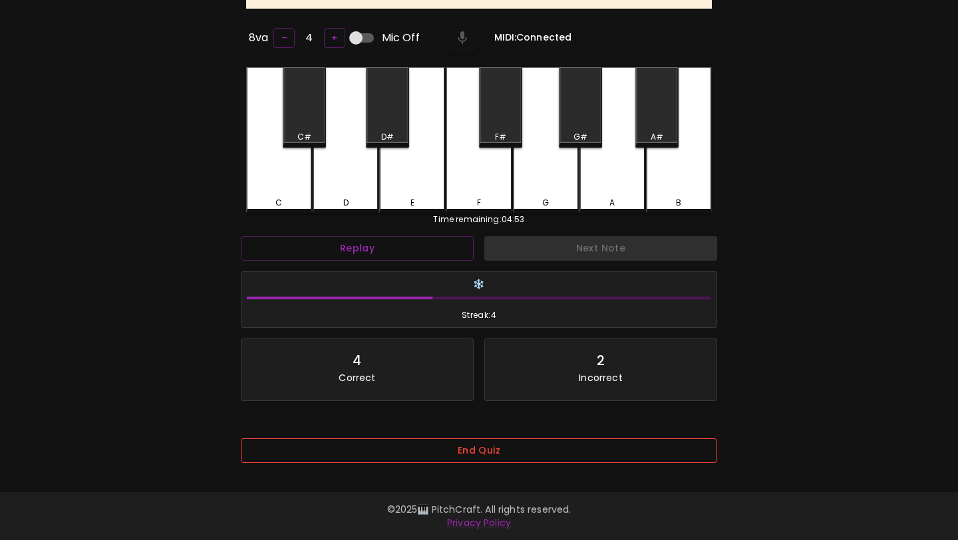
click at [527, 441] on button "End Quiz" at bounding box center [479, 450] width 476 height 25
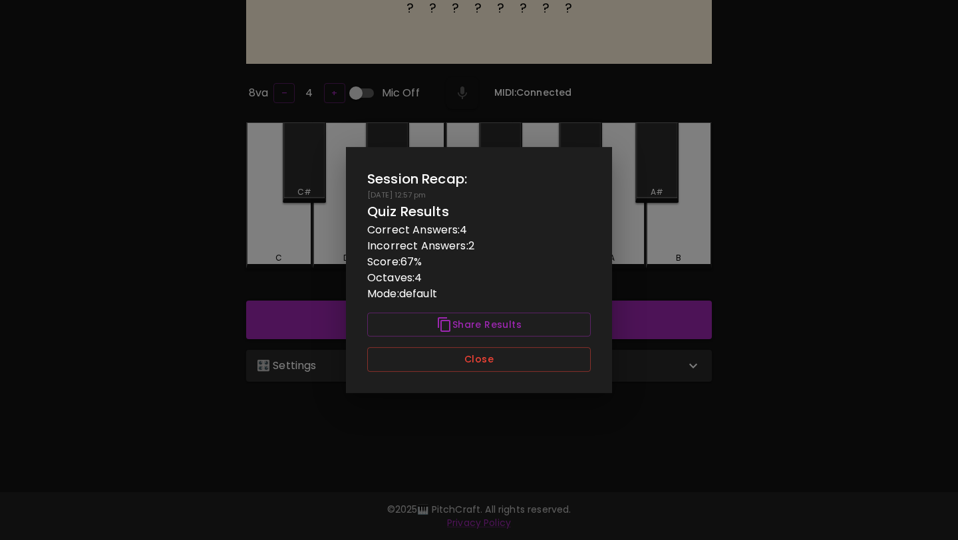
scroll to position [0, 0]
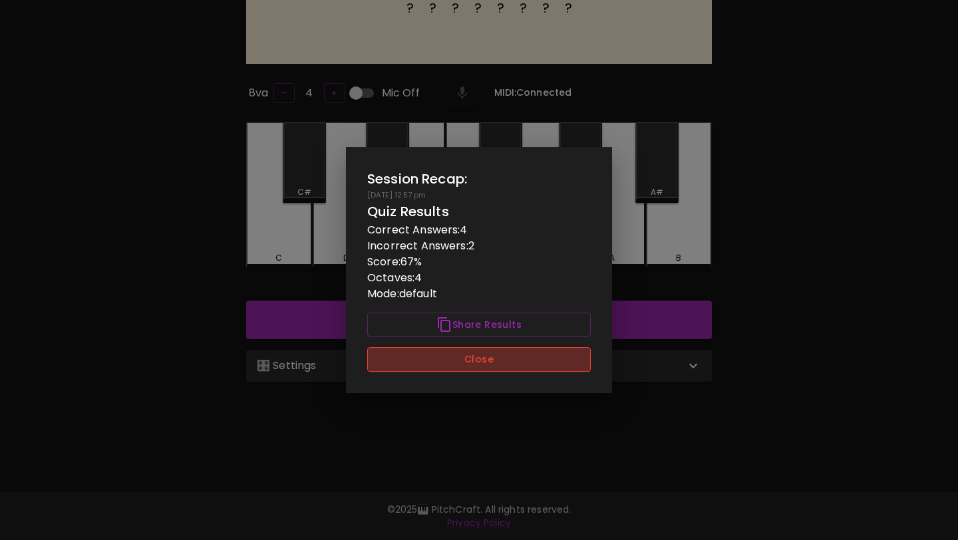
click at [548, 367] on button "Close" at bounding box center [479, 359] width 224 height 25
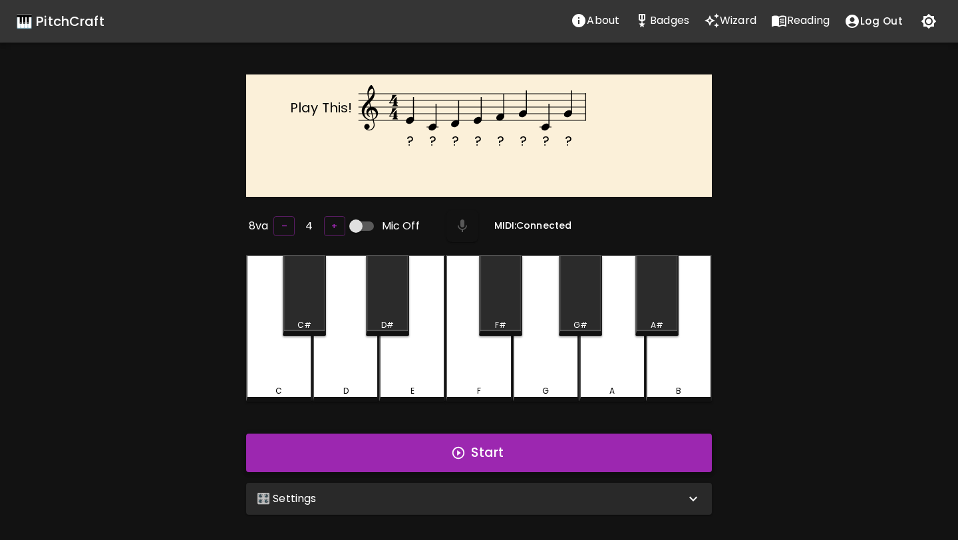
click at [337, 460] on button "Start" at bounding box center [479, 453] width 466 height 39
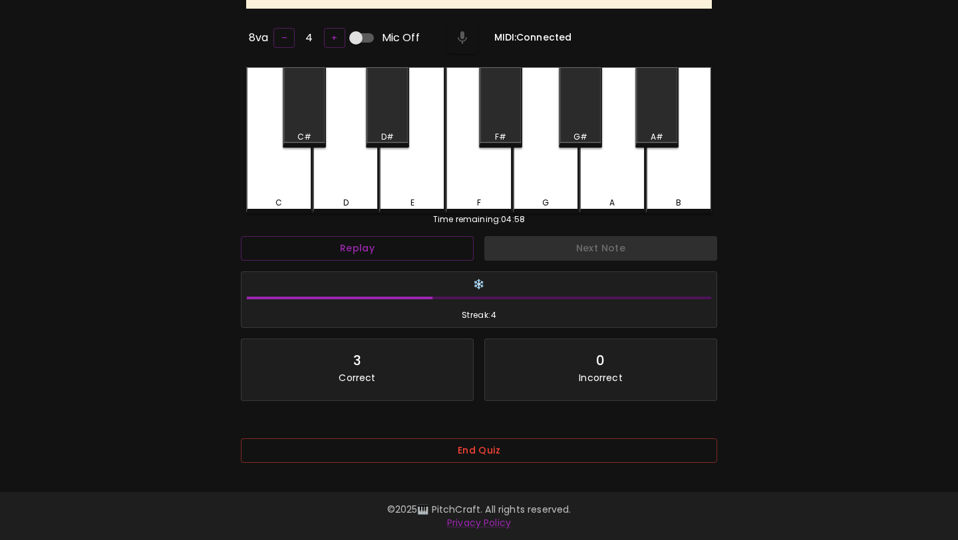
scroll to position [190, 0]
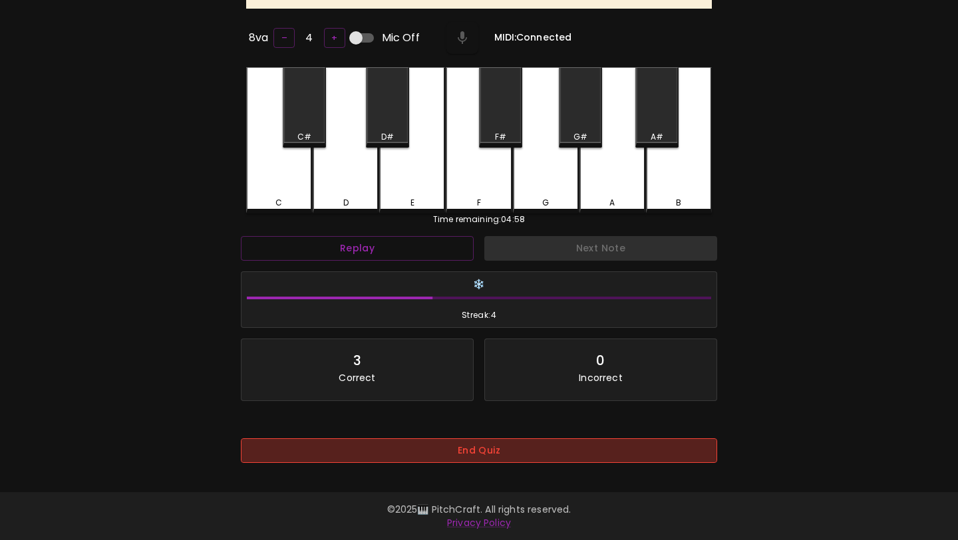
click at [486, 451] on button "End Quiz" at bounding box center [479, 450] width 476 height 25
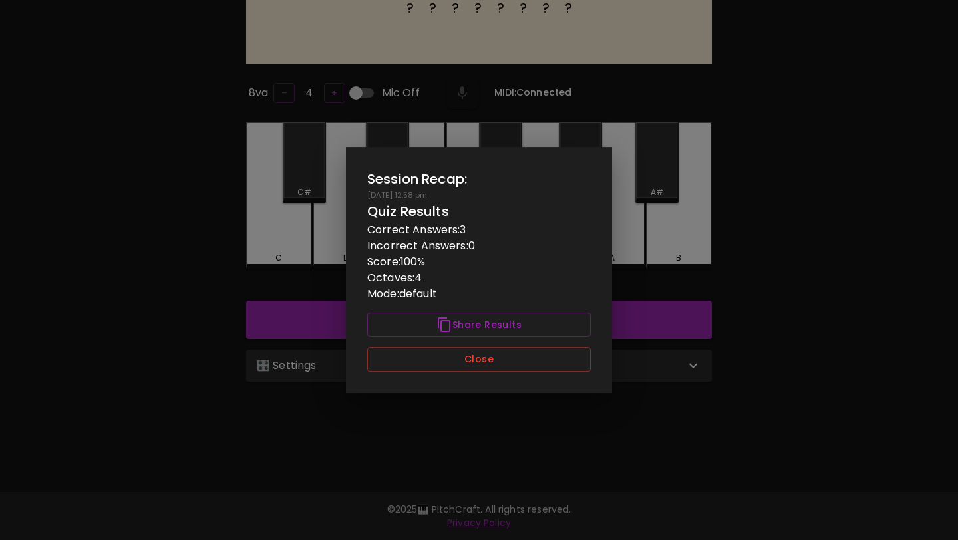
scroll to position [133, 0]
click at [495, 353] on button "Close" at bounding box center [479, 359] width 224 height 25
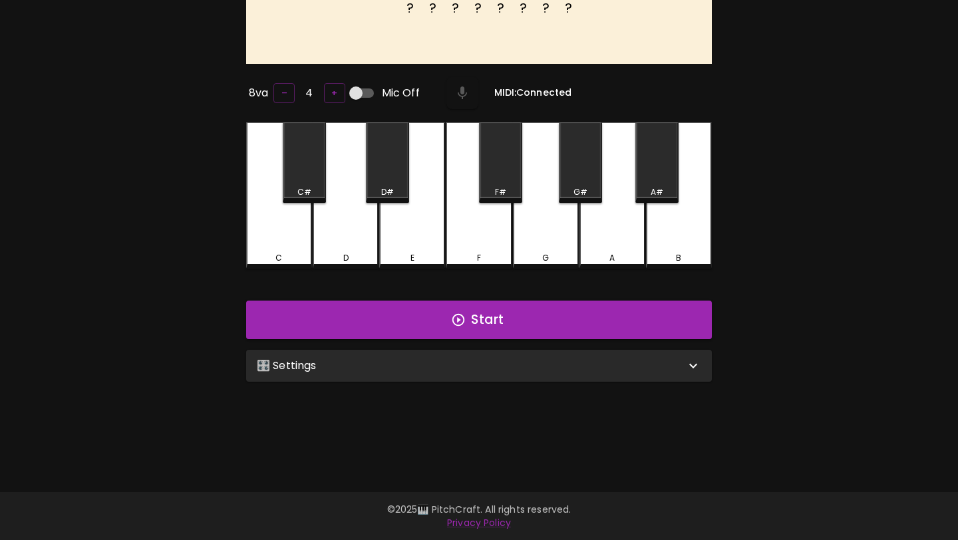
click at [492, 358] on div "🎛️ Settings" at bounding box center [471, 366] width 428 height 16
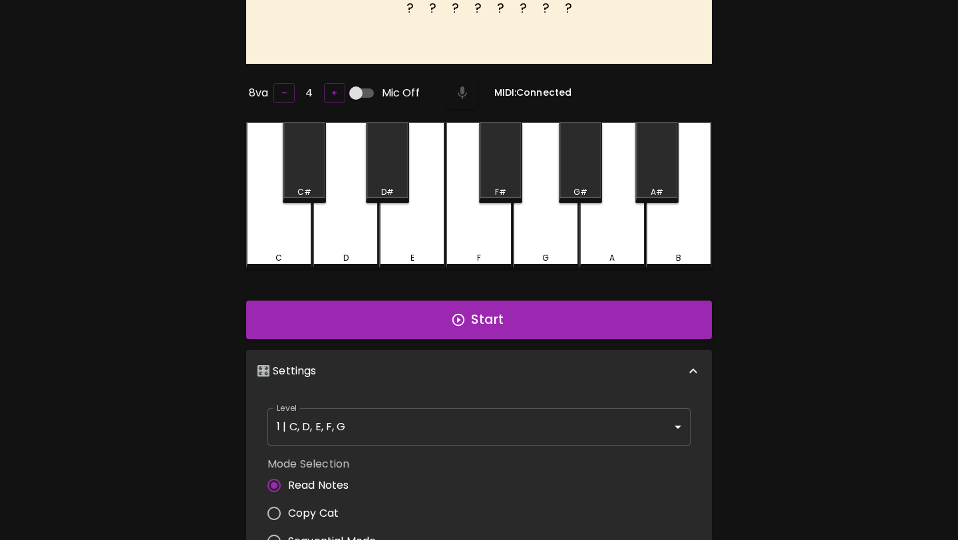
scroll to position [5, 0]
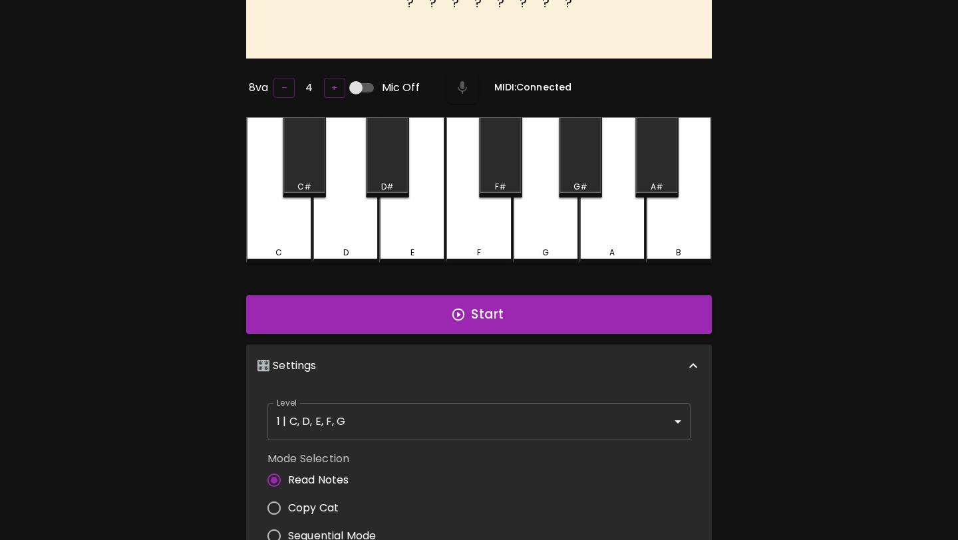
click at [351, 528] on span "Sequential Mode" at bounding box center [332, 536] width 88 height 16
click at [288, 527] on input "Sequential Mode" at bounding box center [274, 536] width 28 height 28
radio input "true"
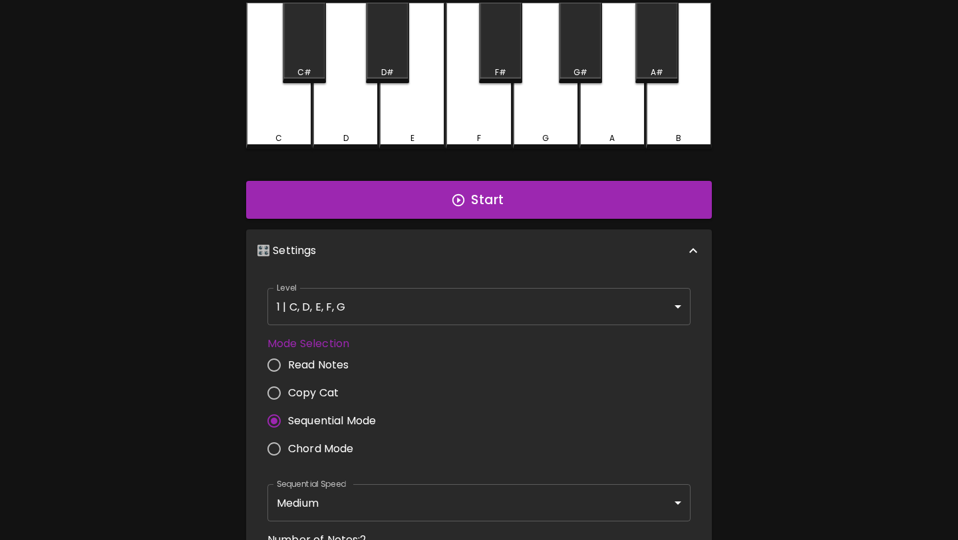
scroll to position [290, 0]
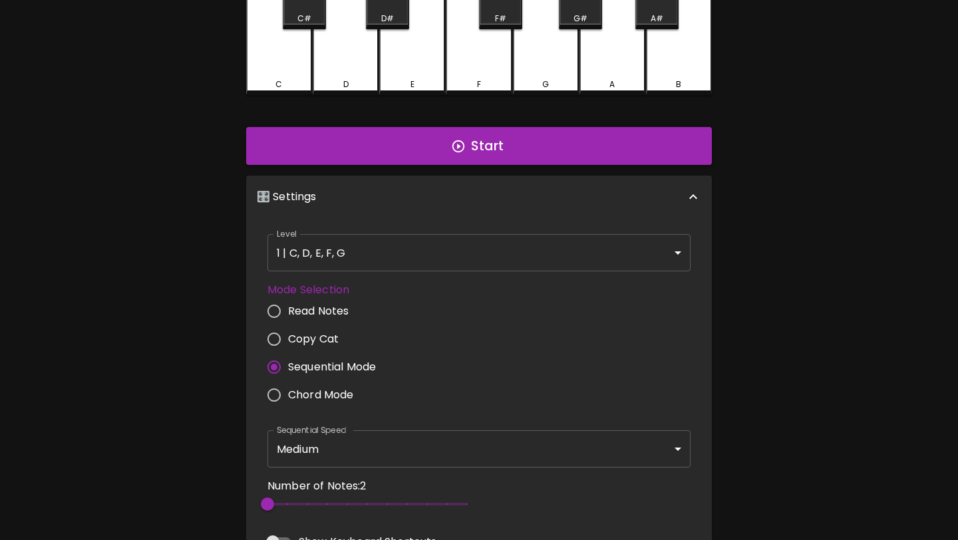
type input "6"
click at [350, 503] on span at bounding box center [367, 504] width 200 height 3
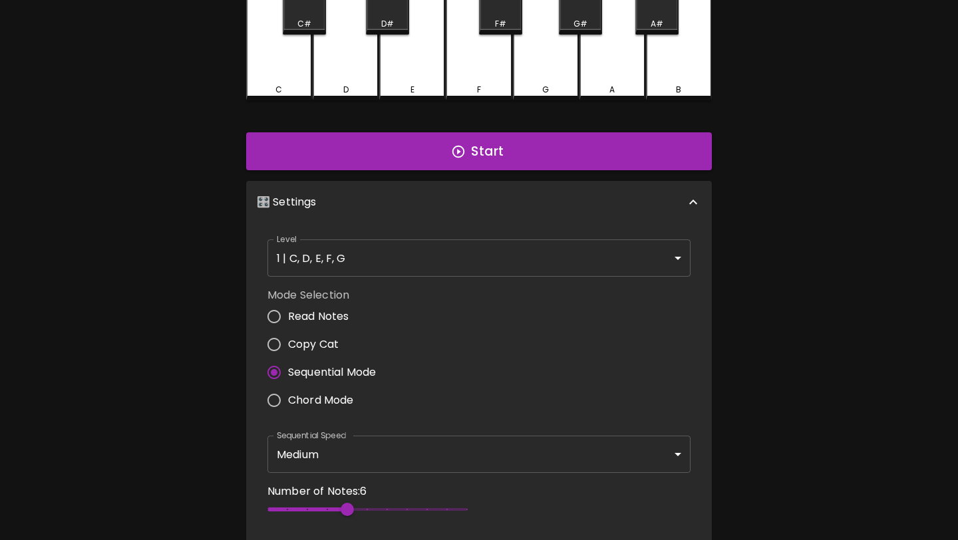
scroll to position [0, 0]
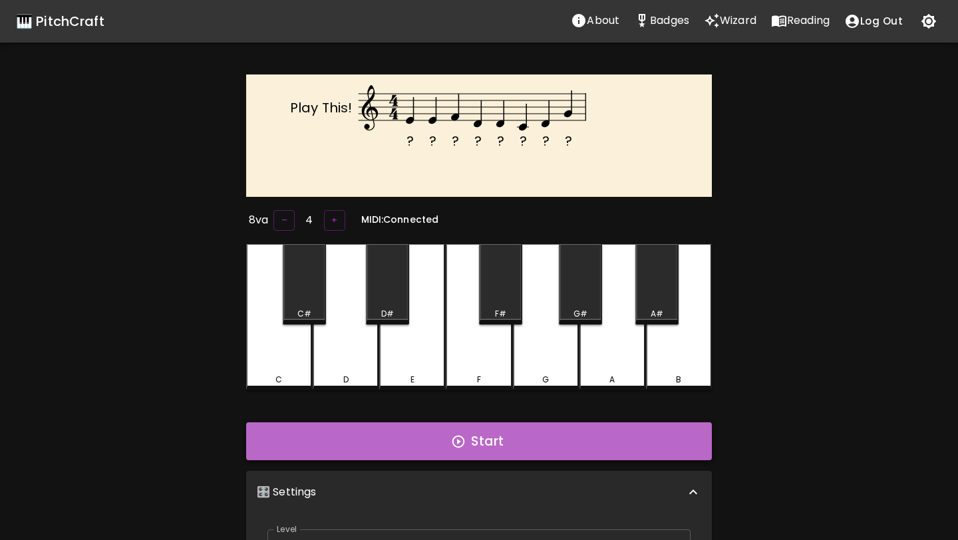
click at [476, 454] on button "Start" at bounding box center [479, 441] width 466 height 39
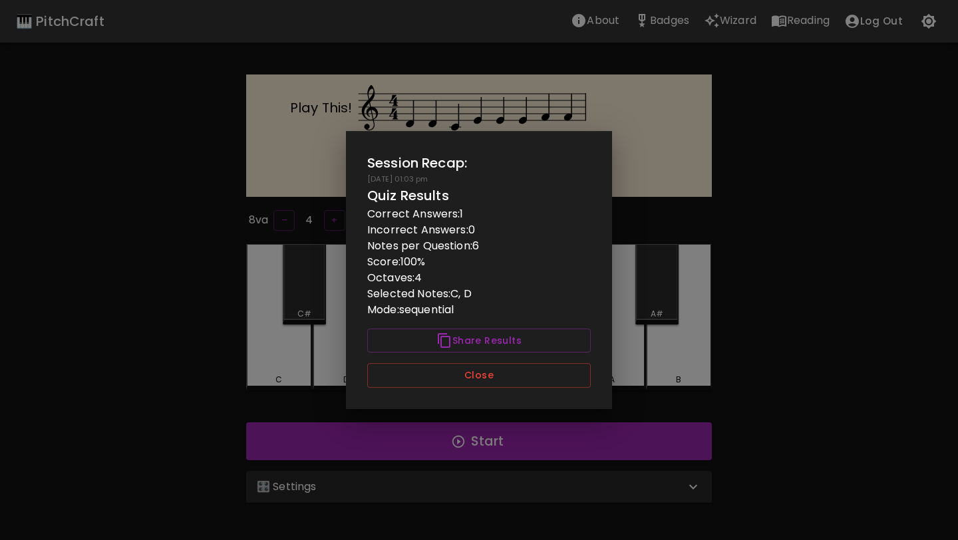
type input "2"
click at [485, 379] on button "Close" at bounding box center [479, 375] width 224 height 25
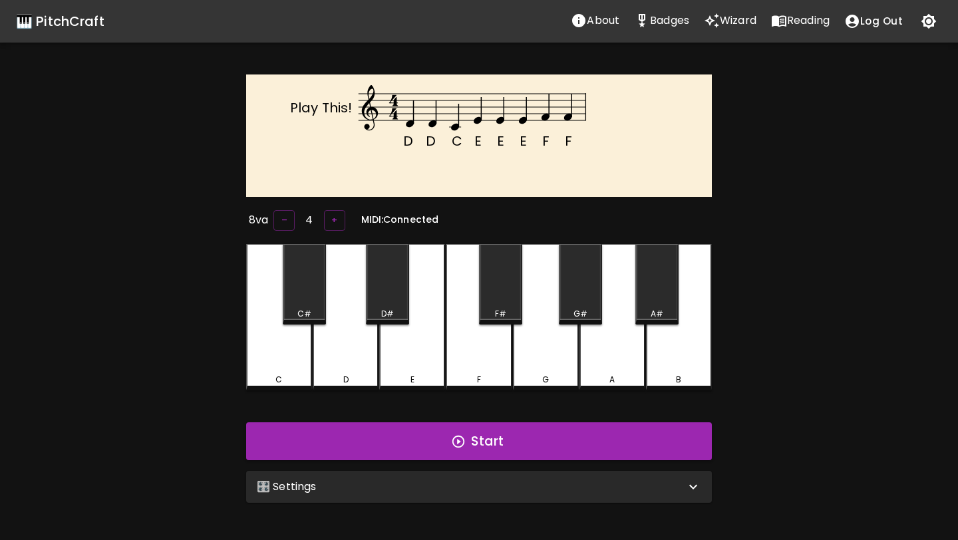
click at [496, 474] on div "🎛️ Settings" at bounding box center [479, 487] width 466 height 32
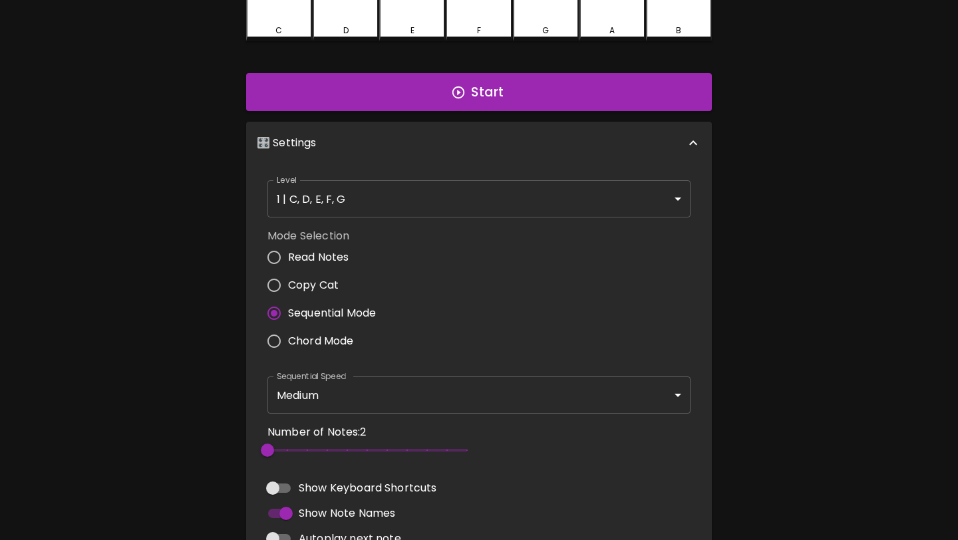
scroll to position [510, 0]
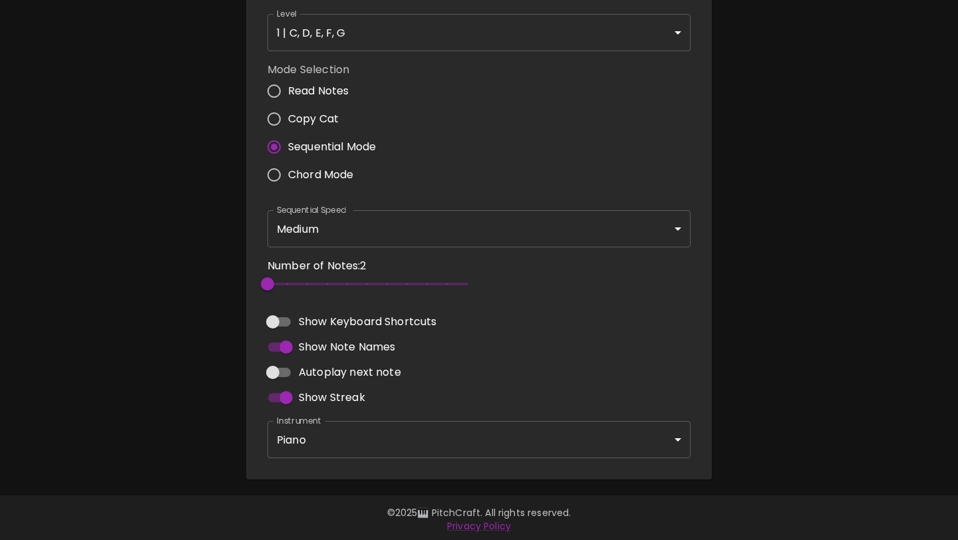
click at [334, 90] on span "Read Notes" at bounding box center [318, 91] width 61 height 16
click at [288, 90] on input "Read Notes" at bounding box center [274, 91] width 28 height 28
radio input "true"
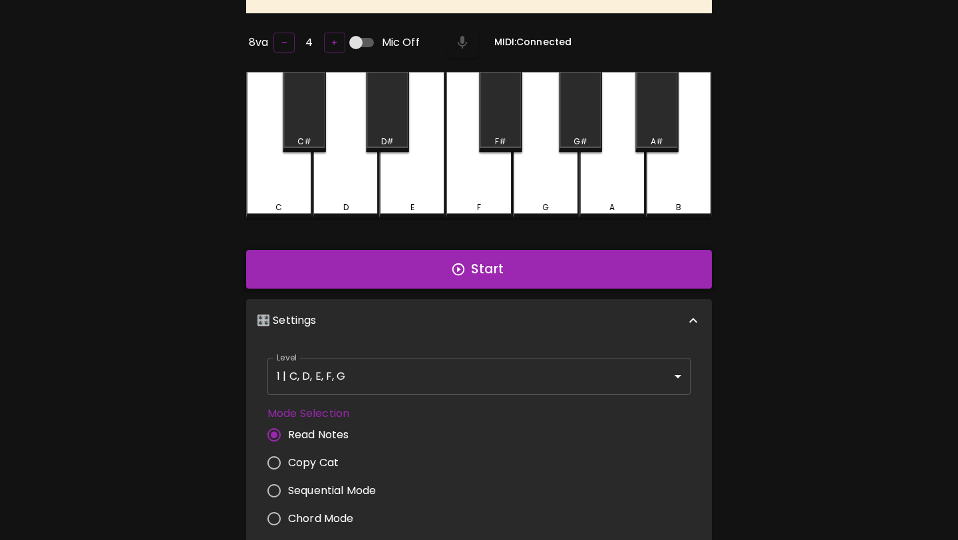
scroll to position [423, 0]
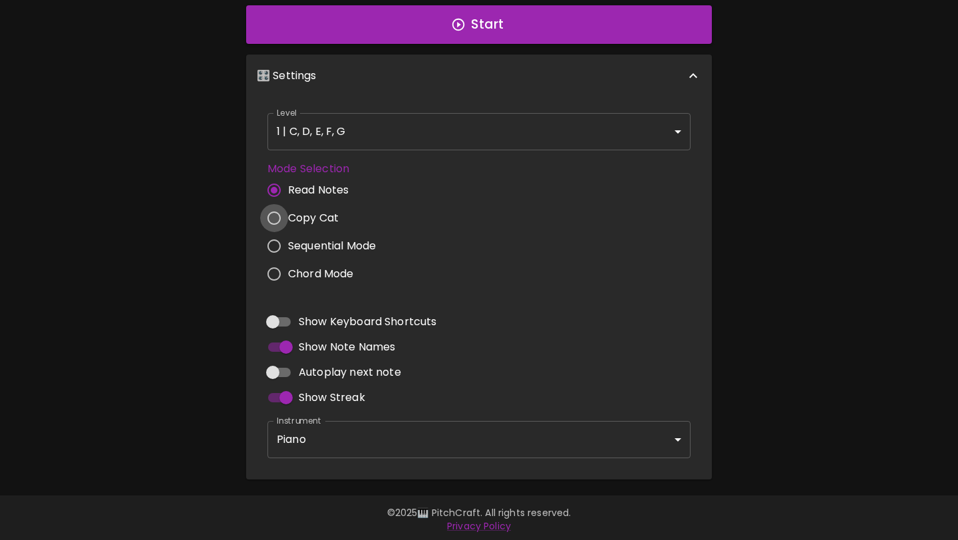
click at [279, 216] on input "Copy Cat" at bounding box center [274, 218] width 28 height 28
radio input "true"
click at [279, 241] on input "Sequential Mode" at bounding box center [274, 246] width 28 height 28
radio input "true"
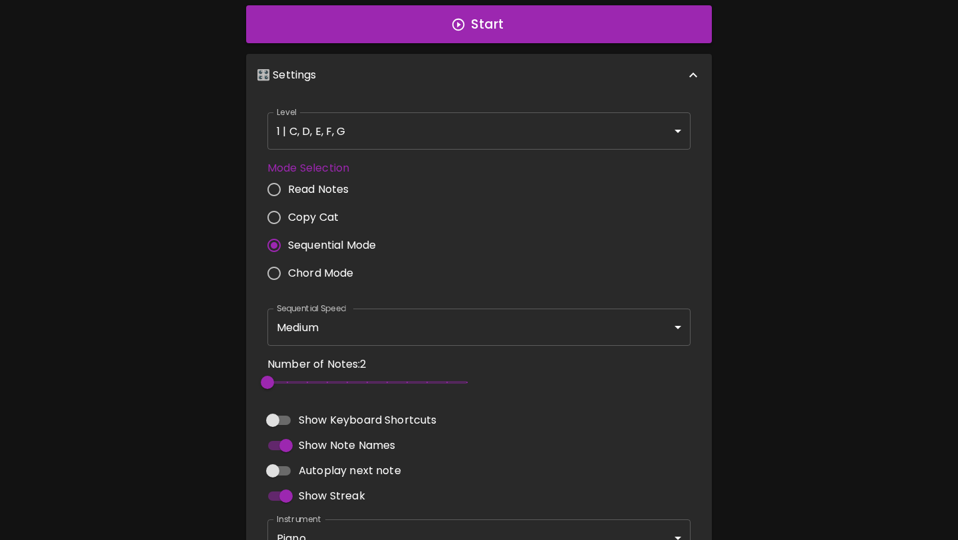
click at [278, 190] on input "Read Notes" at bounding box center [274, 190] width 28 height 28
radio input "true"
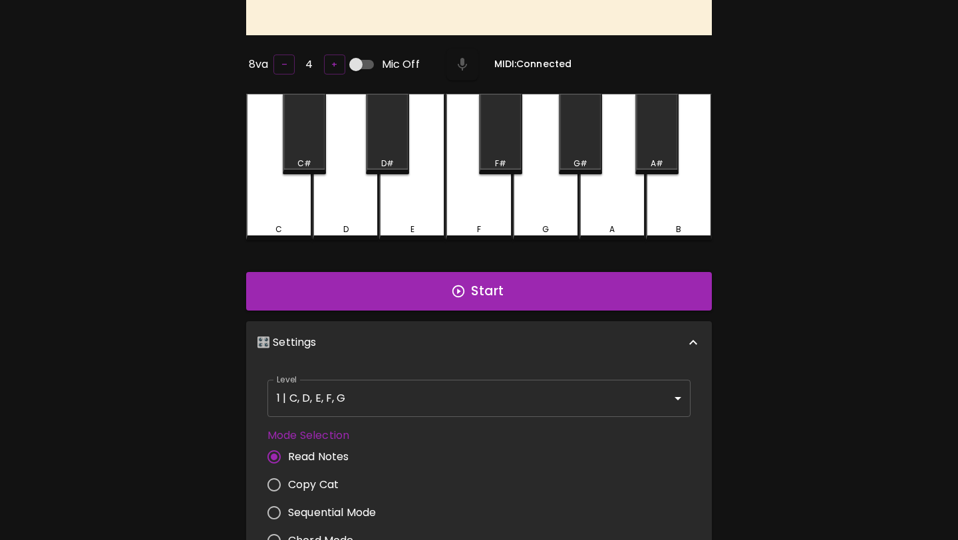
scroll to position [21, 0]
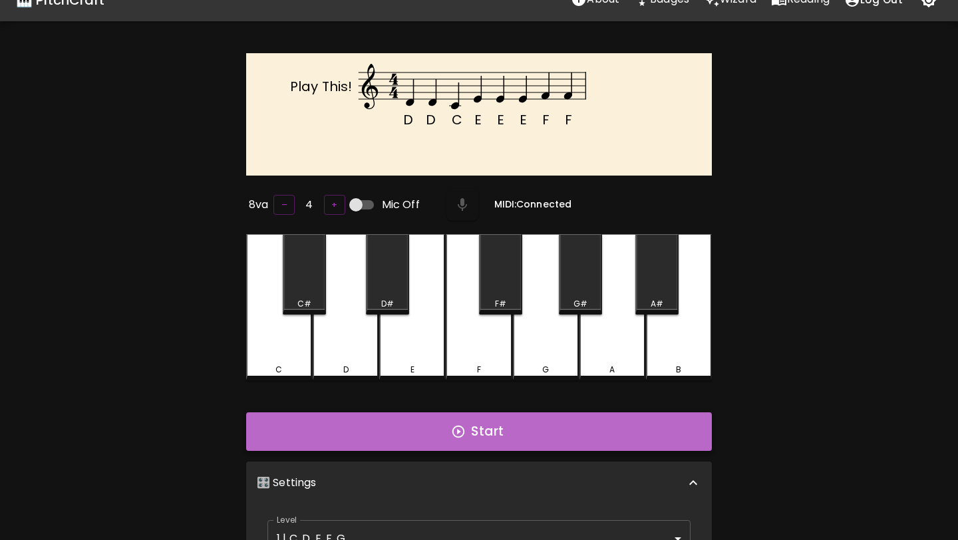
click at [406, 434] on button "Start" at bounding box center [479, 431] width 466 height 39
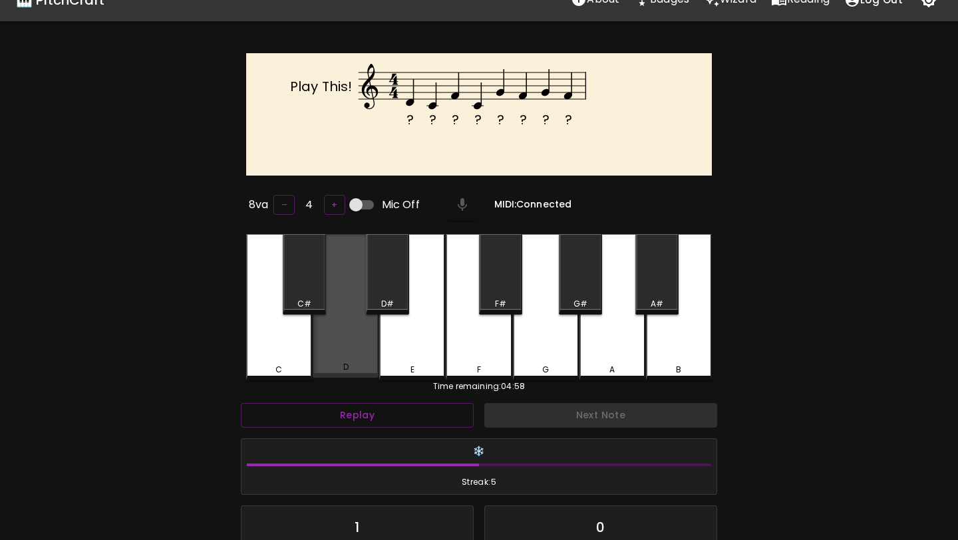
click at [340, 343] on div "D" at bounding box center [346, 306] width 66 height 144
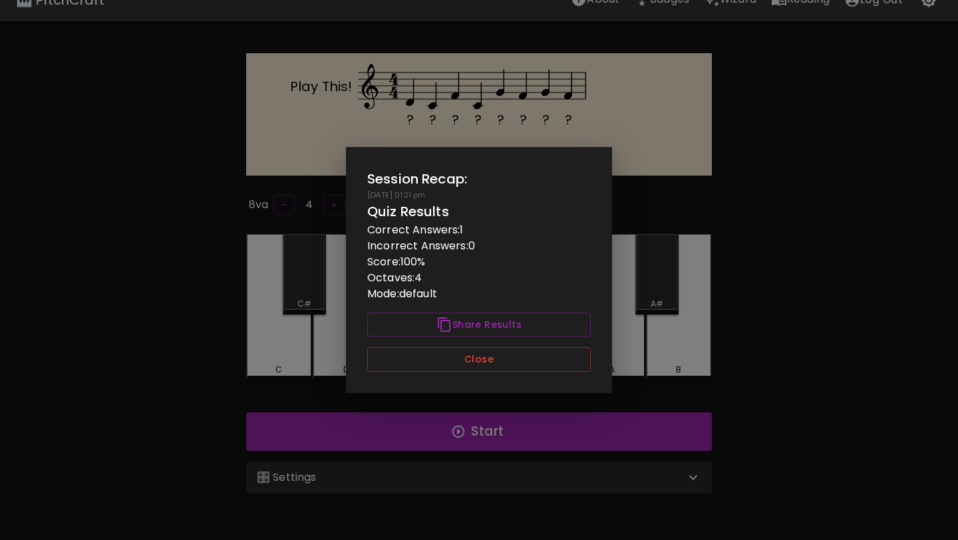
click at [385, 368] on button "Close" at bounding box center [479, 359] width 224 height 25
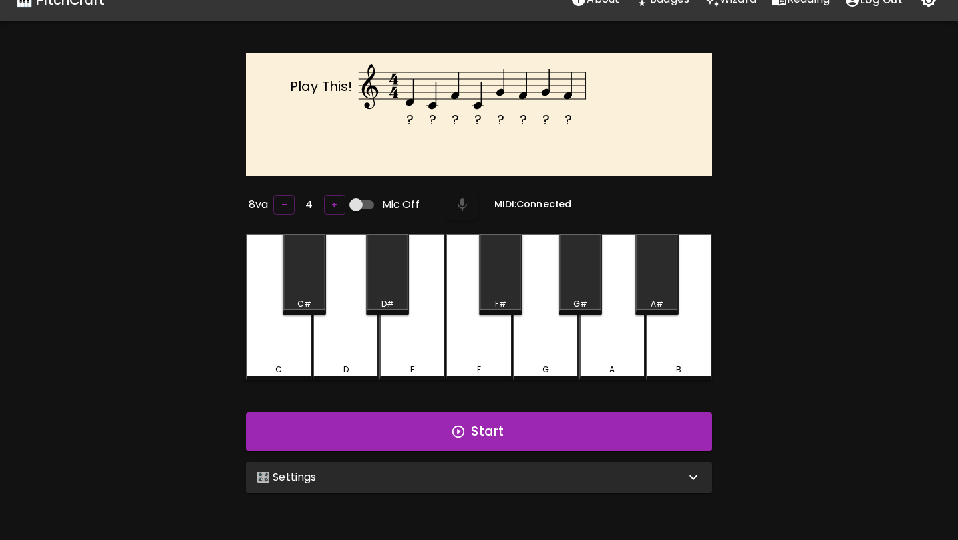
scroll to position [133, 0]
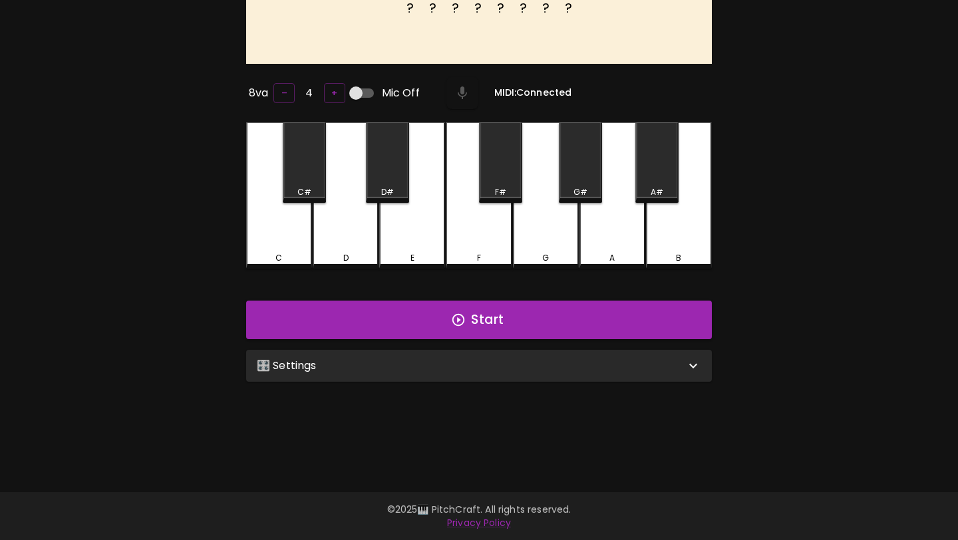
click at [386, 367] on div "🎛️ Settings" at bounding box center [471, 366] width 428 height 16
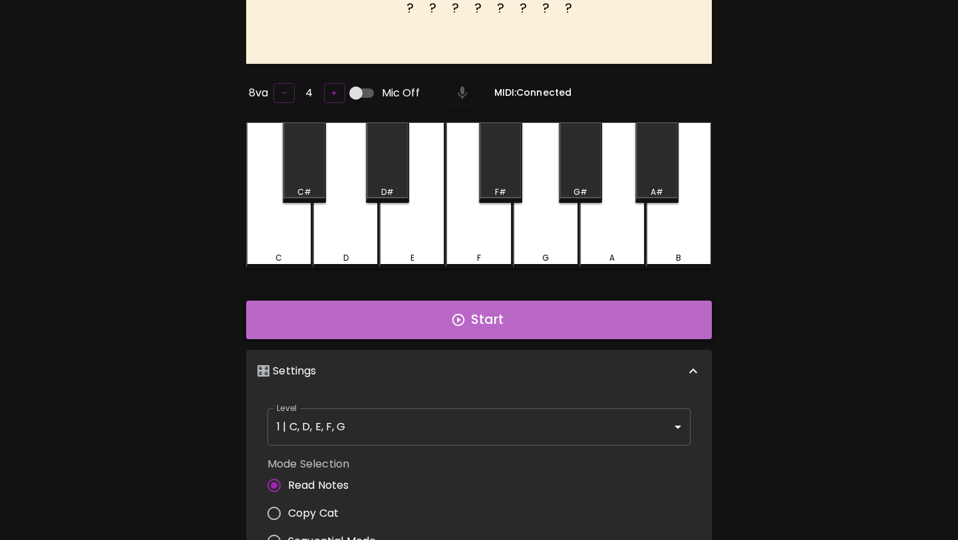
click at [420, 319] on button "Start" at bounding box center [479, 320] width 466 height 39
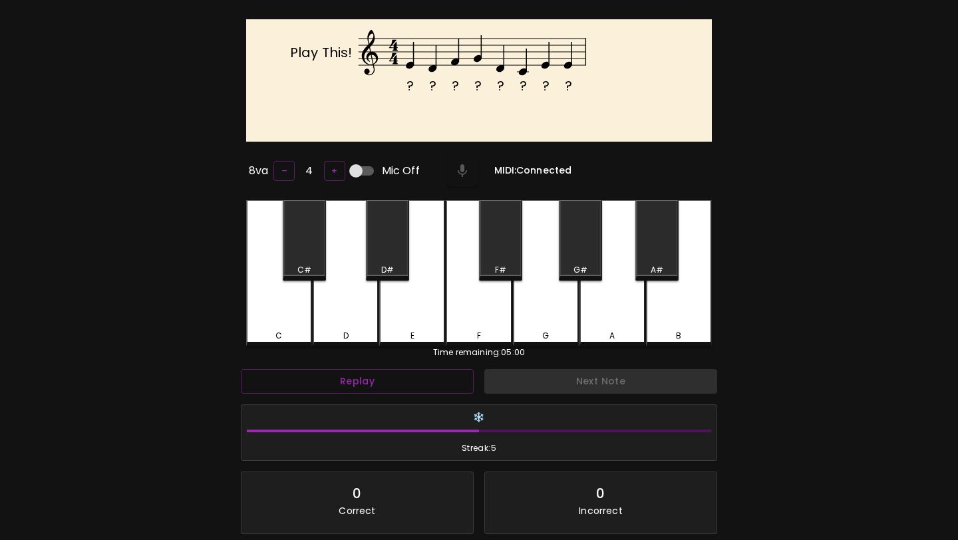
scroll to position [0, 0]
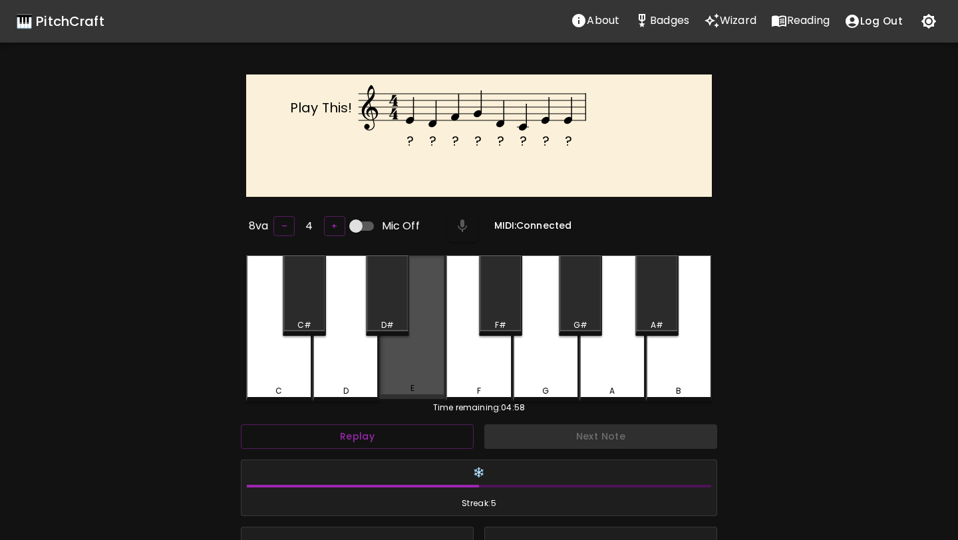
click at [422, 339] on div "E" at bounding box center [412, 327] width 66 height 144
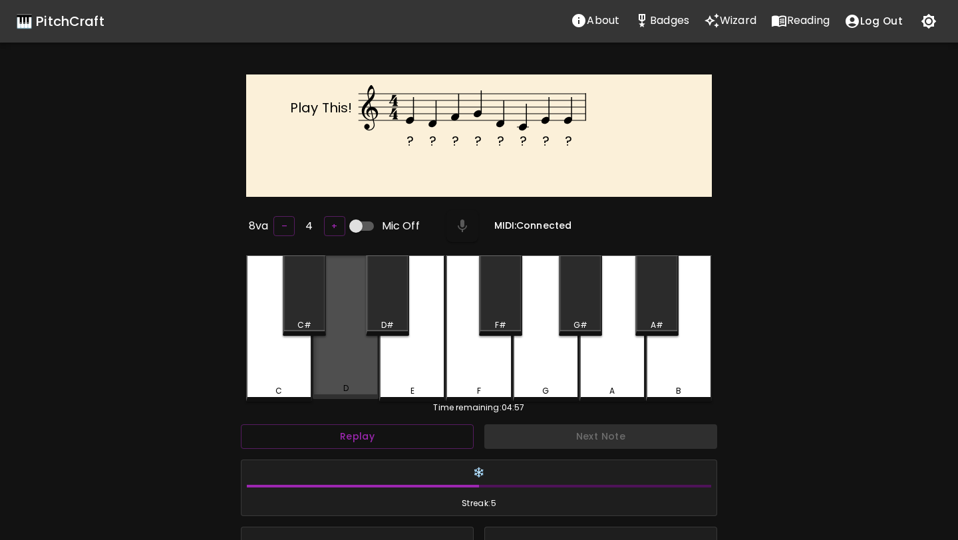
click at [371, 357] on div "D" at bounding box center [346, 327] width 66 height 144
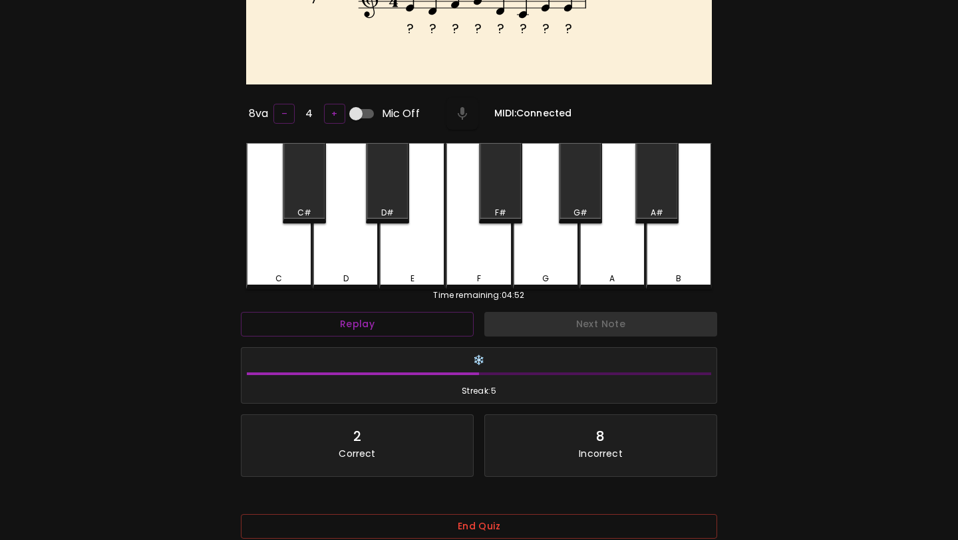
scroll to position [190, 0]
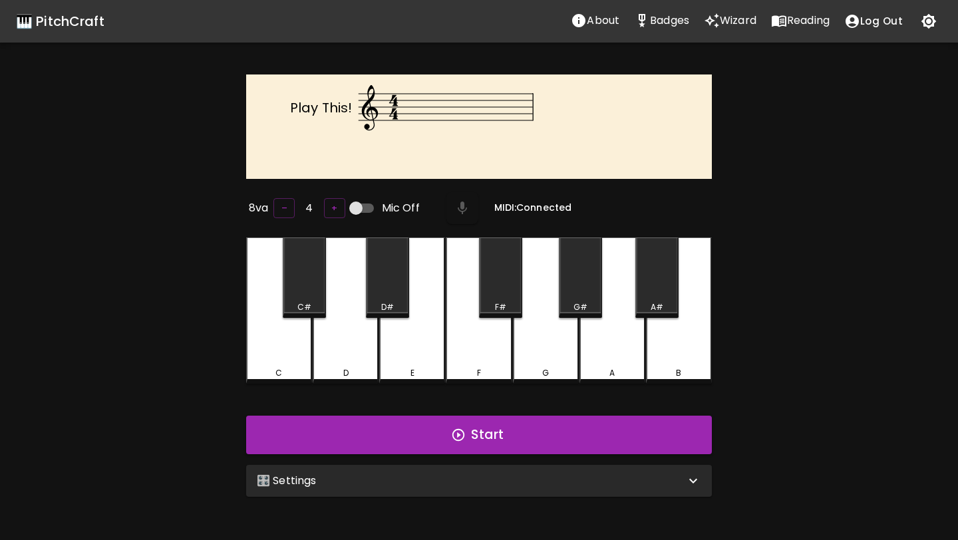
scroll to position [133, 0]
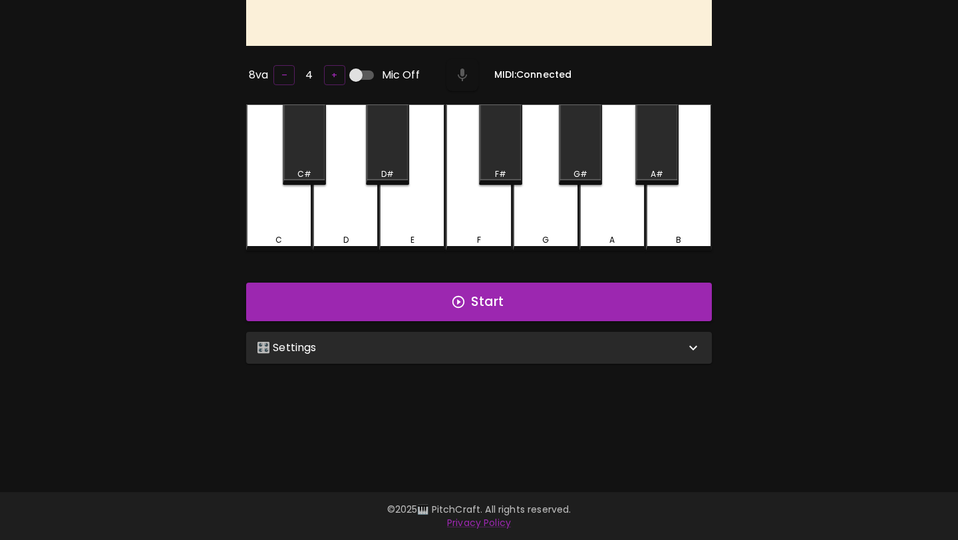
click at [385, 349] on div "🎛️ Settings" at bounding box center [471, 348] width 428 height 16
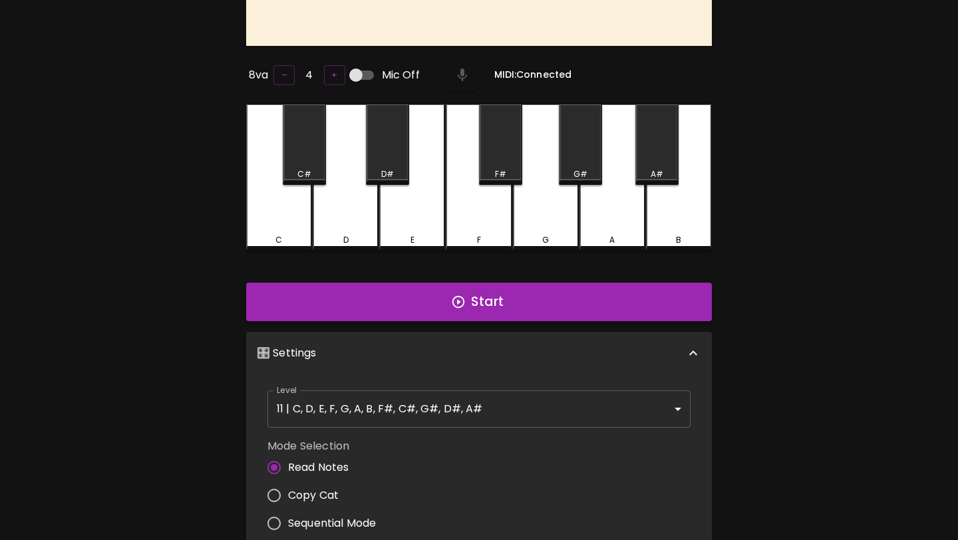
click at [391, 410] on body "🎹 PitchCraft About Badges Wizard Reading Log Out Play This! 8va – 4 + Mic Off M…" at bounding box center [479, 341] width 958 height 949
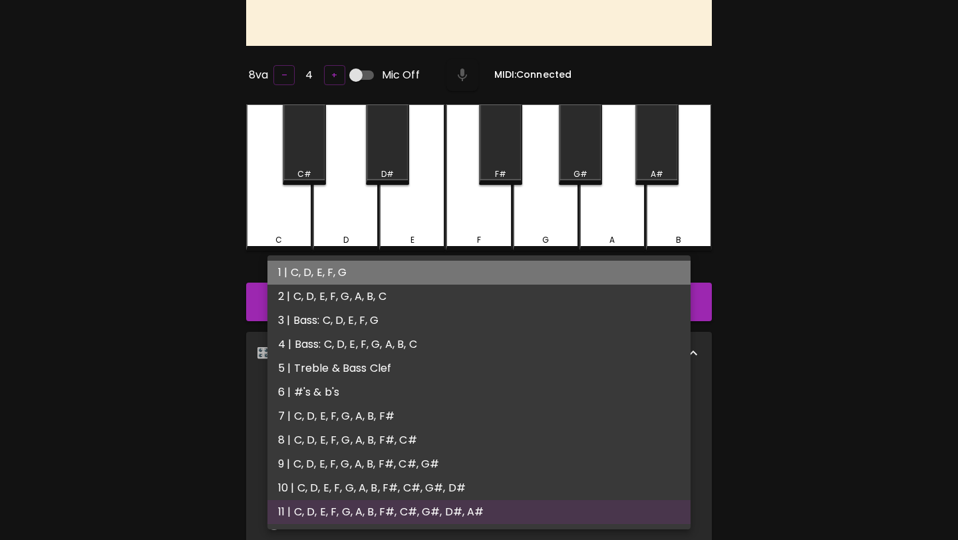
click at [391, 278] on li "1 | C, D, E, F, G" at bounding box center [478, 273] width 423 height 24
type input "1"
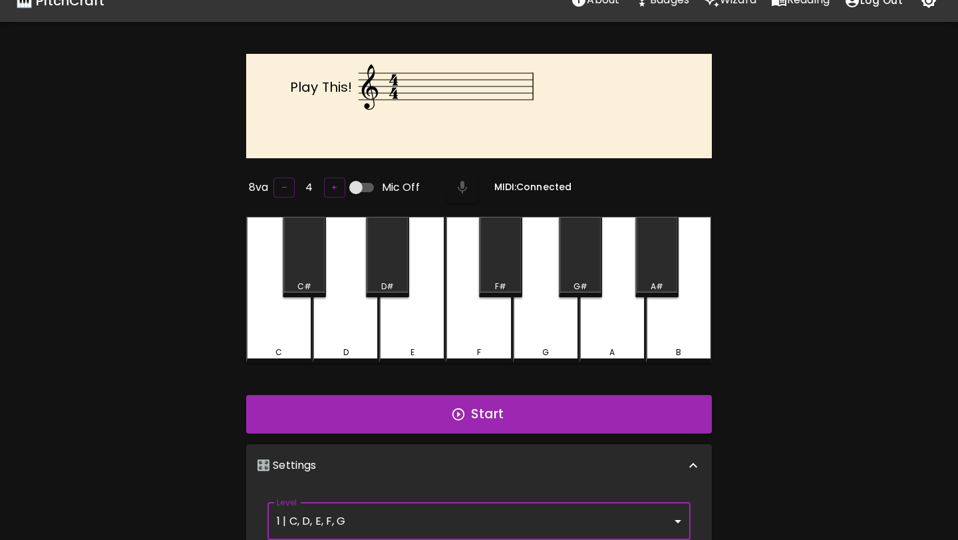
scroll to position [0, 0]
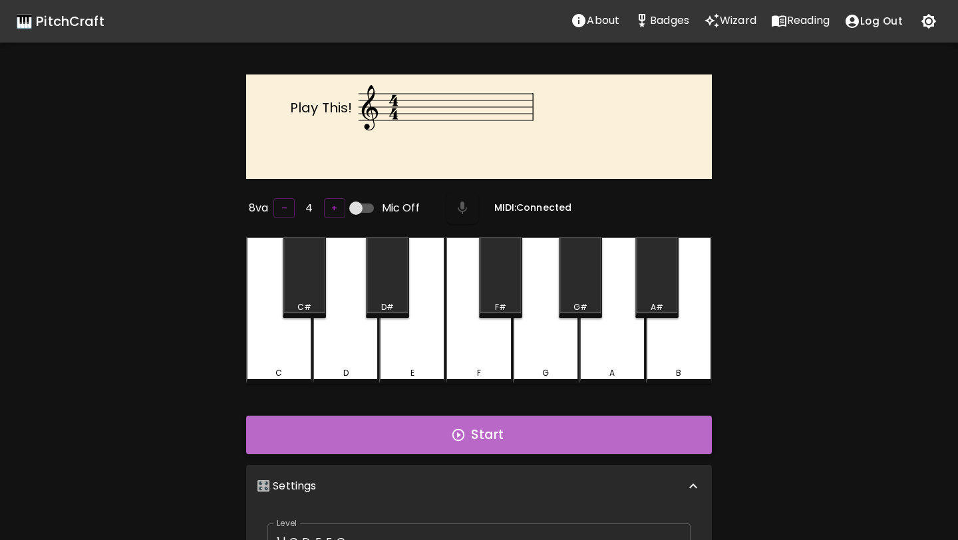
click at [430, 438] on button "Start" at bounding box center [479, 435] width 466 height 39
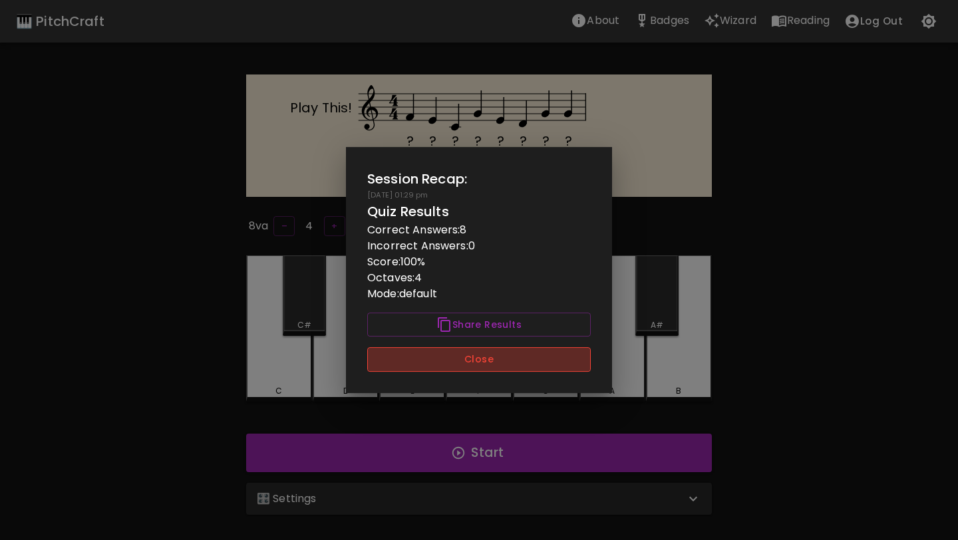
click at [466, 357] on button "Close" at bounding box center [479, 359] width 224 height 25
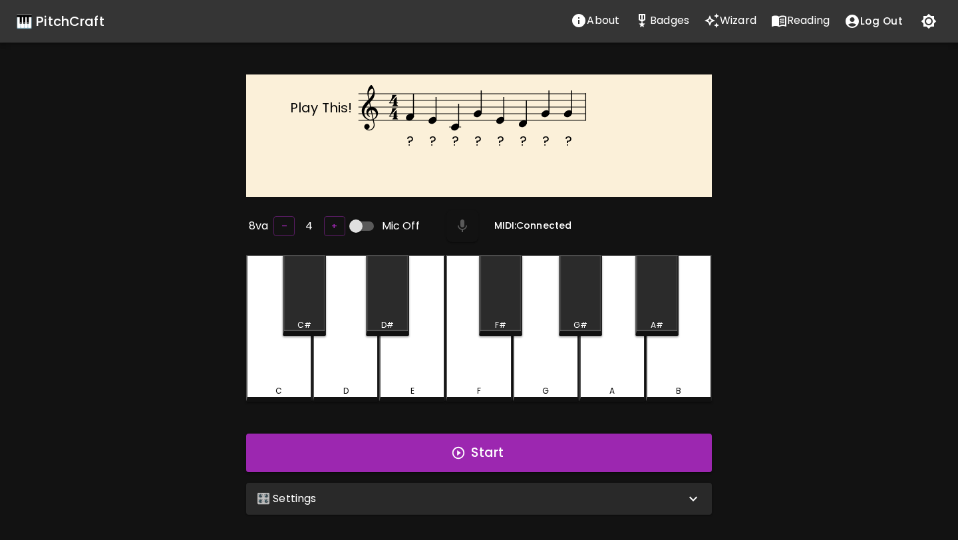
click at [458, 428] on div "Start" at bounding box center [479, 452] width 476 height 49
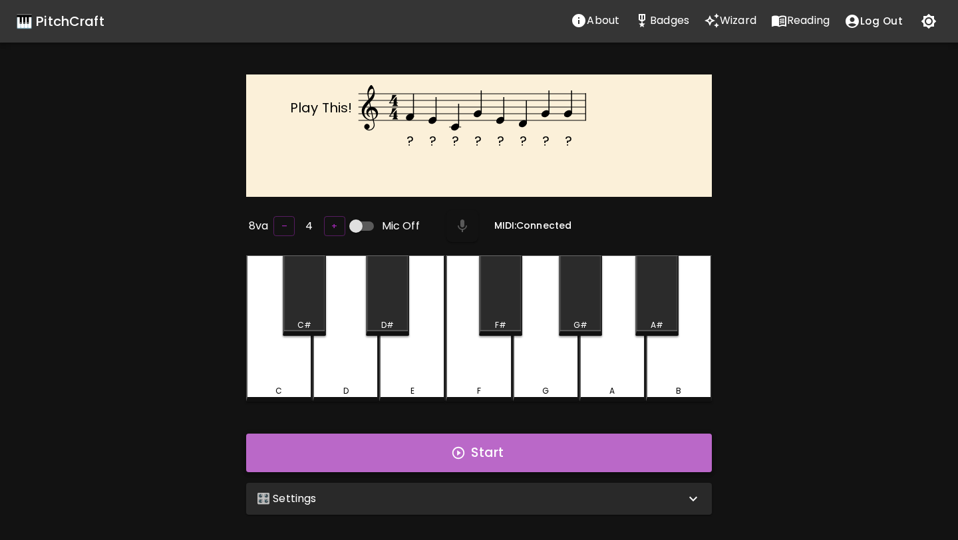
click at [454, 454] on icon "button" at bounding box center [458, 453] width 15 height 15
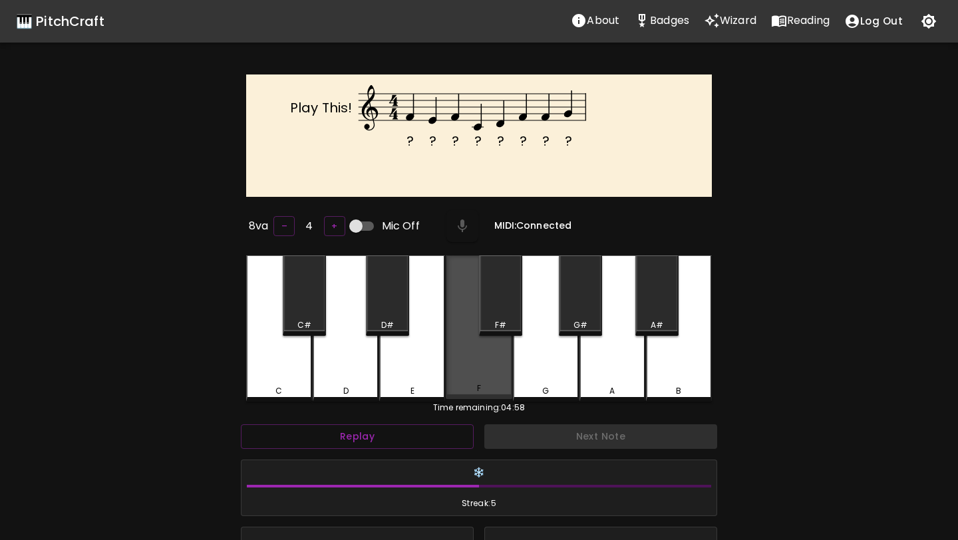
click at [468, 373] on div "F" at bounding box center [479, 327] width 66 height 144
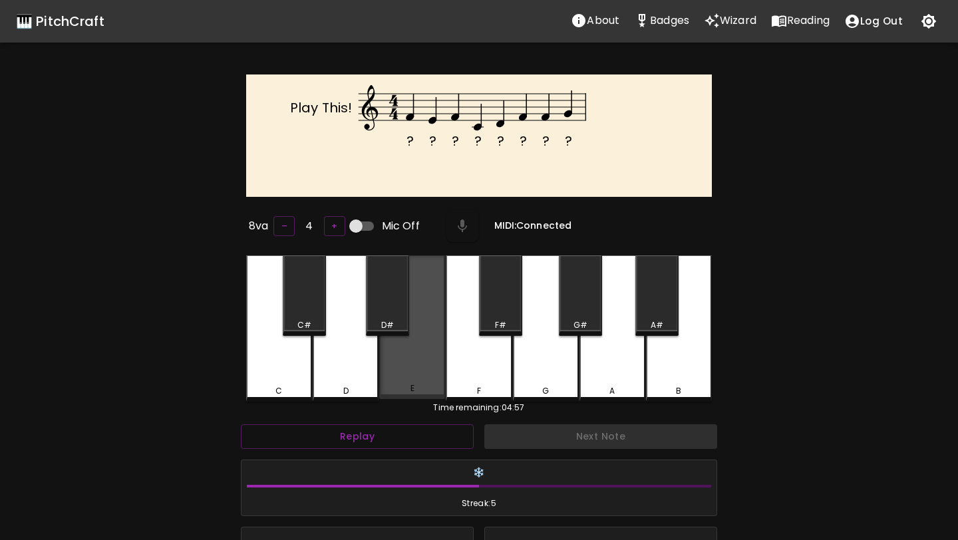
click at [430, 361] on div "E" at bounding box center [412, 327] width 66 height 144
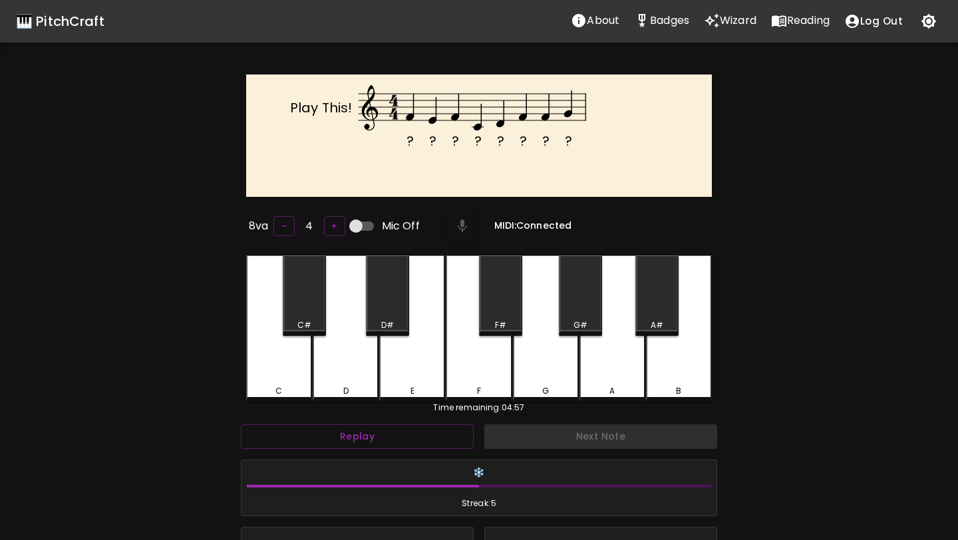
click at [474, 361] on div "F" at bounding box center [479, 328] width 66 height 146
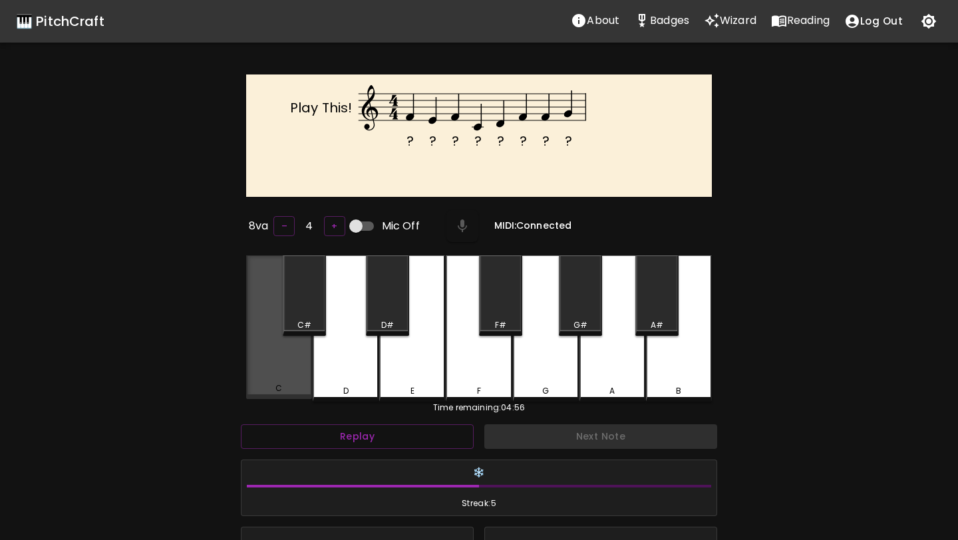
click at [293, 359] on div "C" at bounding box center [279, 327] width 66 height 144
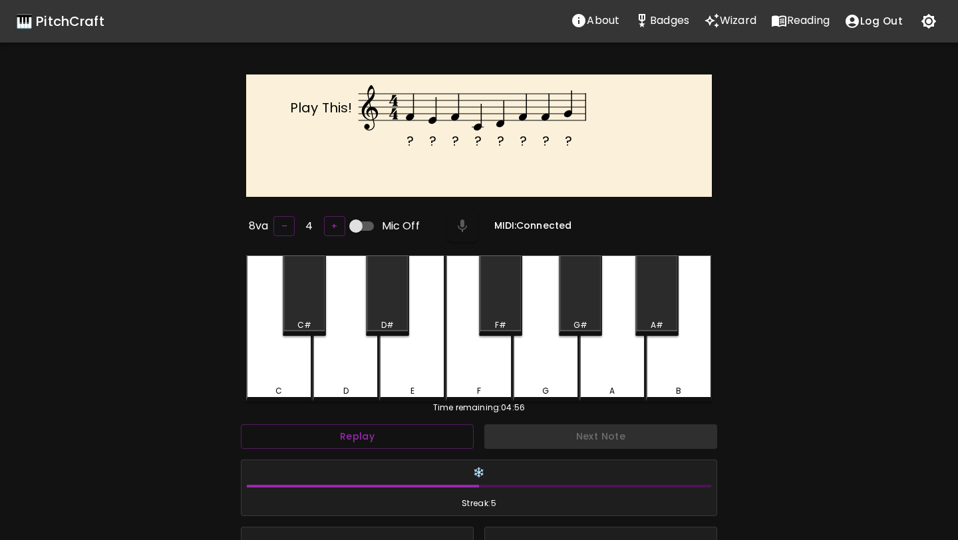
click at [342, 359] on div "D" at bounding box center [346, 328] width 66 height 146
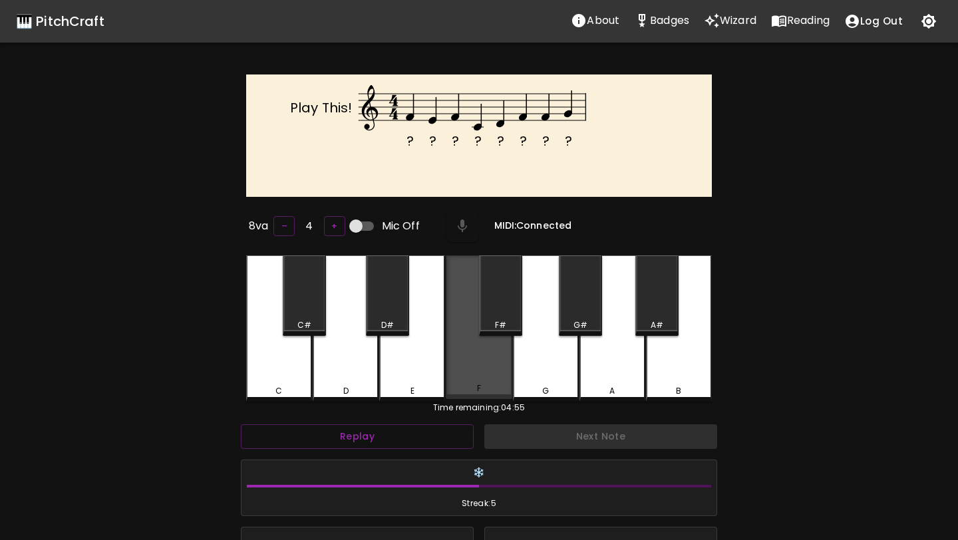
click at [474, 365] on div "F" at bounding box center [479, 327] width 66 height 144
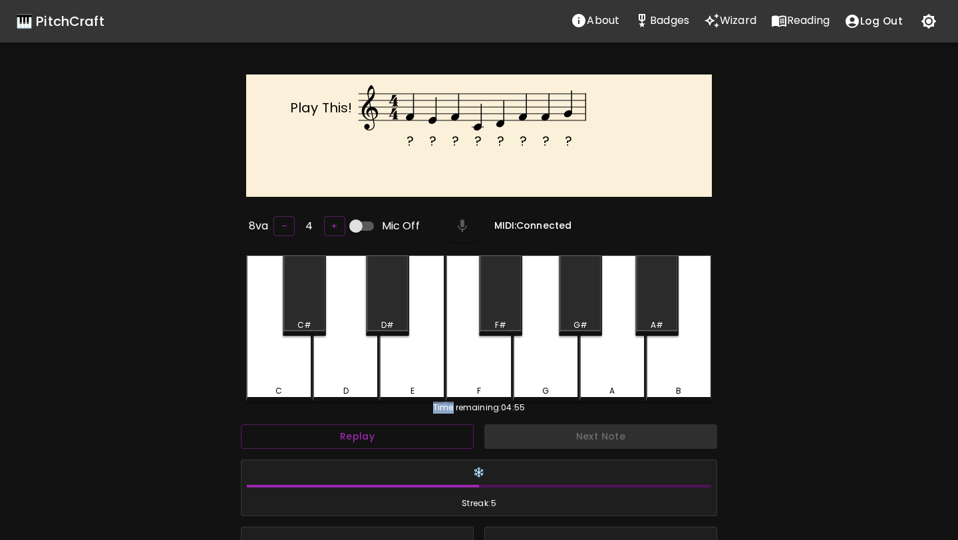
click at [474, 365] on div "F" at bounding box center [479, 328] width 66 height 146
click at [552, 365] on div "G" at bounding box center [546, 328] width 66 height 146
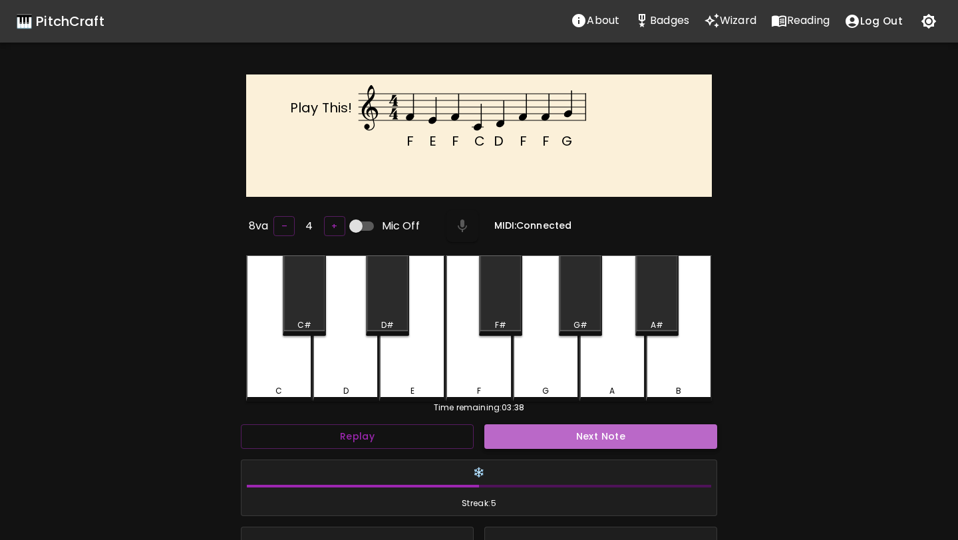
click at [530, 434] on button "Next Note" at bounding box center [600, 436] width 233 height 25
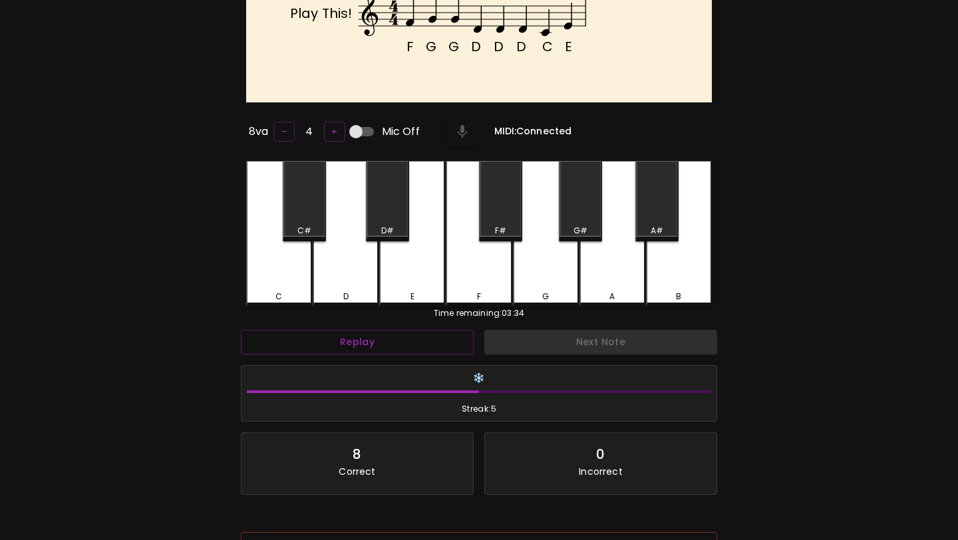
scroll to position [190, 0]
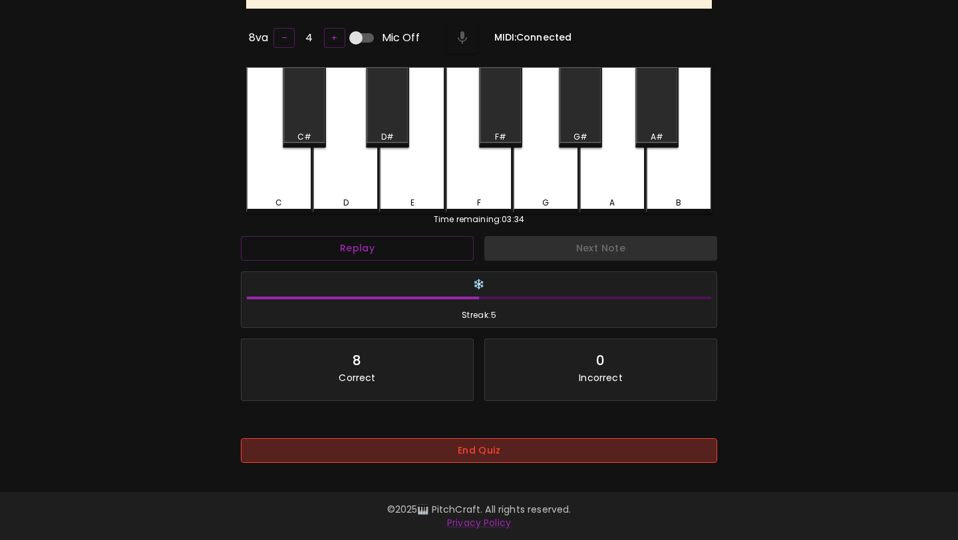
click at [495, 449] on button "End Quiz" at bounding box center [479, 450] width 476 height 25
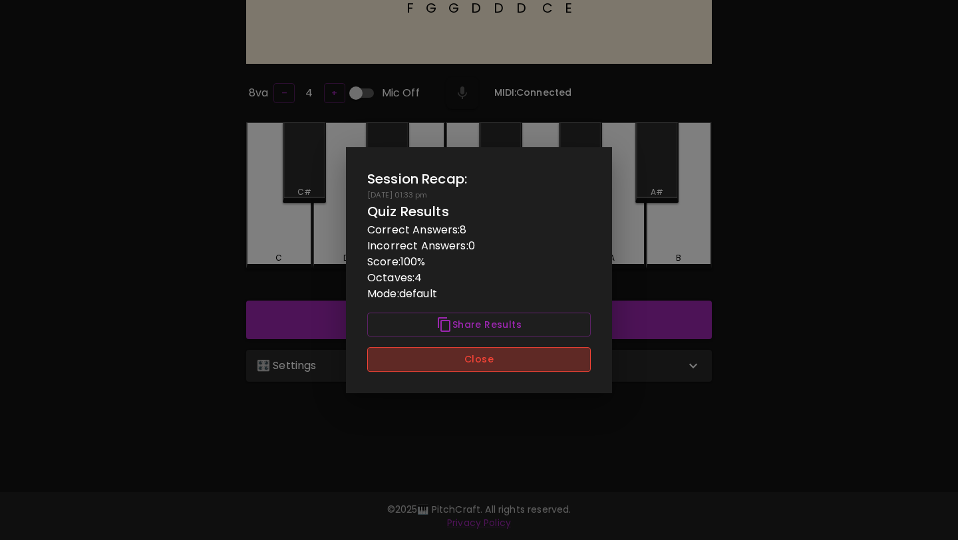
click at [516, 359] on button "Close" at bounding box center [479, 359] width 224 height 25
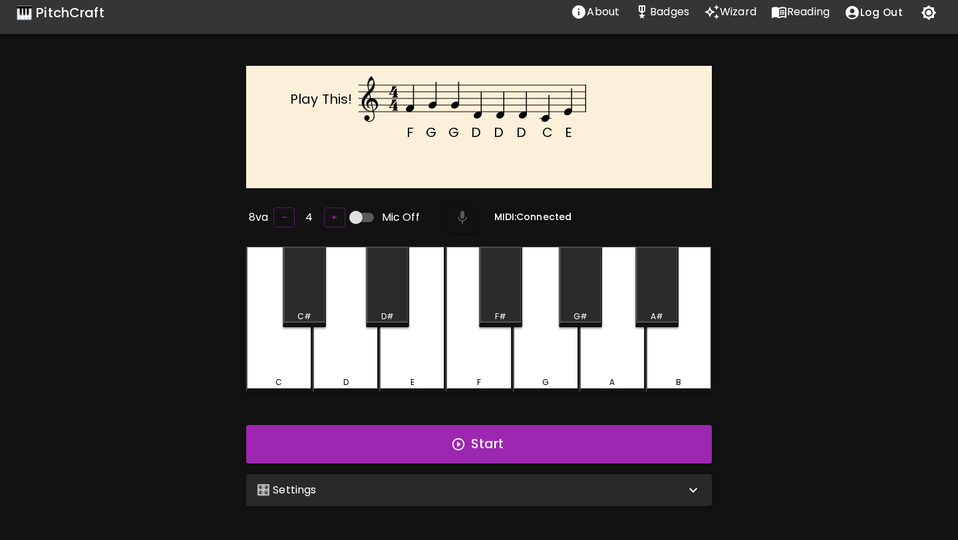
scroll to position [0, 0]
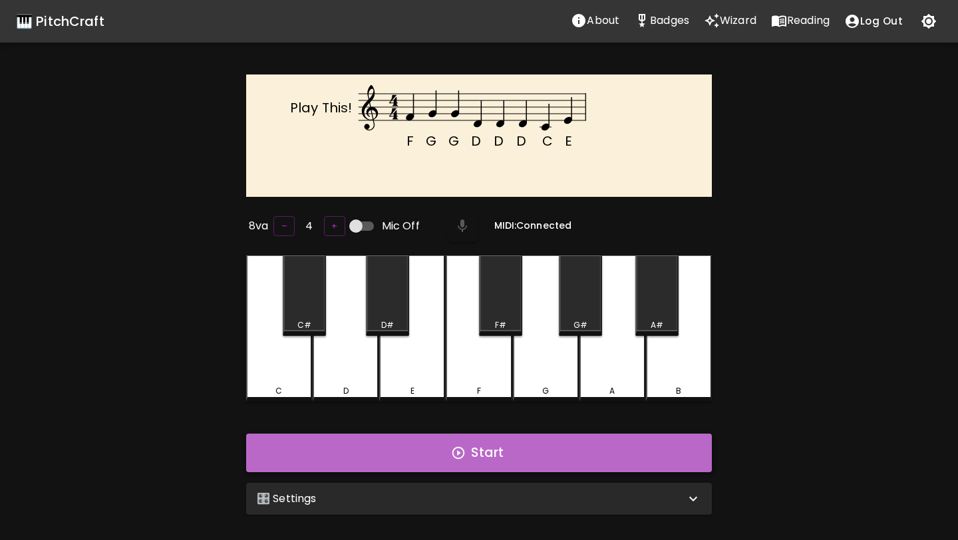
click at [492, 450] on button "Start" at bounding box center [479, 453] width 466 height 39
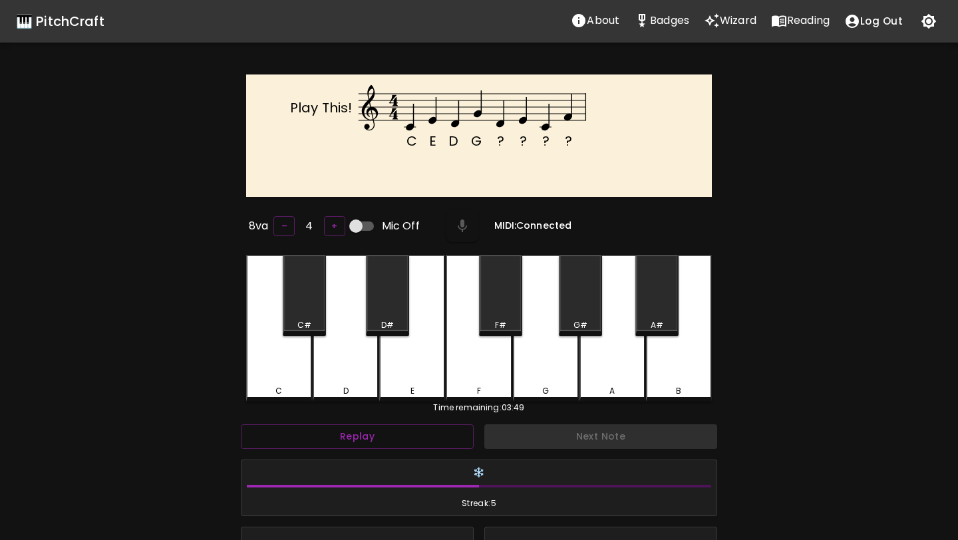
scroll to position [5, 0]
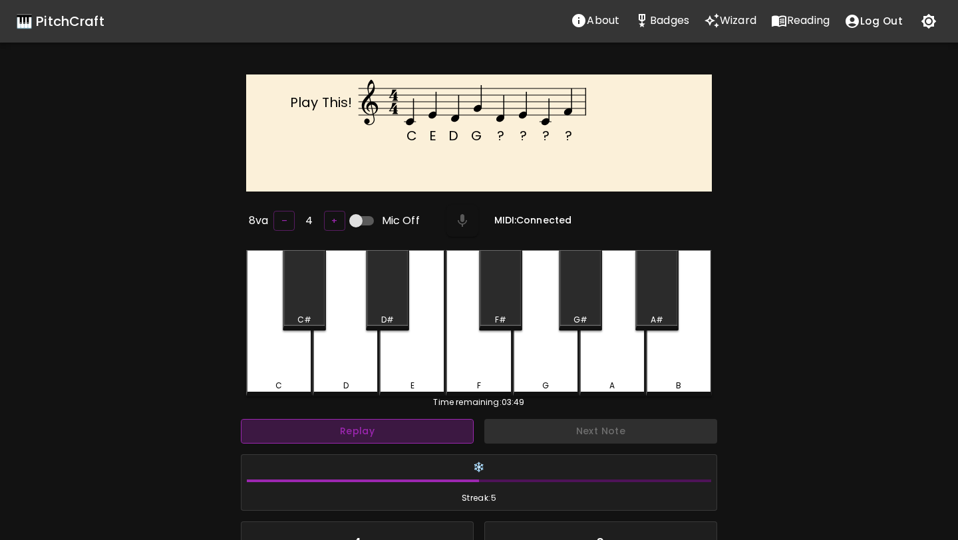
click at [440, 436] on button "Replay" at bounding box center [357, 431] width 233 height 25
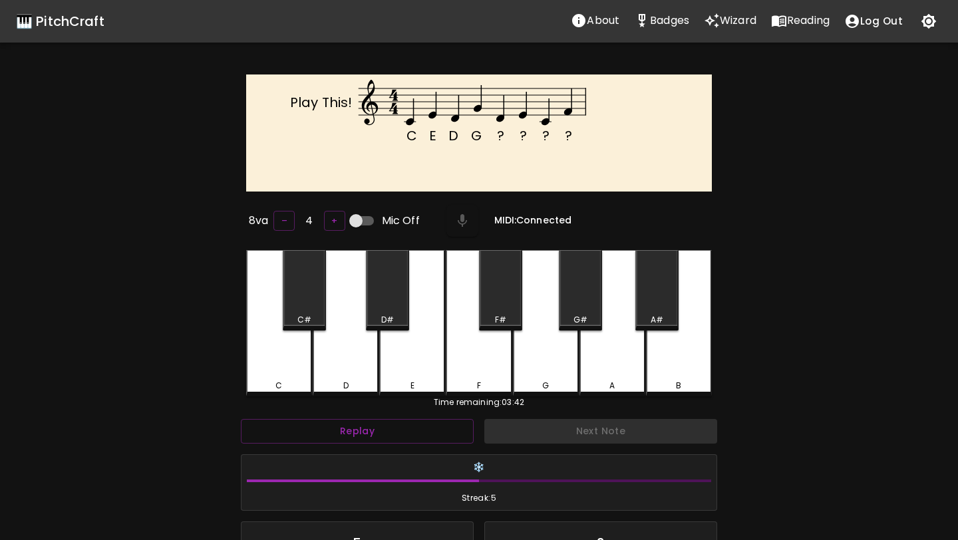
scroll to position [190, 0]
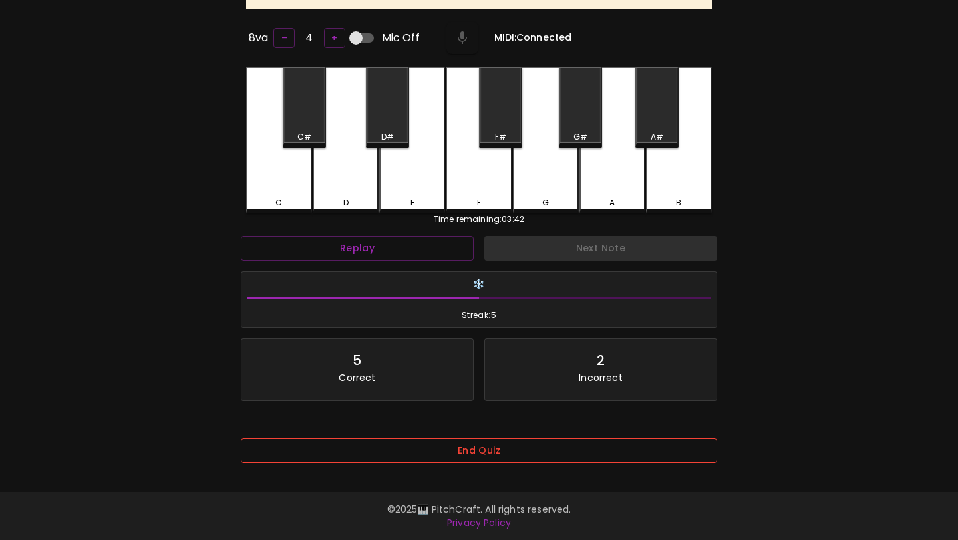
click at [591, 440] on button "End Quiz" at bounding box center [479, 450] width 476 height 25
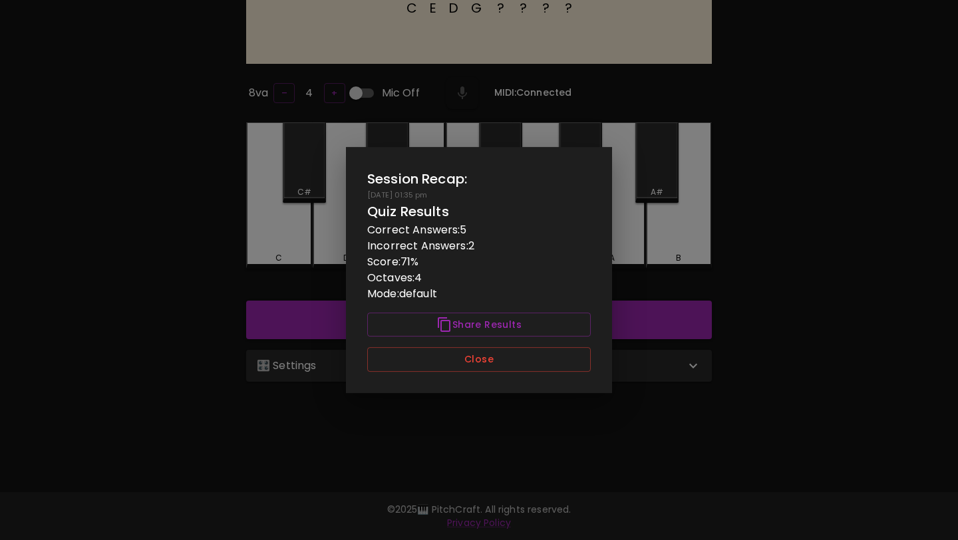
scroll to position [133, 0]
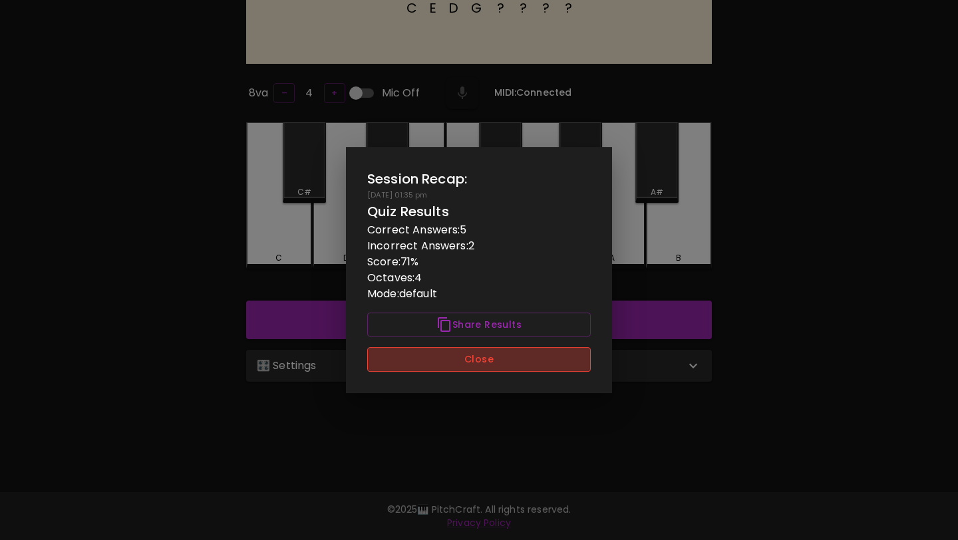
click at [562, 366] on button "Close" at bounding box center [479, 359] width 224 height 25
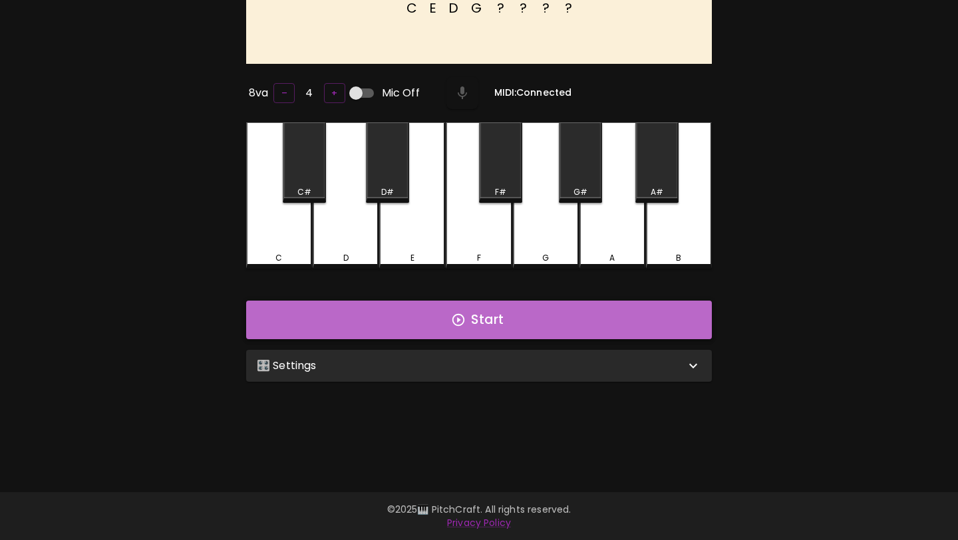
click at [569, 331] on button "Start" at bounding box center [479, 320] width 466 height 39
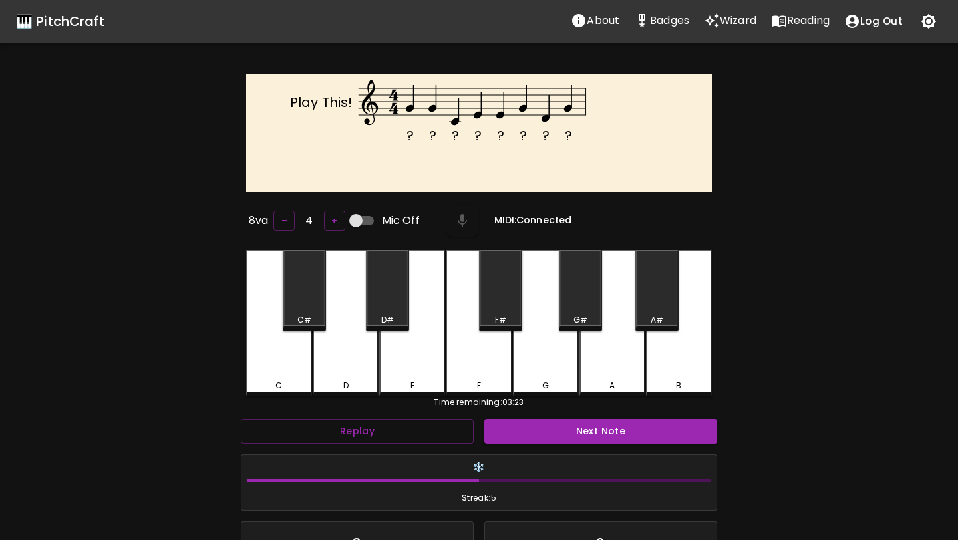
scroll to position [190, 0]
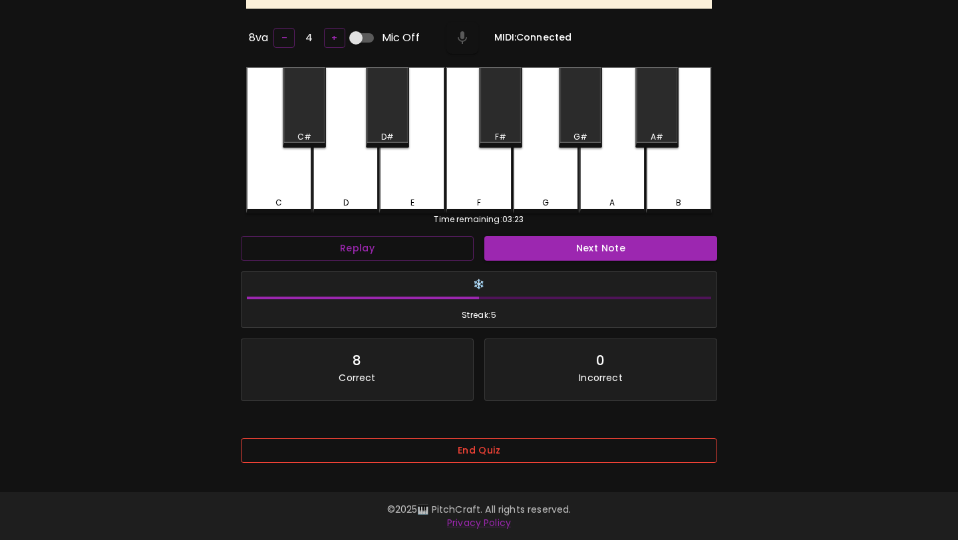
click at [551, 451] on button "End Quiz" at bounding box center [479, 450] width 476 height 25
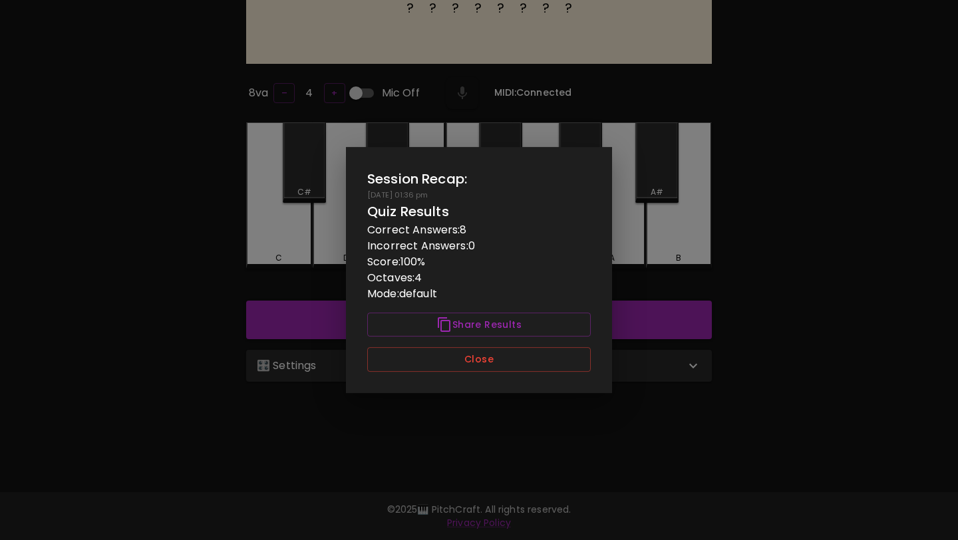
scroll to position [133, 0]
click at [569, 367] on button "Close" at bounding box center [479, 359] width 224 height 25
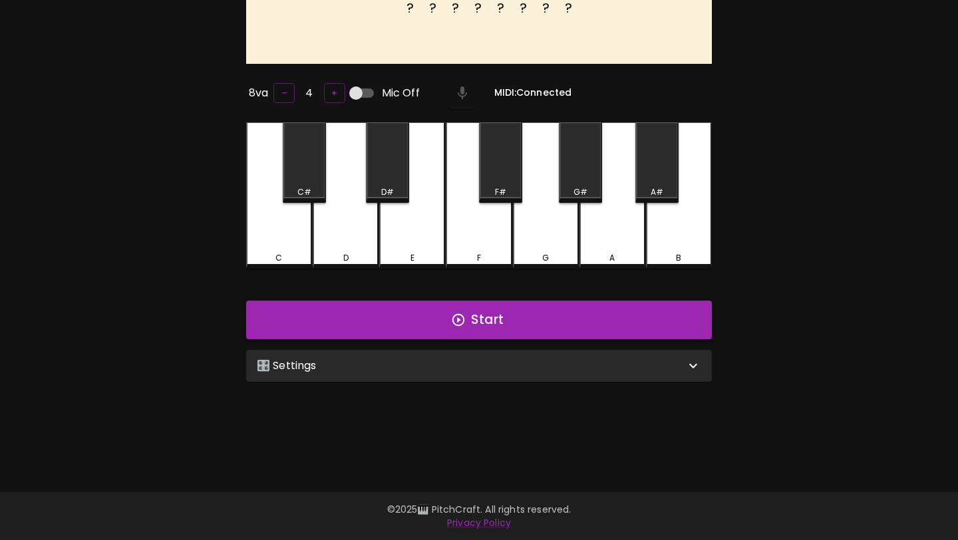
click at [593, 327] on button "Start" at bounding box center [479, 320] width 466 height 39
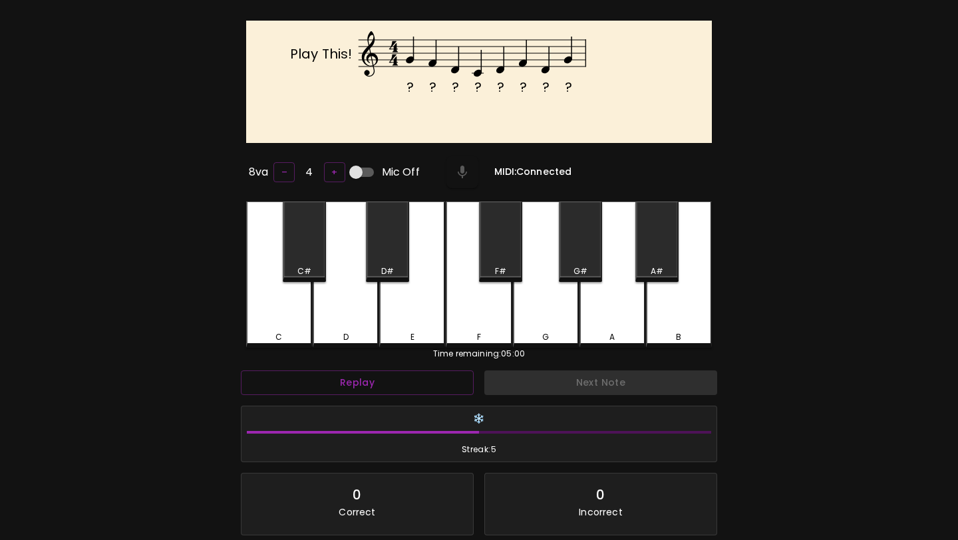
scroll to position [0, 0]
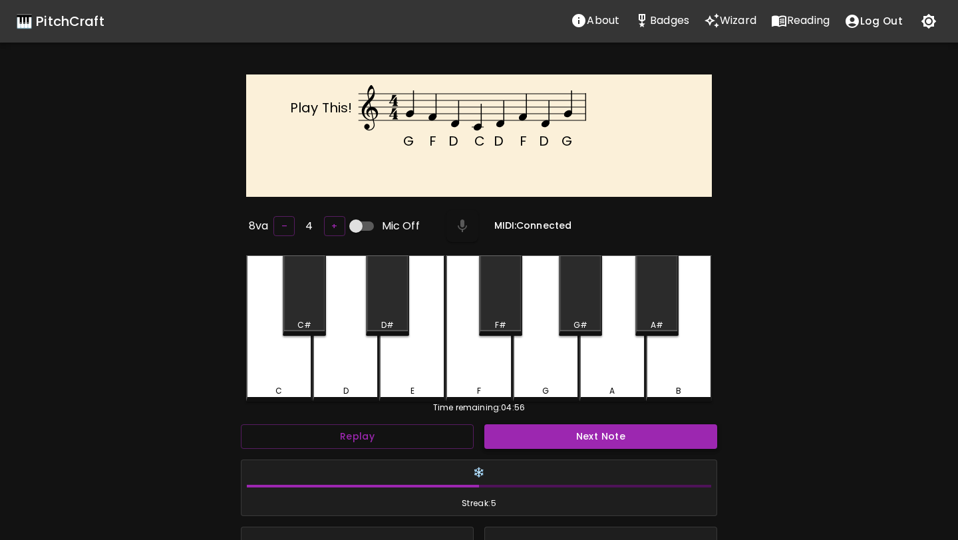
click at [643, 435] on button "Next Note" at bounding box center [600, 436] width 233 height 25
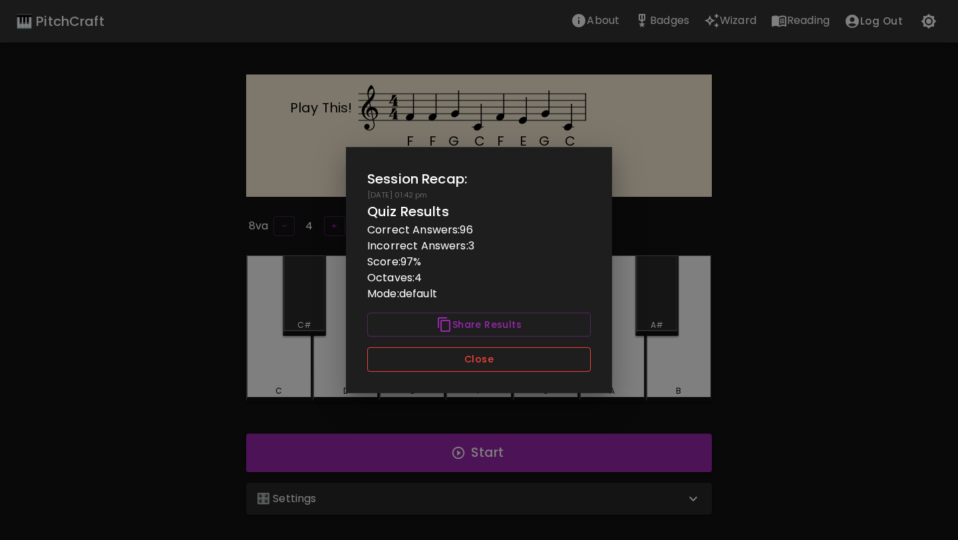
click at [495, 362] on button "Close" at bounding box center [479, 359] width 224 height 25
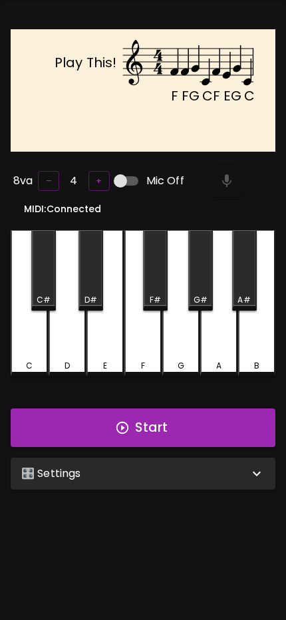
scroll to position [45, 0]
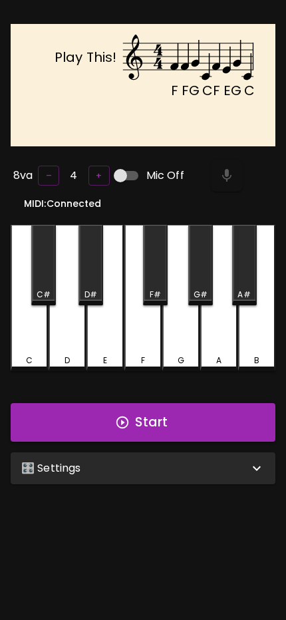
click at [103, 355] on div "E" at bounding box center [105, 361] width 4 height 12
click at [104, 417] on button "Start" at bounding box center [143, 422] width 265 height 39
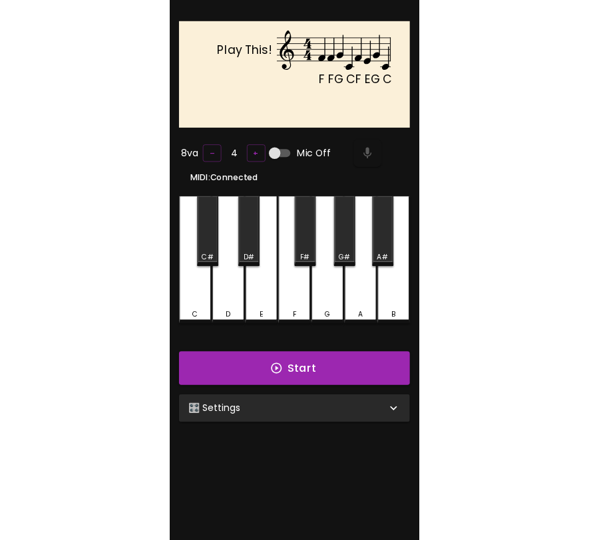
scroll to position [40, 0]
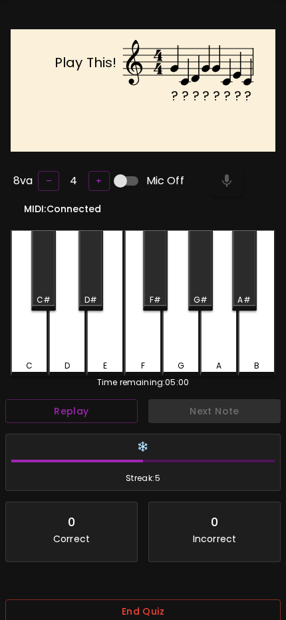
click at [182, 314] on div "G" at bounding box center [180, 303] width 37 height 146
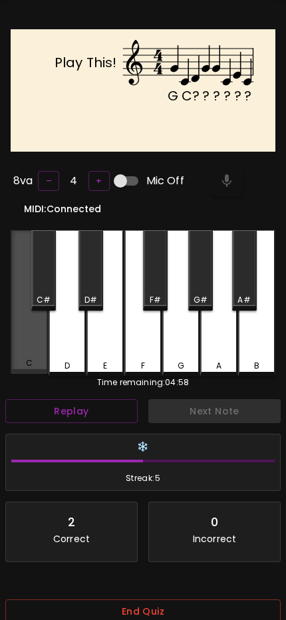
click at [19, 337] on div "C" at bounding box center [29, 302] width 37 height 144
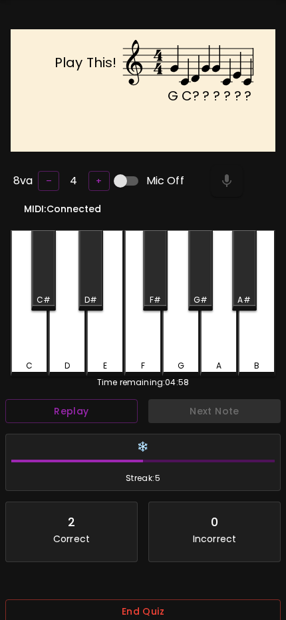
click at [62, 338] on div "D" at bounding box center [67, 303] width 37 height 146
click at [178, 339] on div "G" at bounding box center [180, 303] width 37 height 146
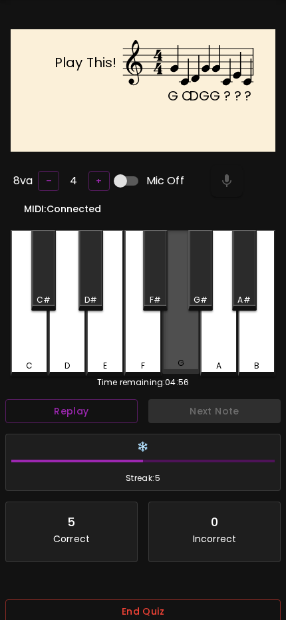
click at [179, 339] on div "G" at bounding box center [180, 302] width 37 height 144
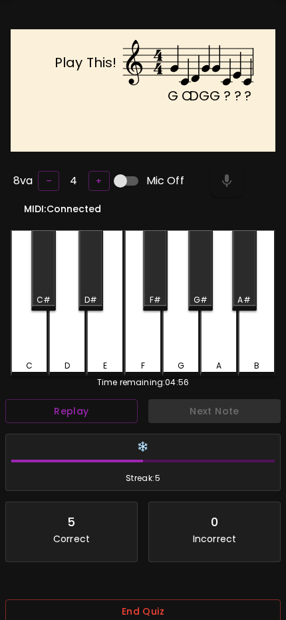
click at [102, 335] on div "E" at bounding box center [104, 303] width 37 height 146
click at [39, 341] on div "C" at bounding box center [29, 303] width 37 height 146
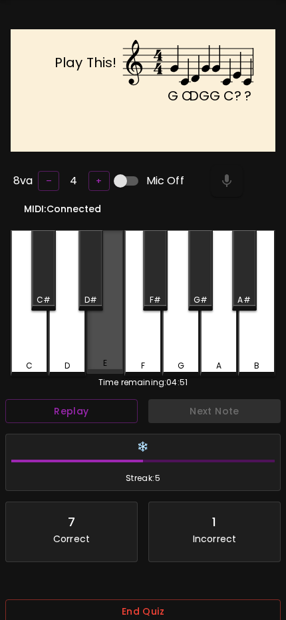
click at [111, 331] on div "E" at bounding box center [104, 302] width 37 height 144
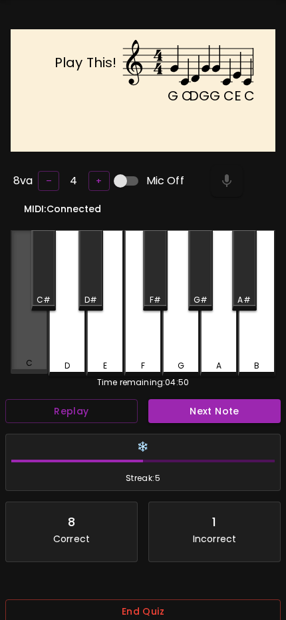
click at [23, 333] on div "C" at bounding box center [29, 302] width 37 height 144
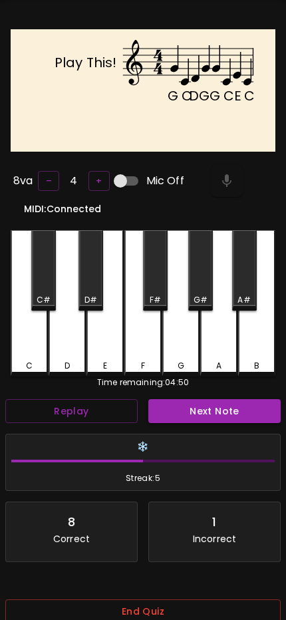
click at [190, 419] on button "Next Note" at bounding box center [214, 411] width 132 height 25
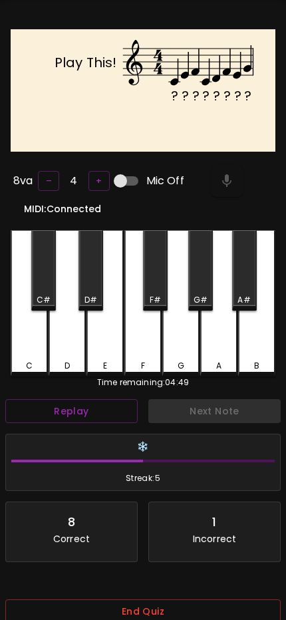
click at [99, 403] on button "Replay" at bounding box center [71, 411] width 132 height 25
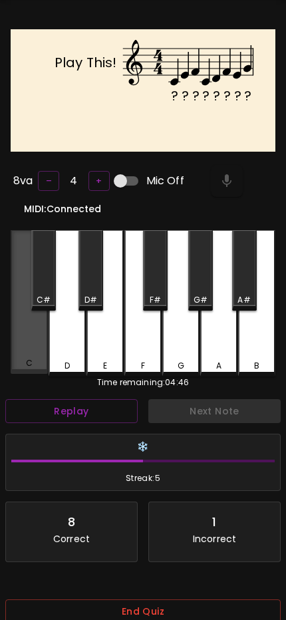
click at [18, 319] on div "C" at bounding box center [29, 302] width 37 height 144
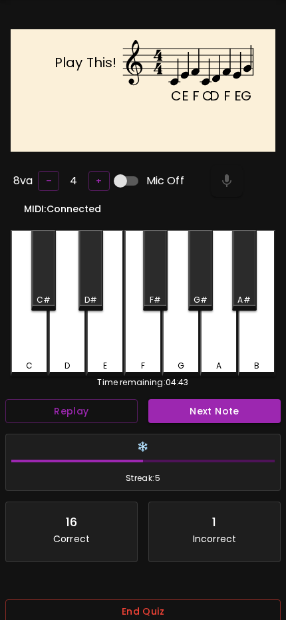
click at [178, 411] on button "Next Note" at bounding box center [214, 411] width 132 height 25
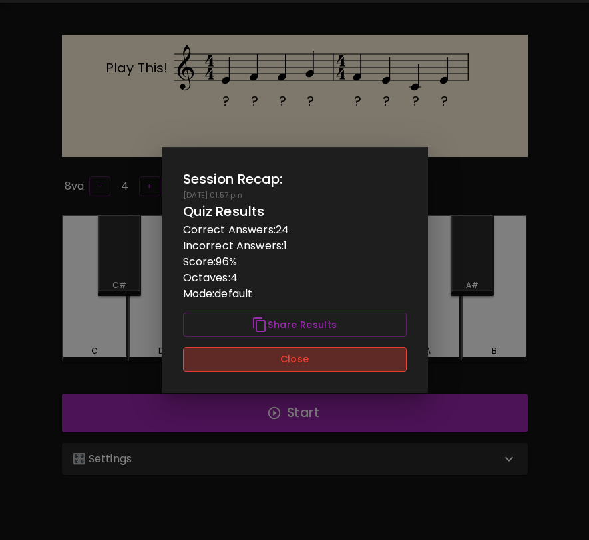
click at [373, 357] on button "Close" at bounding box center [295, 359] width 224 height 25
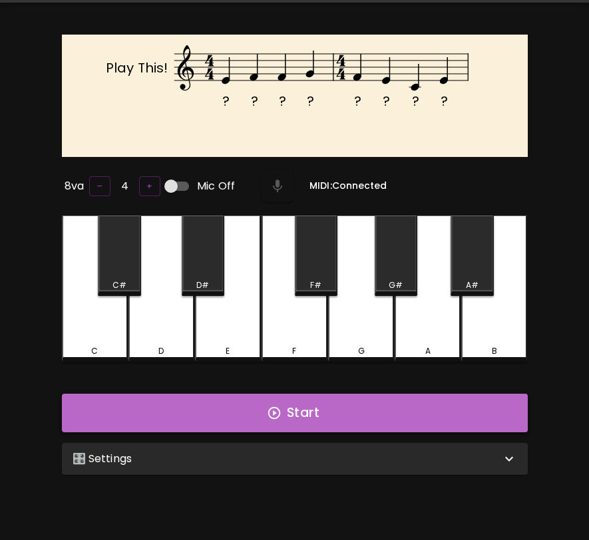
click at [347, 414] on button "Start" at bounding box center [295, 413] width 466 height 39
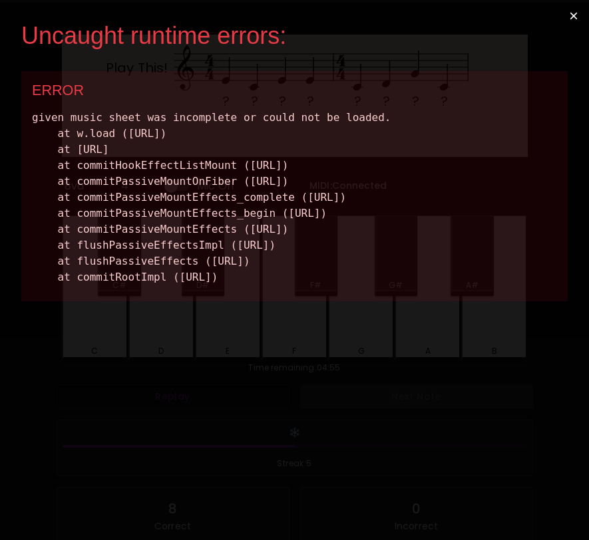
scroll to position [0, 0]
drag, startPoint x: 530, startPoint y: 404, endPoint x: 78, endPoint y: 132, distance: 527.0
click at [78, 132] on div "ERROR given music sheet was incomplete or could not be loaded. at w.load (http:…" at bounding box center [294, 186] width 546 height 230
click at [78, 132] on div "given music sheet was incomplete or could not be loaded. at w.load (http://loca…" at bounding box center [294, 198] width 525 height 176
click at [569, 19] on button "×" at bounding box center [573, 16] width 31 height 32
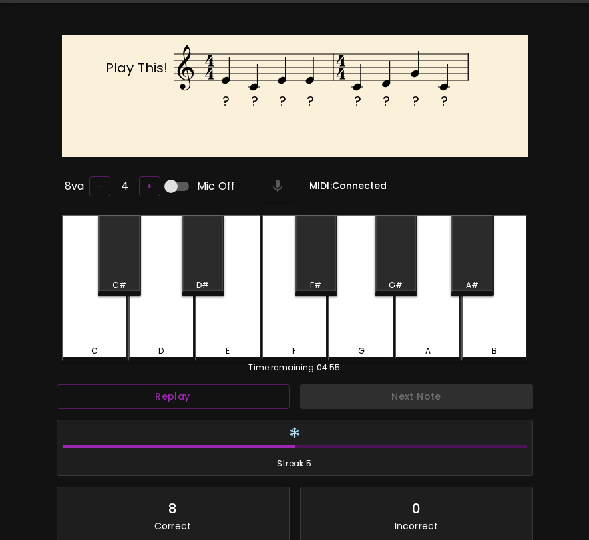
scroll to position [5, 0]
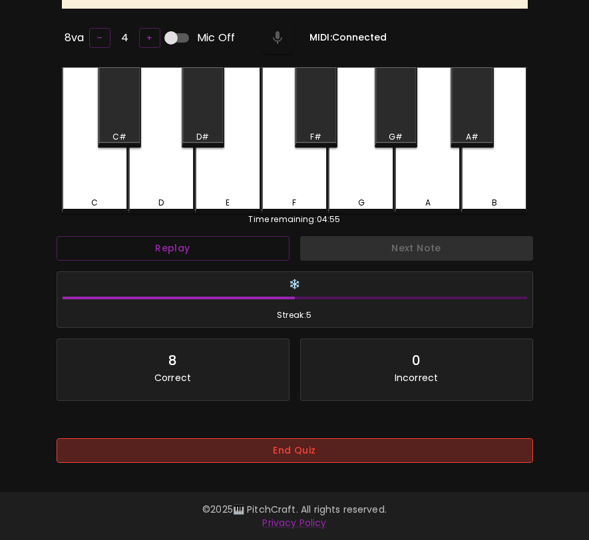
click at [297, 448] on button "End Quiz" at bounding box center [295, 450] width 476 height 25
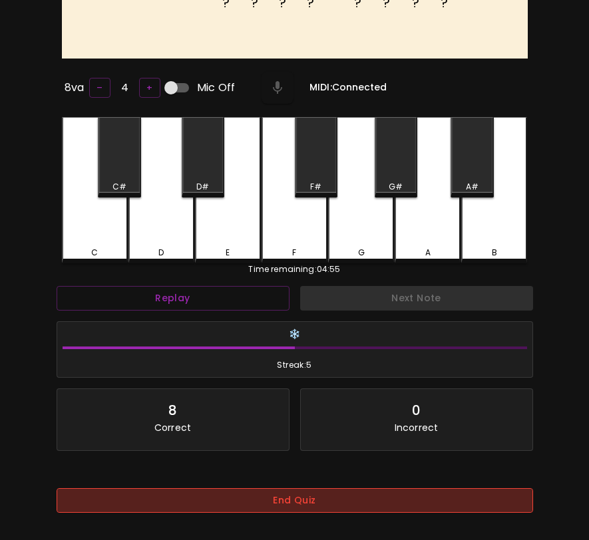
scroll to position [0, 0]
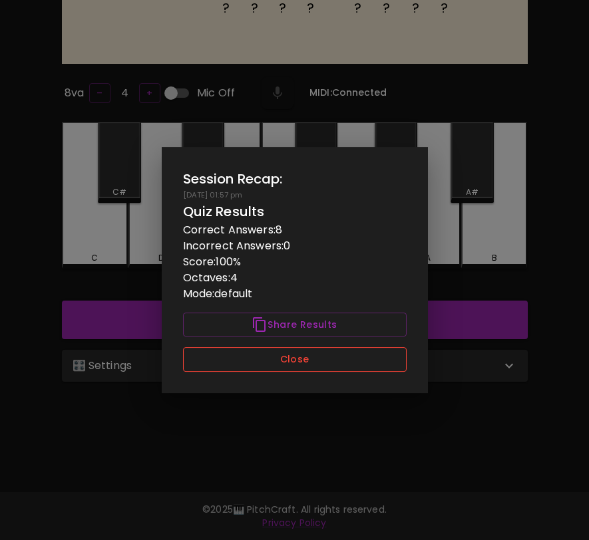
click at [335, 358] on button "Close" at bounding box center [295, 359] width 224 height 25
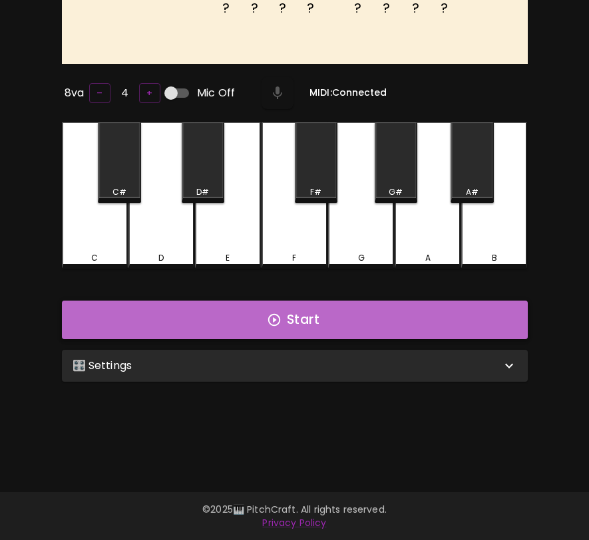
click at [349, 319] on button "Start" at bounding box center [295, 320] width 466 height 39
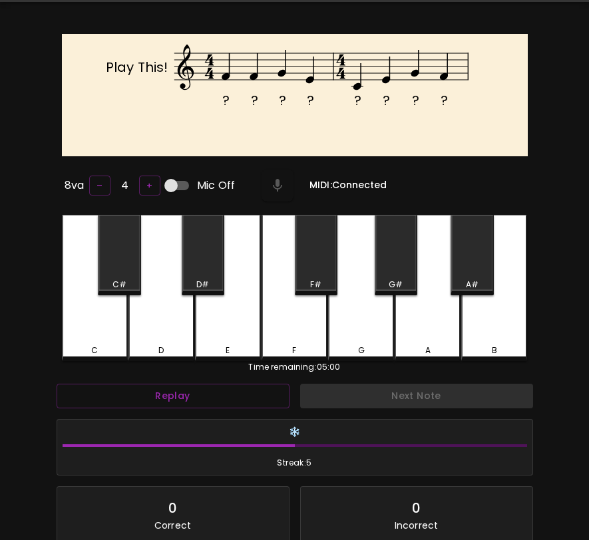
scroll to position [32, 0]
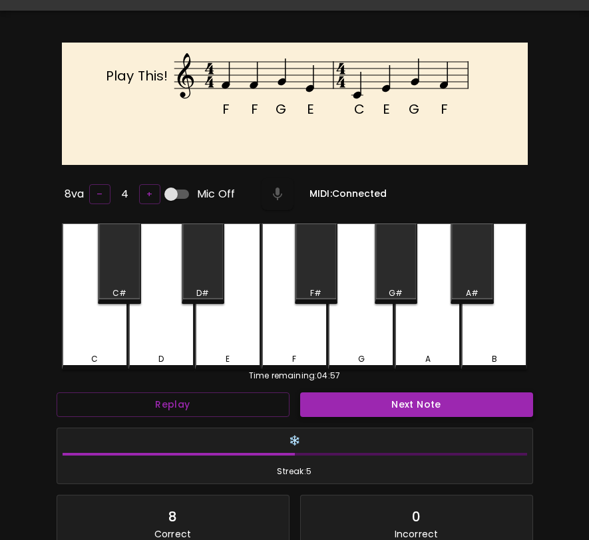
click at [436, 393] on button "Next Note" at bounding box center [416, 405] width 233 height 25
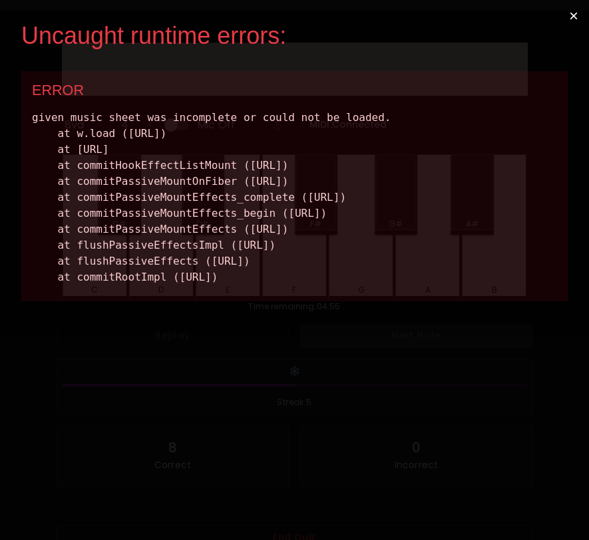
scroll to position [0, 0]
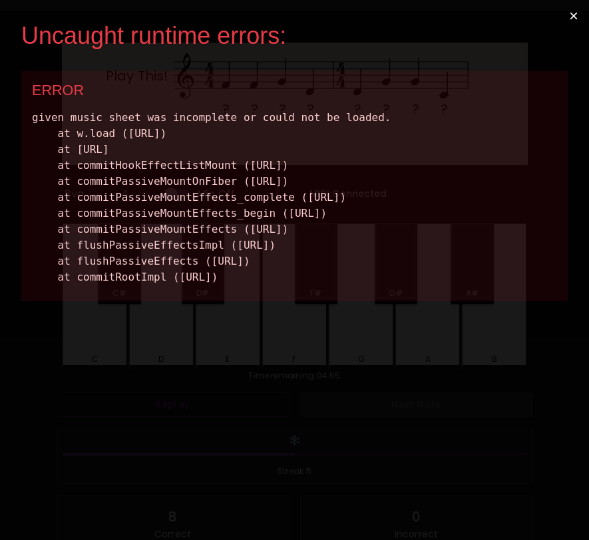
drag, startPoint x: 530, startPoint y: 391, endPoint x: 34, endPoint y: 86, distance: 582.3
click at [34, 86] on div "ERROR given music sheet was incomplete or could not be loaded. at w.load (http:…" at bounding box center [294, 186] width 546 height 230
copy div "ERROR given music sheet was incomplete or could not be loaded. at w.load (http:…"
drag, startPoint x: 517, startPoint y: 388, endPoint x: 33, endPoint y: 87, distance: 570.1
click at [32, 87] on div "ERROR given music sheet was incomplete or could not be loaded. at w.load (http:…" at bounding box center [294, 186] width 546 height 230
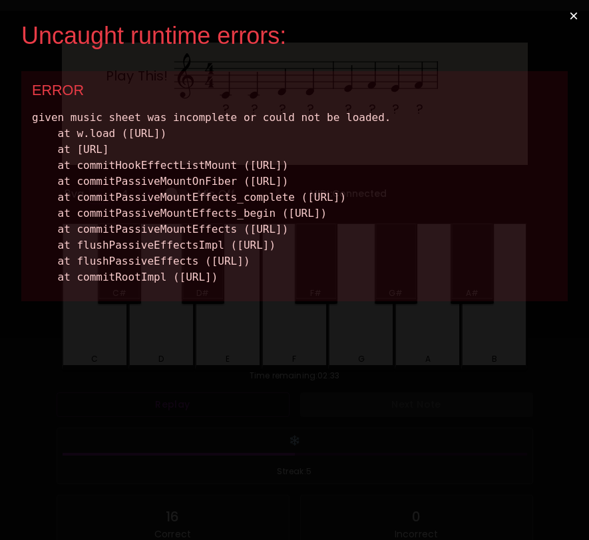
copy div "ERROR given music sheet was incomplete or could not be loaded. at w.load (http:…"
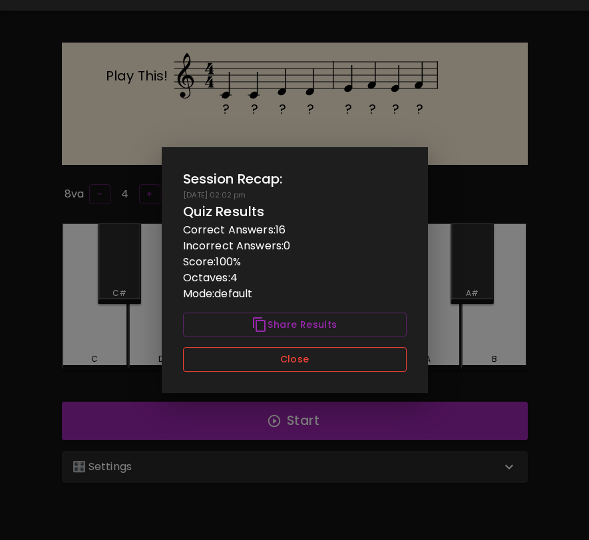
click at [365, 365] on button "Close" at bounding box center [295, 359] width 224 height 25
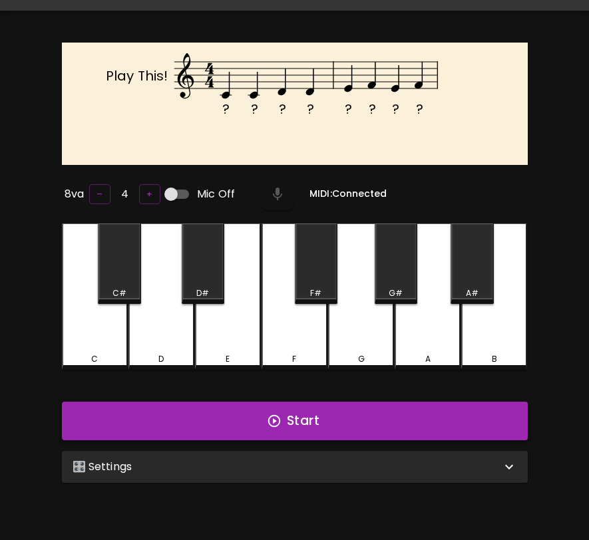
click at [360, 406] on button "Start" at bounding box center [295, 421] width 466 height 39
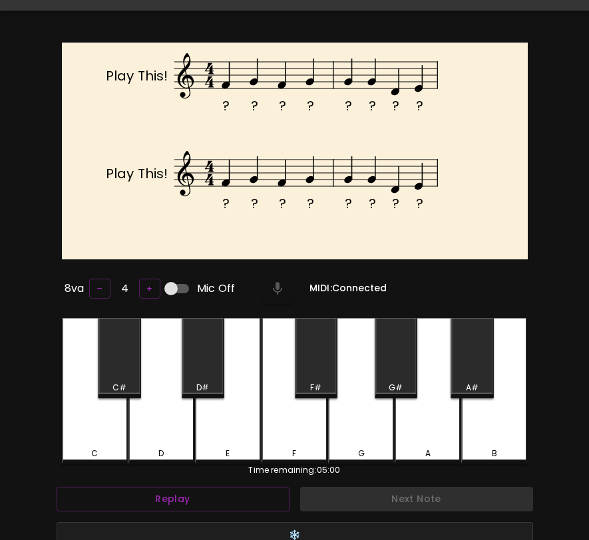
scroll to position [29, 0]
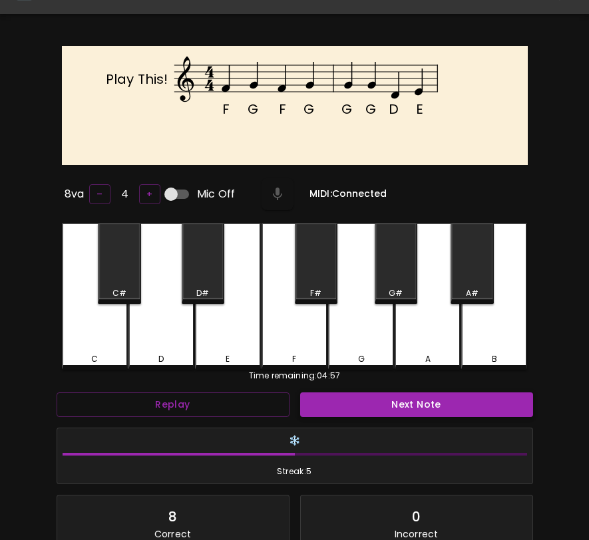
click at [360, 406] on button "Next Note" at bounding box center [416, 405] width 233 height 25
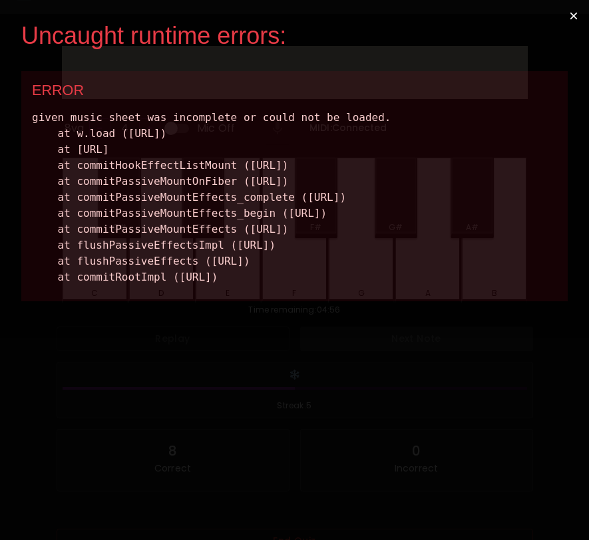
scroll to position [0, 0]
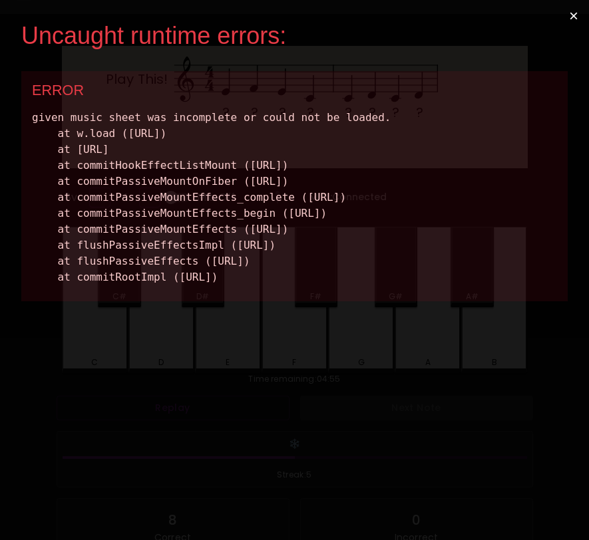
drag, startPoint x: 522, startPoint y: 389, endPoint x: 31, endPoint y: 124, distance: 558.7
click at [30, 122] on div "ERROR given music sheet was incomplete or could not be loaded. at w.load (http:…" at bounding box center [294, 186] width 546 height 230
copy div "given music sheet was incomplete or could not be loaded. at w.load (http://loca…"
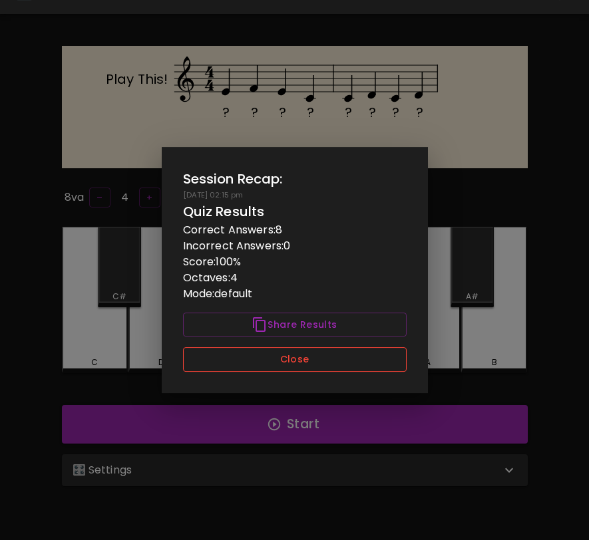
click at [379, 363] on button "Close" at bounding box center [295, 359] width 224 height 25
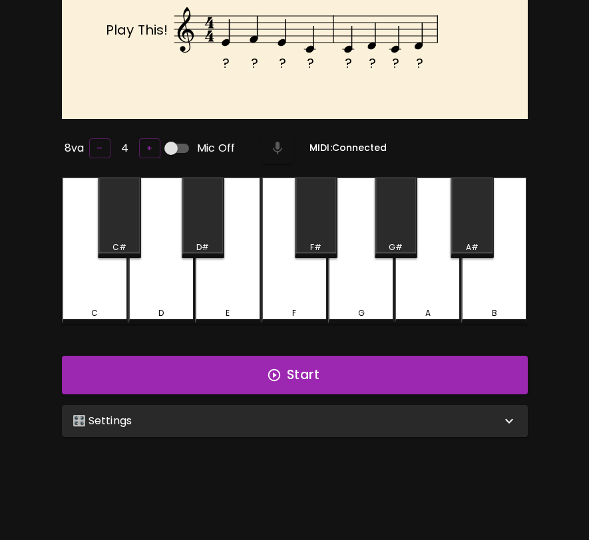
scroll to position [133, 0]
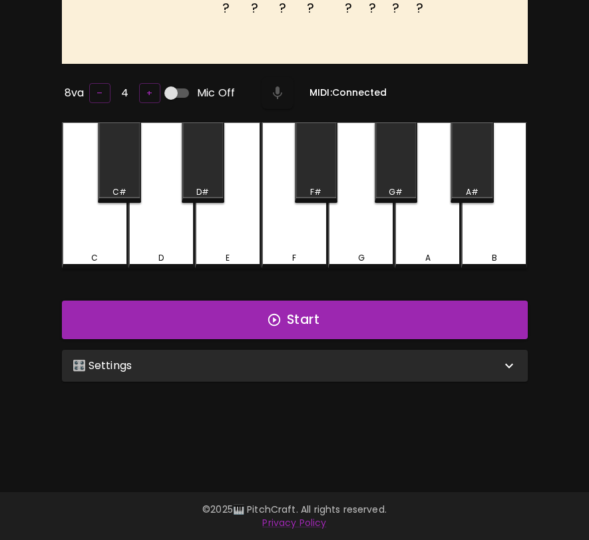
click at [375, 367] on div "🎛️ Settings" at bounding box center [287, 366] width 428 height 16
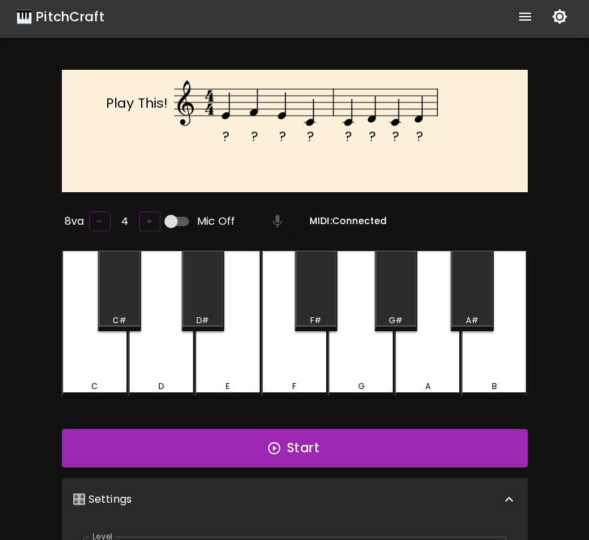
scroll to position [0, 0]
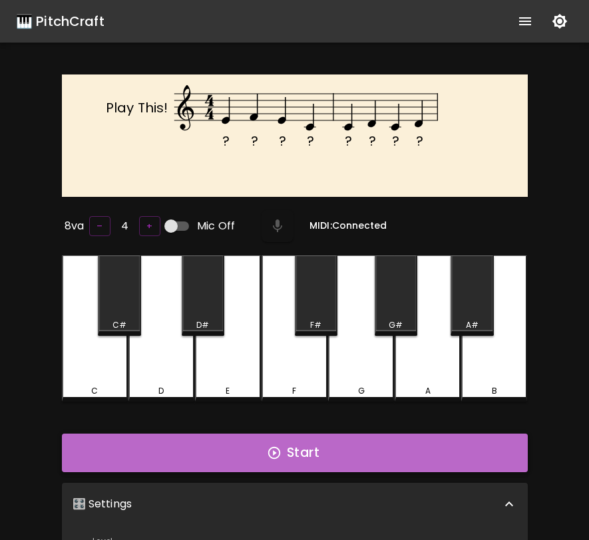
click at [329, 452] on button "Start" at bounding box center [295, 453] width 466 height 39
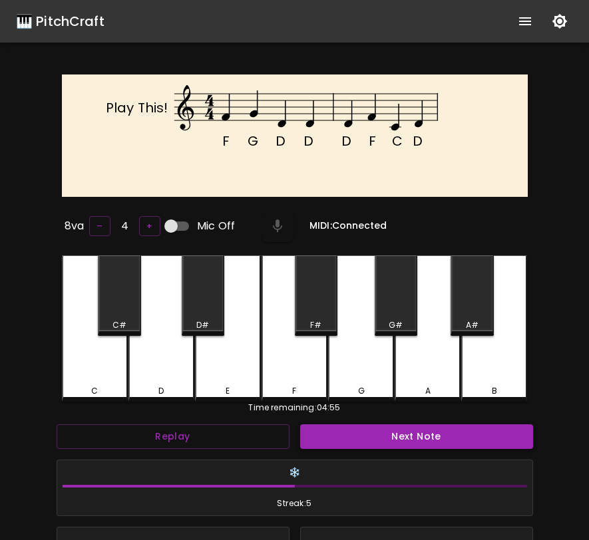
click at [343, 440] on button "Next Note" at bounding box center [416, 436] width 233 height 25
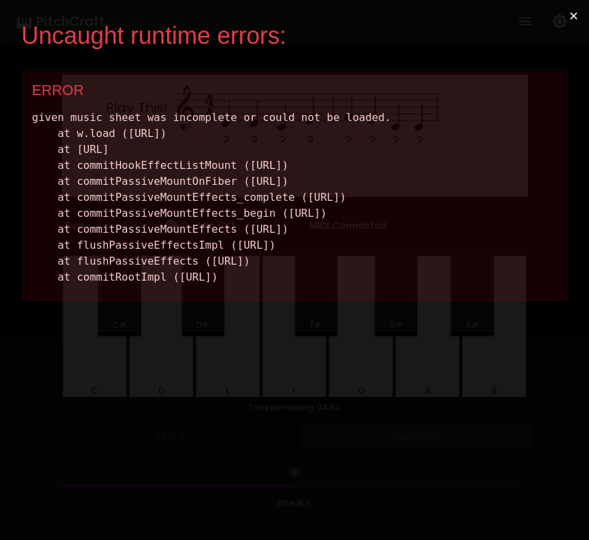
drag, startPoint x: 511, startPoint y: 383, endPoint x: 49, endPoint y: 79, distance: 553.7
click at [48, 79] on div "ERROR given music sheet was incomplete or could not be loaded. at w.load (http:…" at bounding box center [294, 186] width 546 height 230
copy div "ERROR given music sheet was incomplete or could not be loaded. at w.load (http:…"
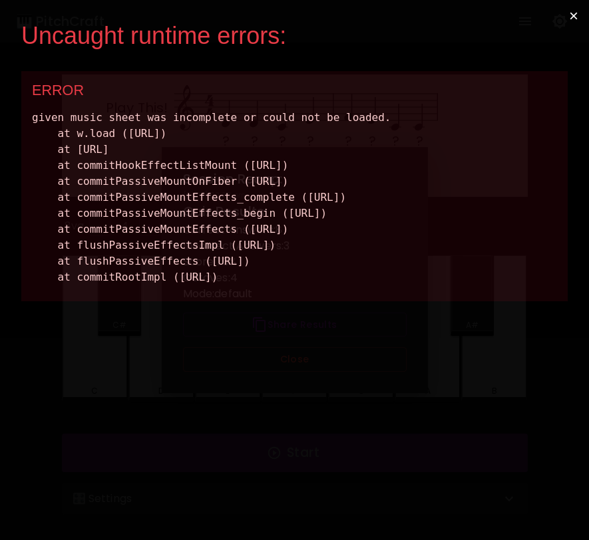
click at [542, 253] on div "given music sheet was incomplete or could not be loaded. at w.load (http://loca…" at bounding box center [294, 198] width 525 height 176
click at [574, 20] on button "×" at bounding box center [573, 16] width 31 height 32
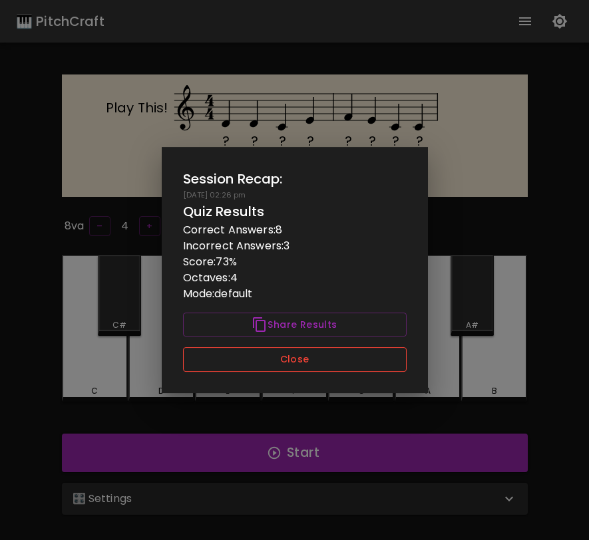
click at [362, 361] on button "Close" at bounding box center [295, 359] width 224 height 25
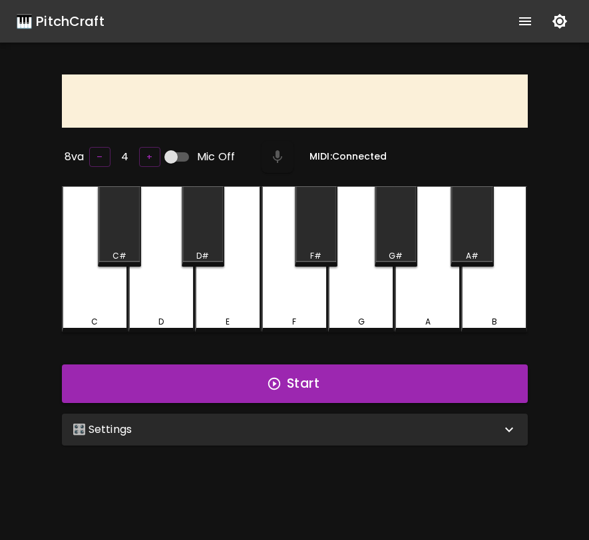
click at [432, 414] on div "🎛️ Settings" at bounding box center [295, 430] width 466 height 32
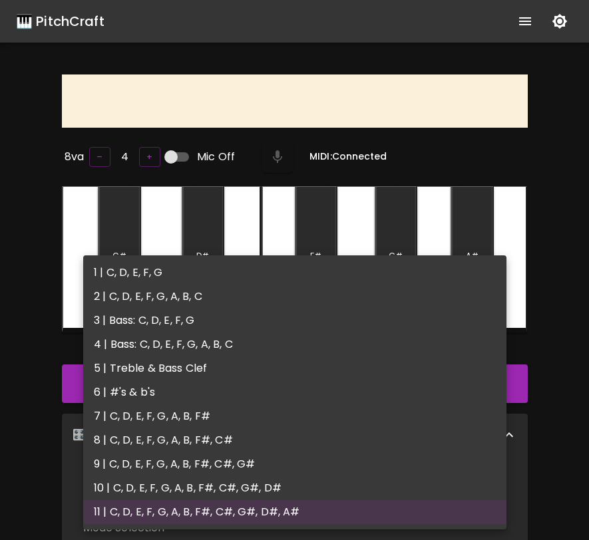
click at [396, 481] on body "🎹 PitchCraft About Badges Wizard Reading Log Out 8va – 4 + Mic Off MIDI: Connec…" at bounding box center [294, 448] width 589 height 897
click at [410, 264] on li "1 | C, D, E, F, G" at bounding box center [294, 273] width 423 height 24
type input "1"
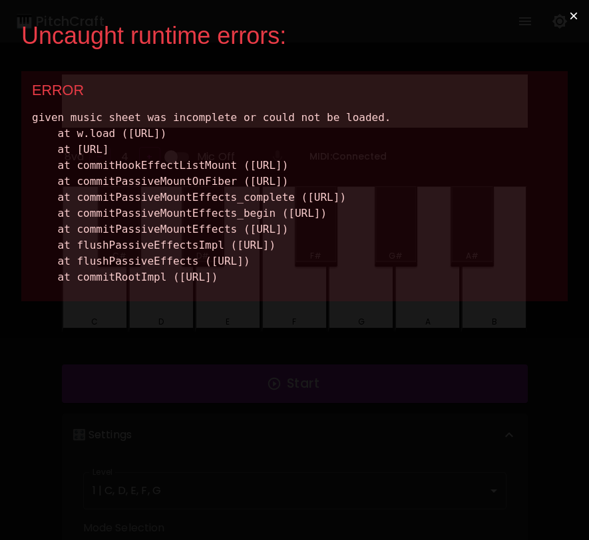
drag, startPoint x: 510, startPoint y: 394, endPoint x: 9, endPoint y: 96, distance: 582.9
click at [7, 96] on div "Uncaught runtime errors: × ERROR given music sheet was incomplete or could not …" at bounding box center [294, 270] width 589 height 540
copy div "ERROR given music sheet was incomplete or could not be loaded. at w.load (http:…"
click at [577, 14] on button "×" at bounding box center [573, 16] width 31 height 32
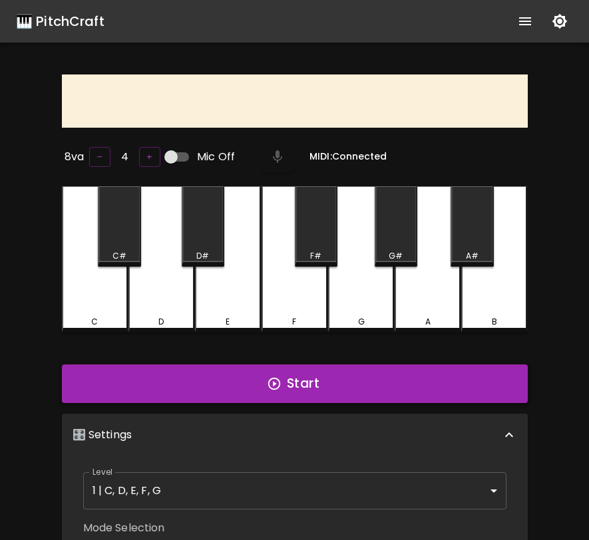
click at [339, 377] on button "Start" at bounding box center [295, 384] width 466 height 39
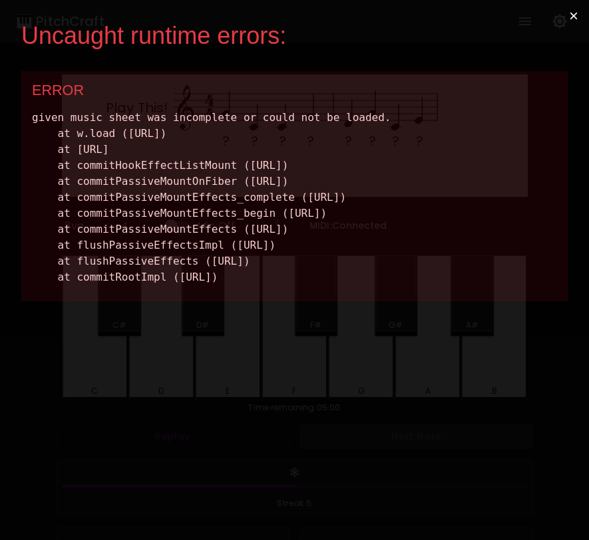
click at [575, 21] on button "×" at bounding box center [573, 16] width 31 height 32
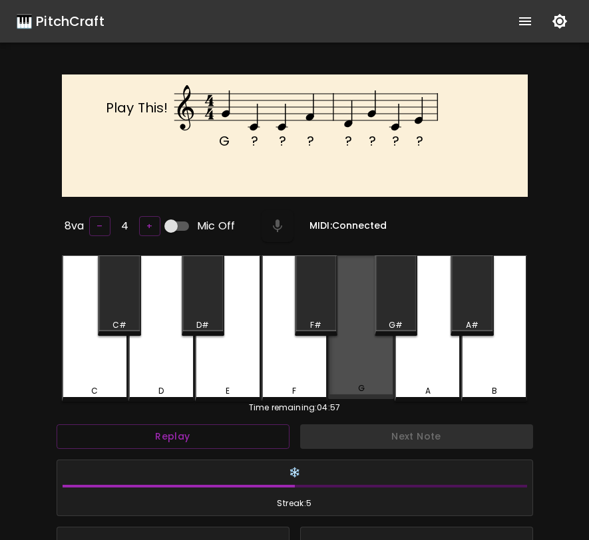
click at [347, 361] on div "G" at bounding box center [361, 327] width 66 height 144
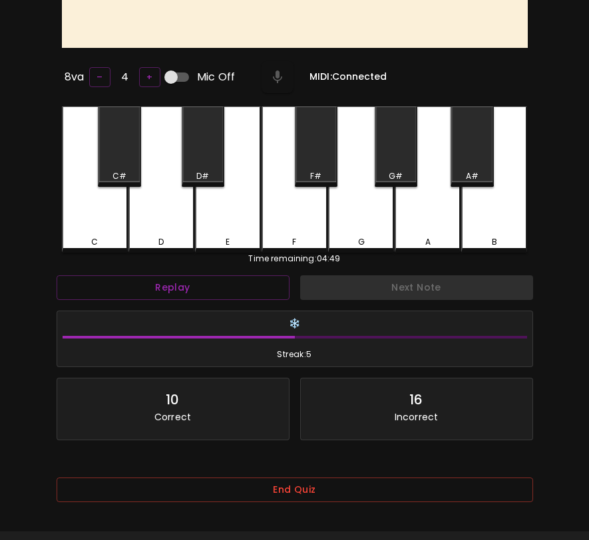
scroll to position [190, 0]
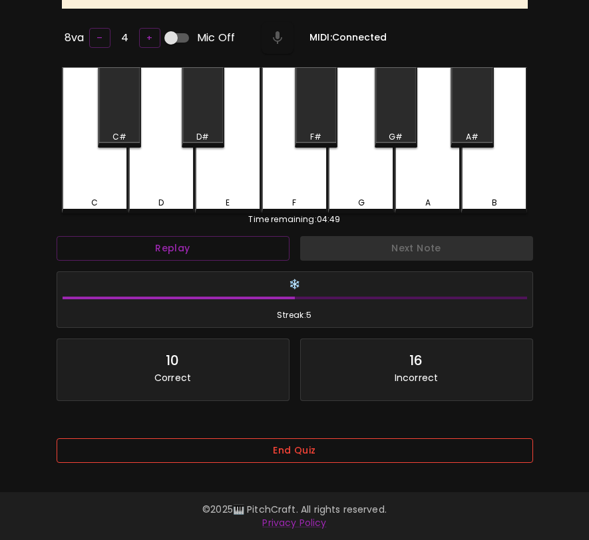
click at [343, 452] on button "End Quiz" at bounding box center [295, 450] width 476 height 25
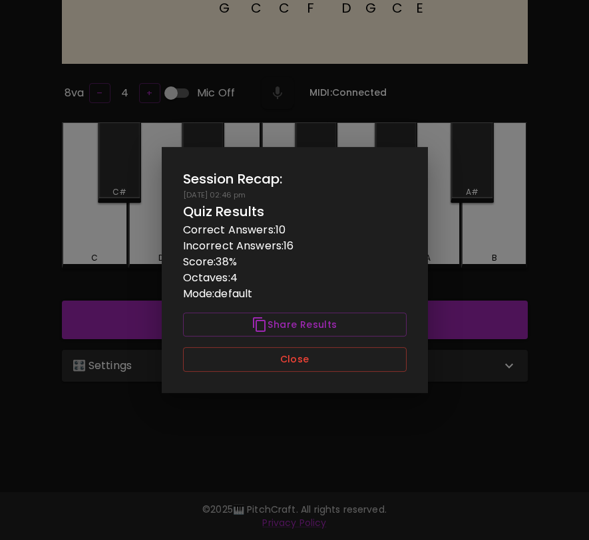
scroll to position [0, 0]
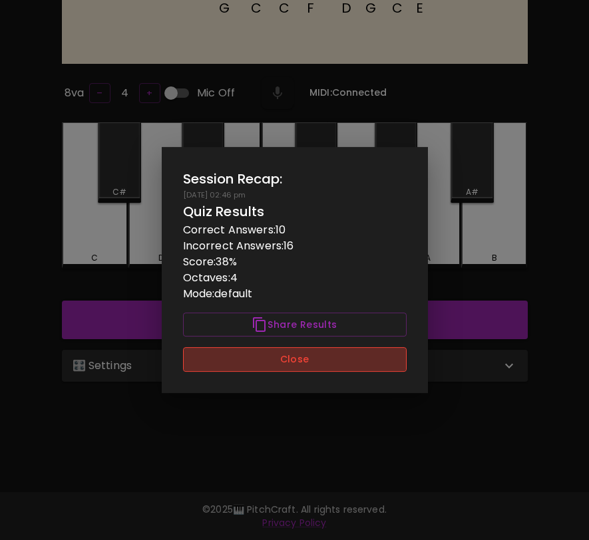
click at [346, 367] on button "Close" at bounding box center [295, 359] width 224 height 25
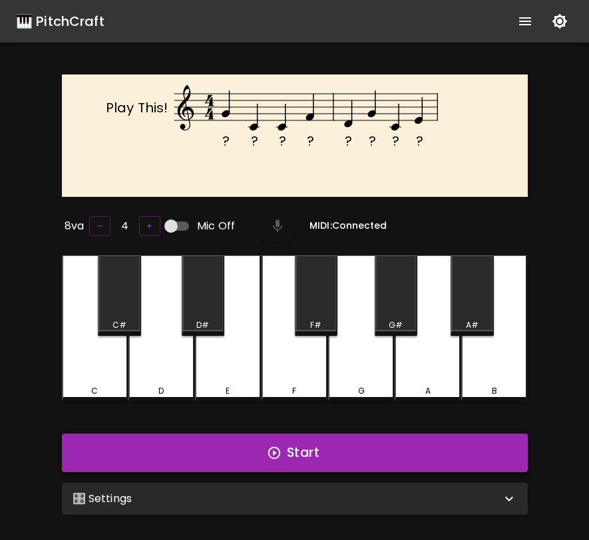
scroll to position [133, 0]
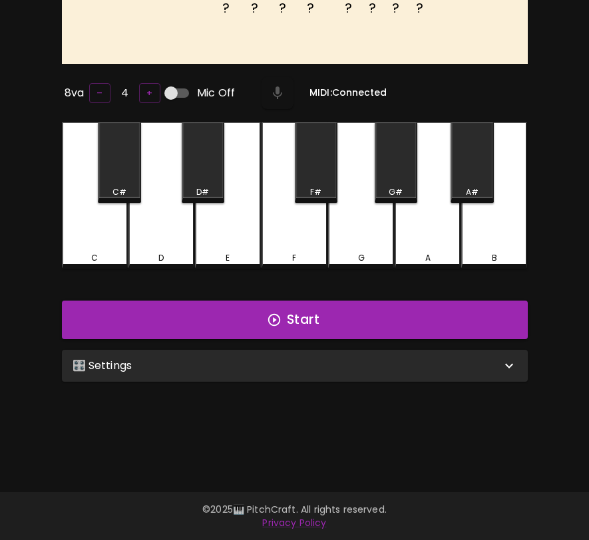
click at [389, 358] on div "🎛️ Settings" at bounding box center [287, 366] width 428 height 16
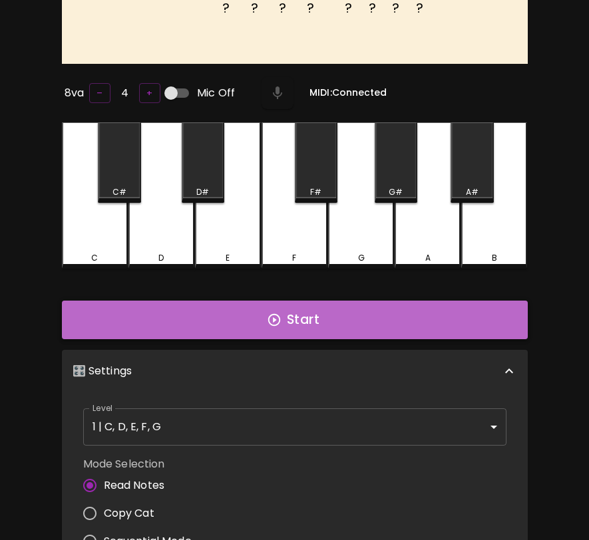
click at [367, 323] on button "Start" at bounding box center [295, 320] width 466 height 39
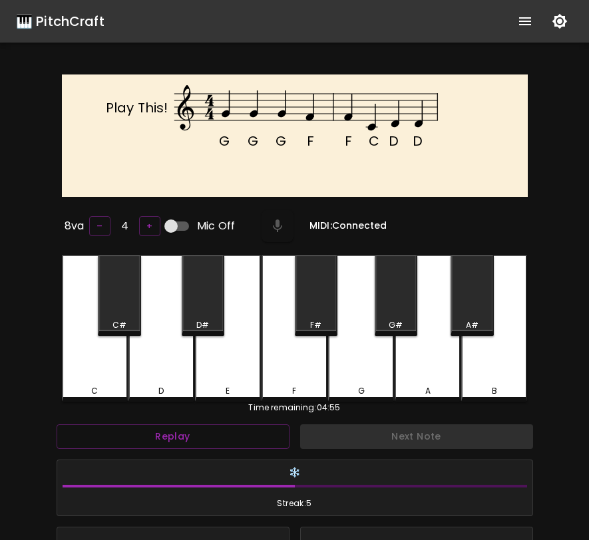
scroll to position [5, 0]
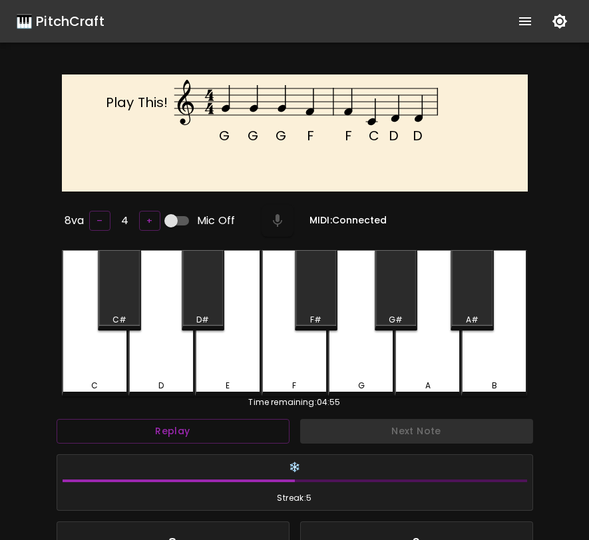
drag, startPoint x: 430, startPoint y: 153, endPoint x: 428, endPoint y: 140, distance: 12.8
click at [428, 140] on icon "G G G F F C D D Play This!" at bounding box center [306, 128] width 466 height 96
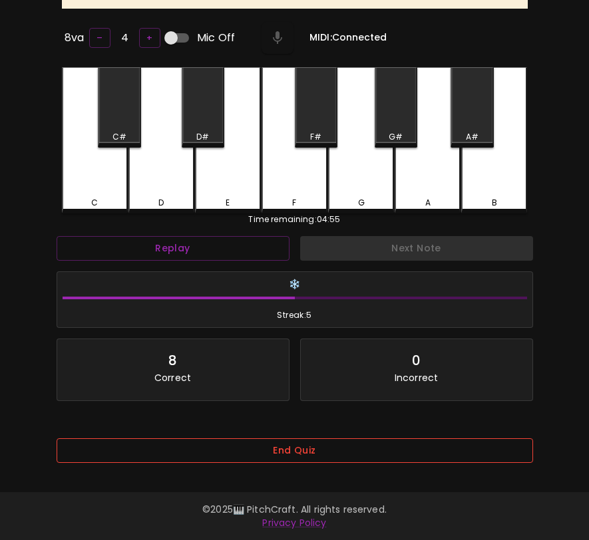
click at [389, 448] on button "End Quiz" at bounding box center [295, 450] width 476 height 25
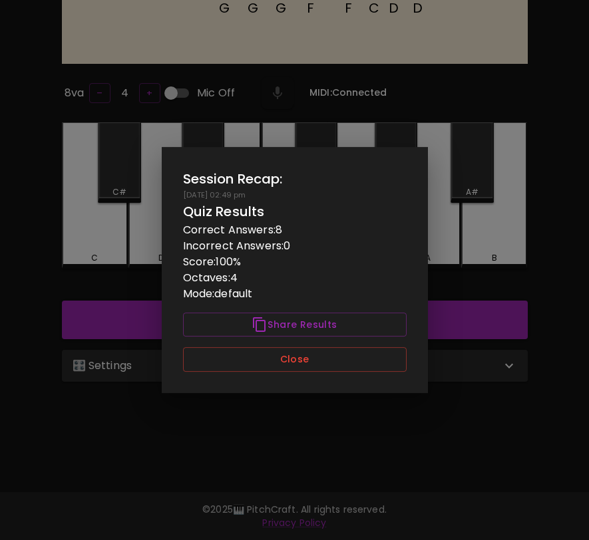
scroll to position [0, 0]
click at [372, 361] on button "Close" at bounding box center [295, 359] width 224 height 25
